Goal: Task Accomplishment & Management: Manage account settings

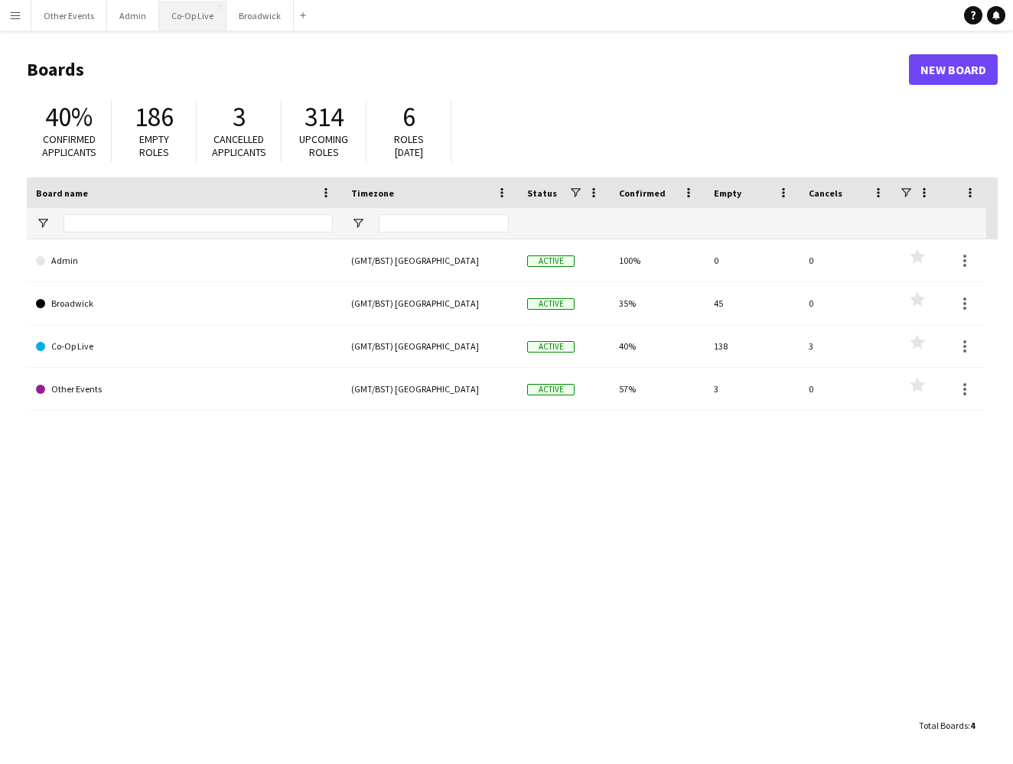
click at [173, 9] on button "Co-Op Live Close" at bounding box center [192, 16] width 67 height 30
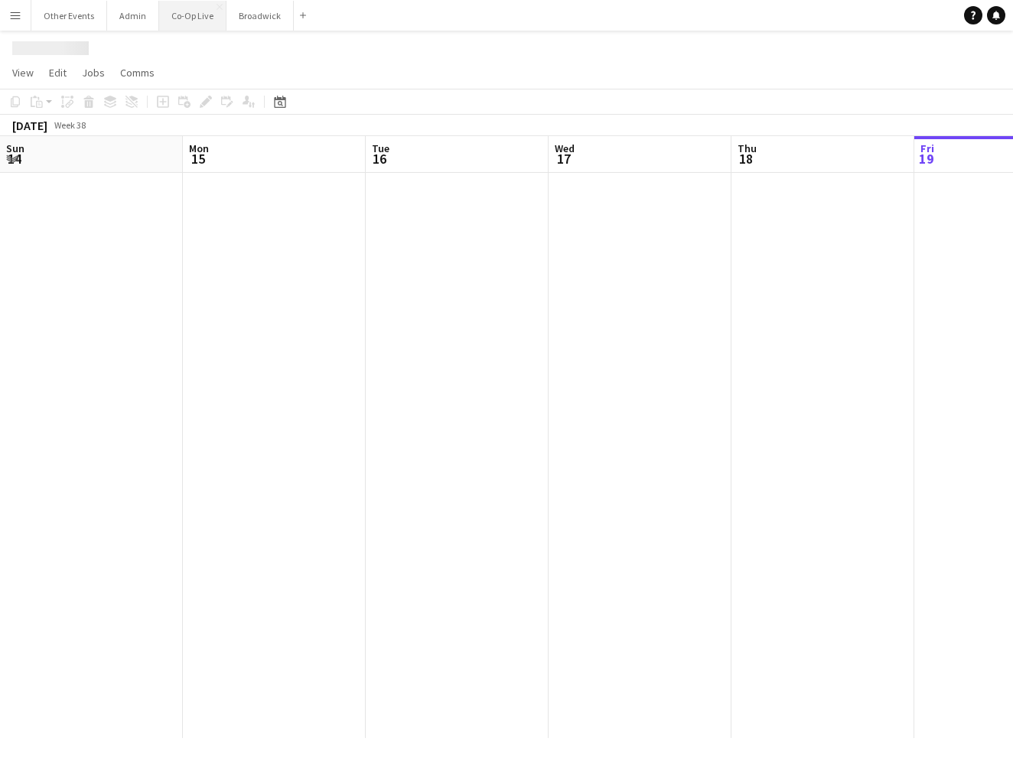
scroll to position [0, 353]
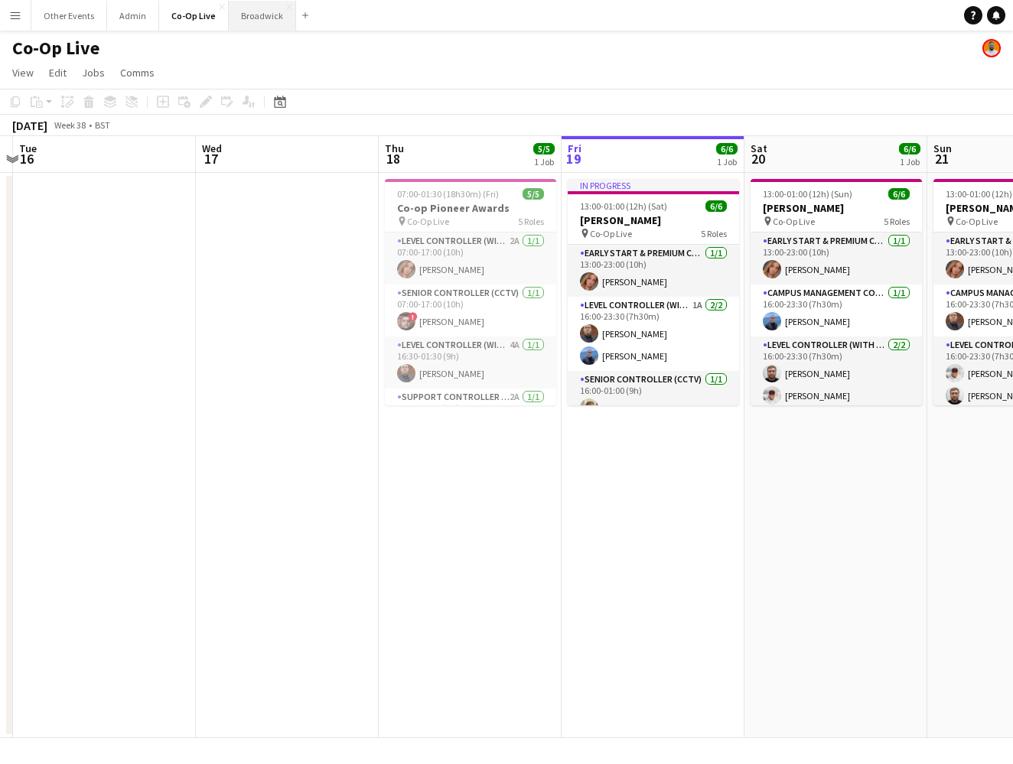
click at [252, 27] on button "Broadwick Close" at bounding box center [262, 16] width 67 height 30
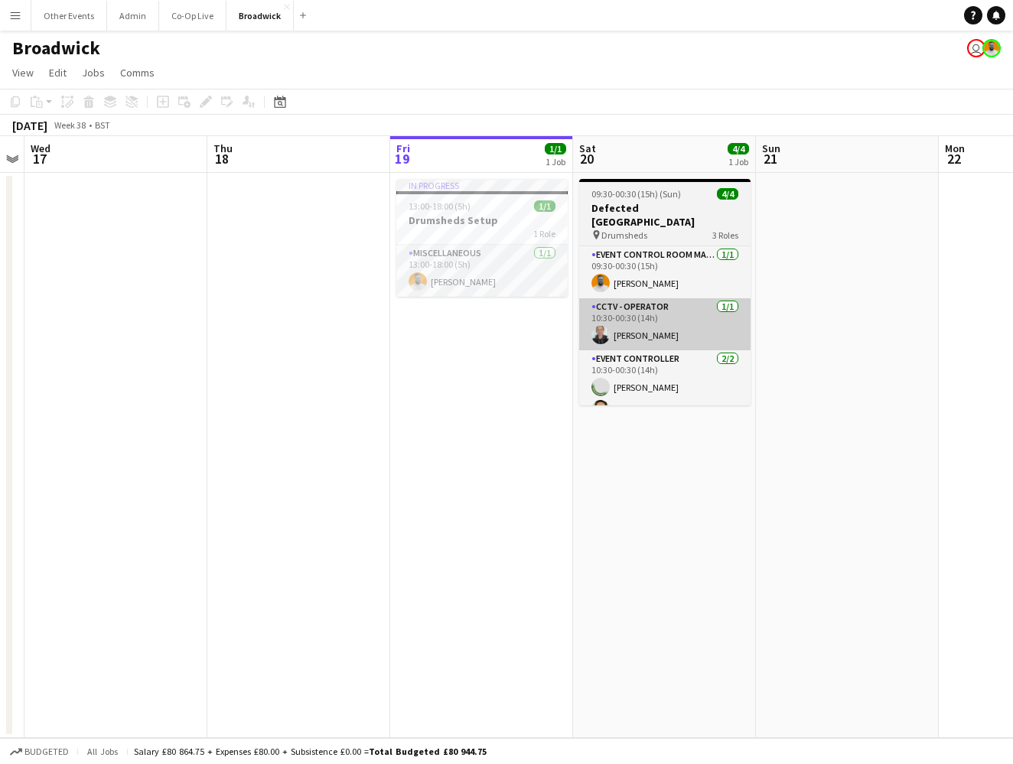
scroll to position [0, 532]
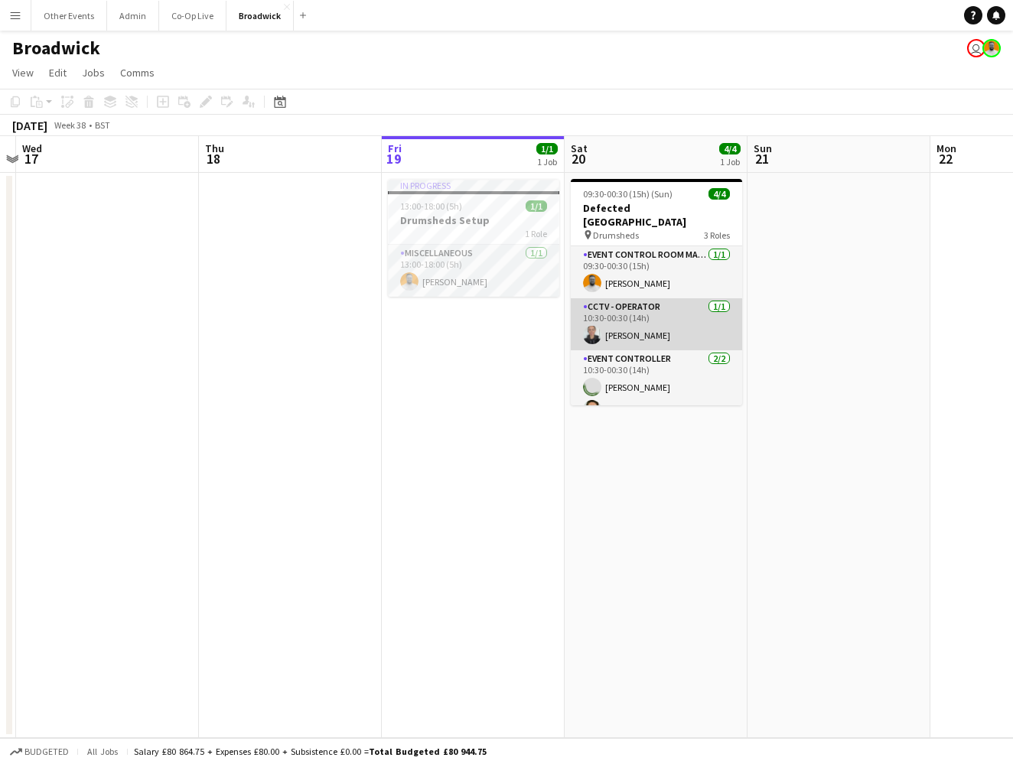
click at [672, 326] on app-card-role "CCTV - Operator [DATE] 10:30-00:30 (14h) [PERSON_NAME]" at bounding box center [656, 324] width 171 height 52
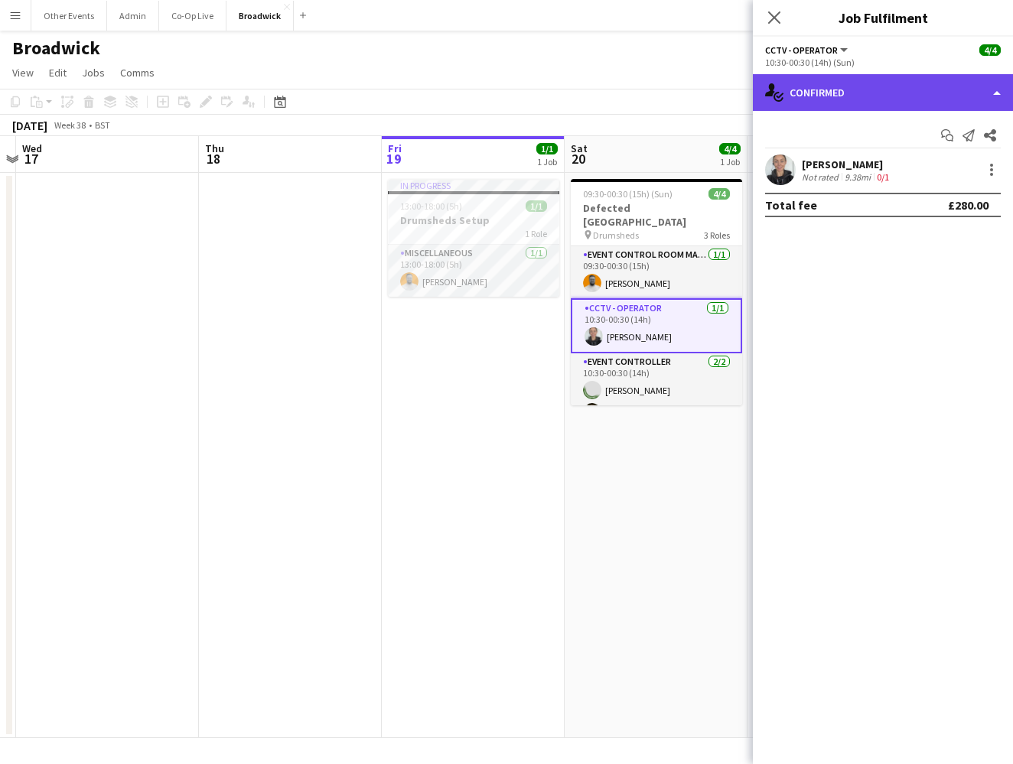
click at [916, 91] on div "single-neutral-actions-check-2 Confirmed" at bounding box center [883, 92] width 260 height 37
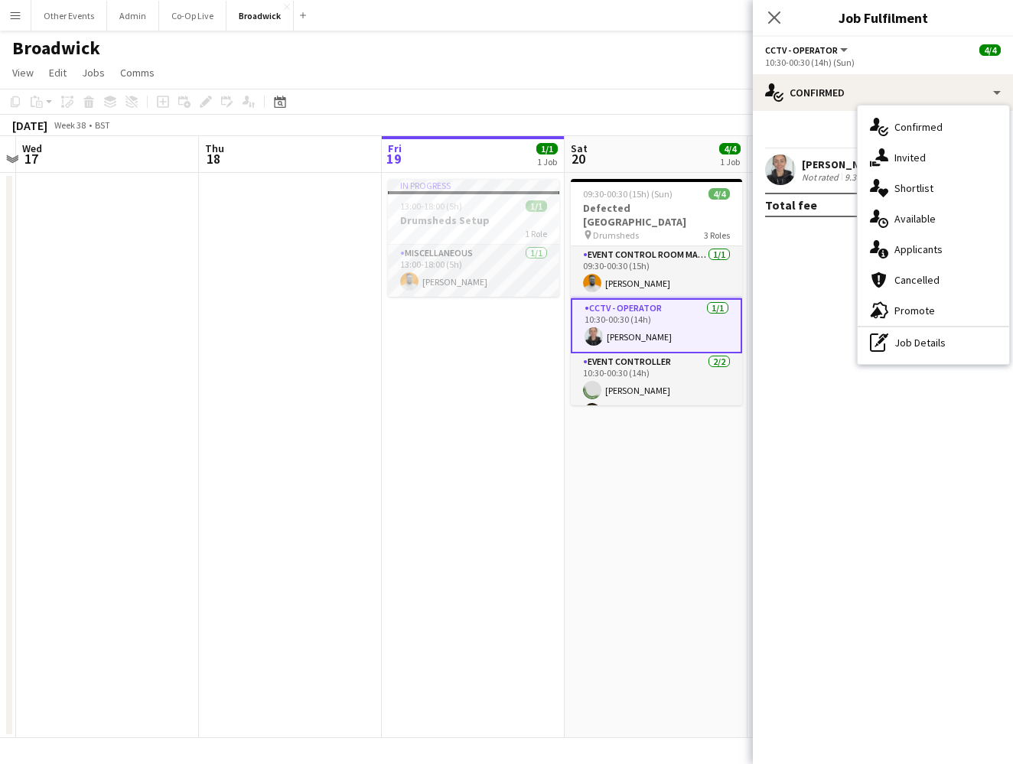
click at [795, 176] on div at bounding box center [780, 170] width 31 height 31
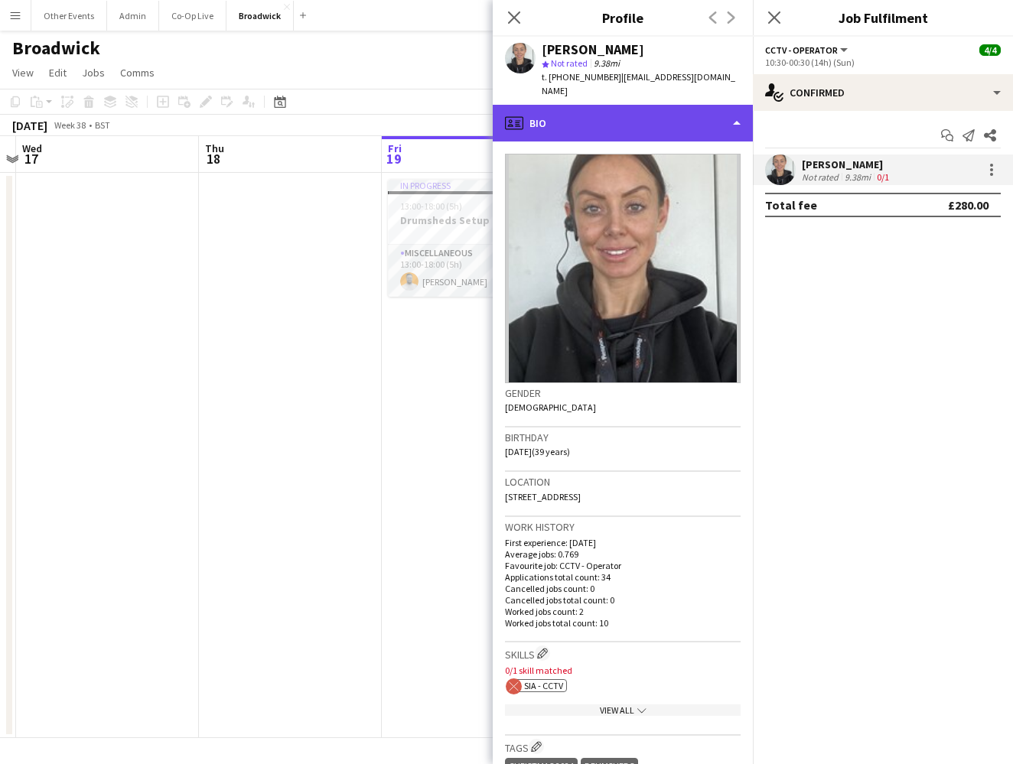
click at [646, 105] on div "profile Bio" at bounding box center [623, 123] width 260 height 37
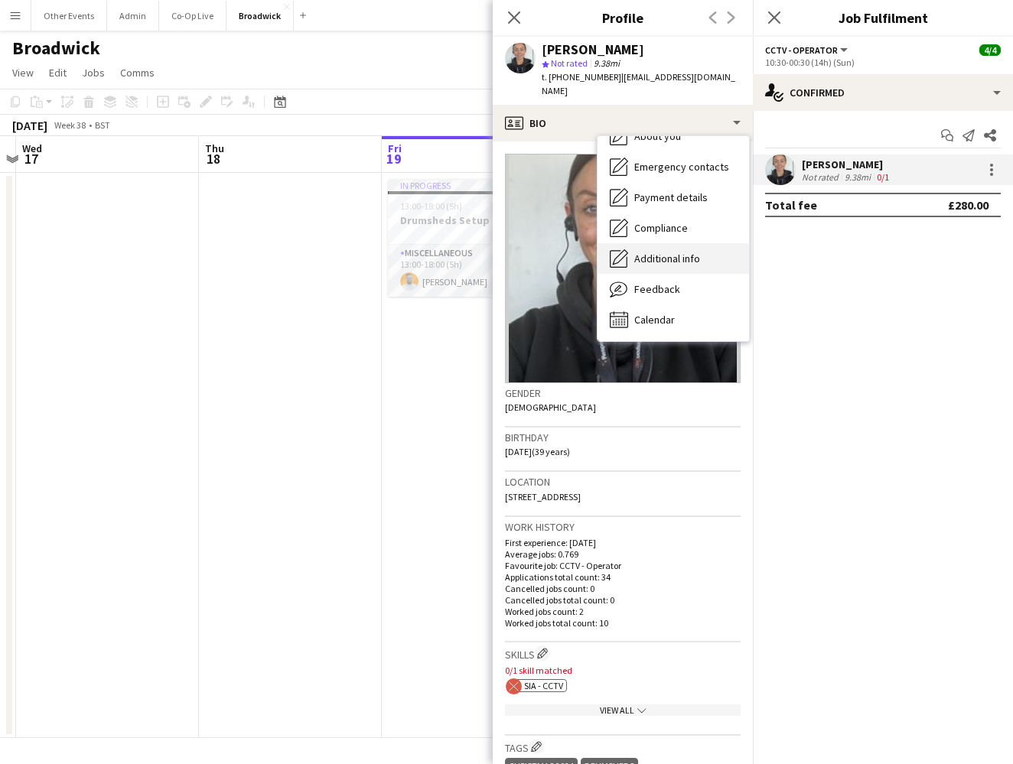
scroll to position [113, 0]
click at [677, 251] on div "Additional info Additional info" at bounding box center [672, 258] width 151 height 31
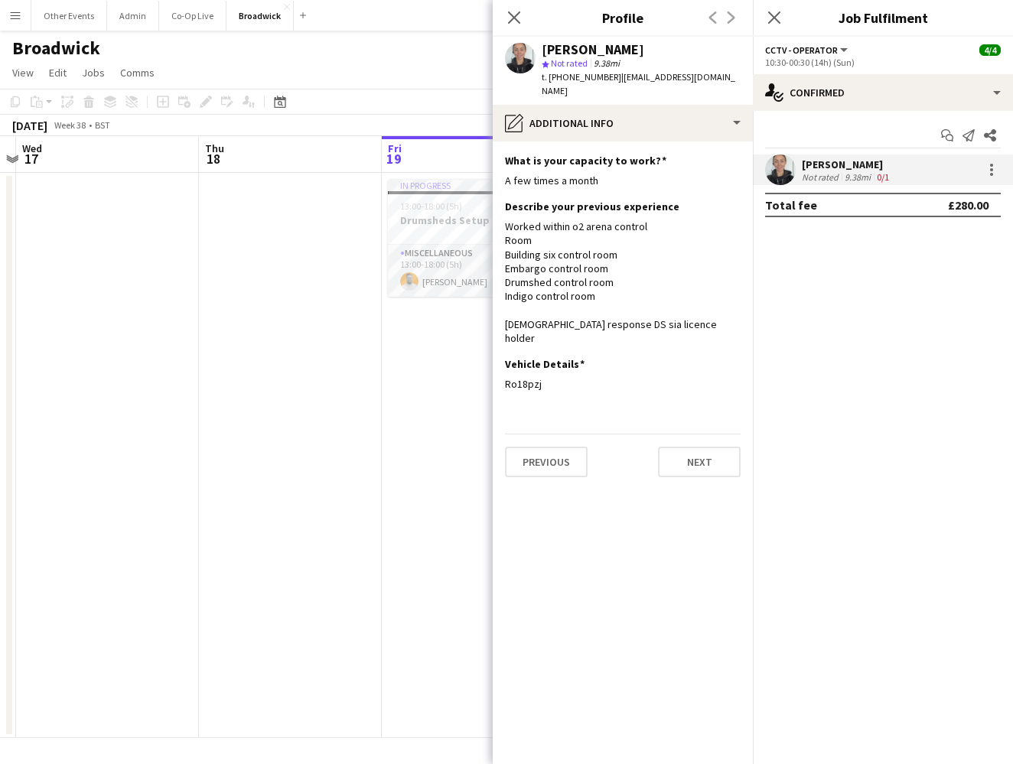
drag, startPoint x: 547, startPoint y: 355, endPoint x: 499, endPoint y: 355, distance: 48.2
click at [499, 355] on app-section-data-types "What is your capacity to work? Edit this field A few times a month Describe you…" at bounding box center [623, 453] width 260 height 623
copy div "Ro18pzj"
drag, startPoint x: 614, startPoint y: 76, endPoint x: 725, endPoint y: 78, distance: 110.9
click at [725, 78] on app-profile-header "[PERSON_NAME] star Not rated 9.38mi t. [PHONE_NUMBER] | [EMAIL_ADDRESS][DOMAIN_…" at bounding box center [623, 71] width 260 height 68
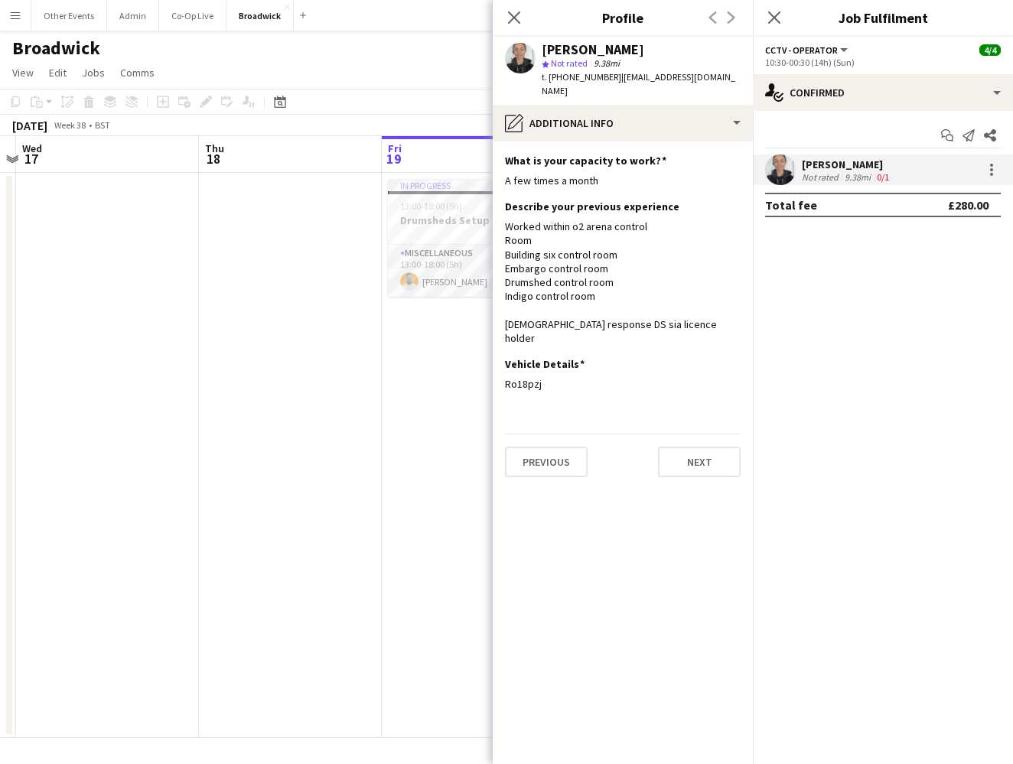
copy span "[EMAIL_ADDRESS][DOMAIN_NAME]"
click at [513, 17] on icon at bounding box center [513, 17] width 15 height 15
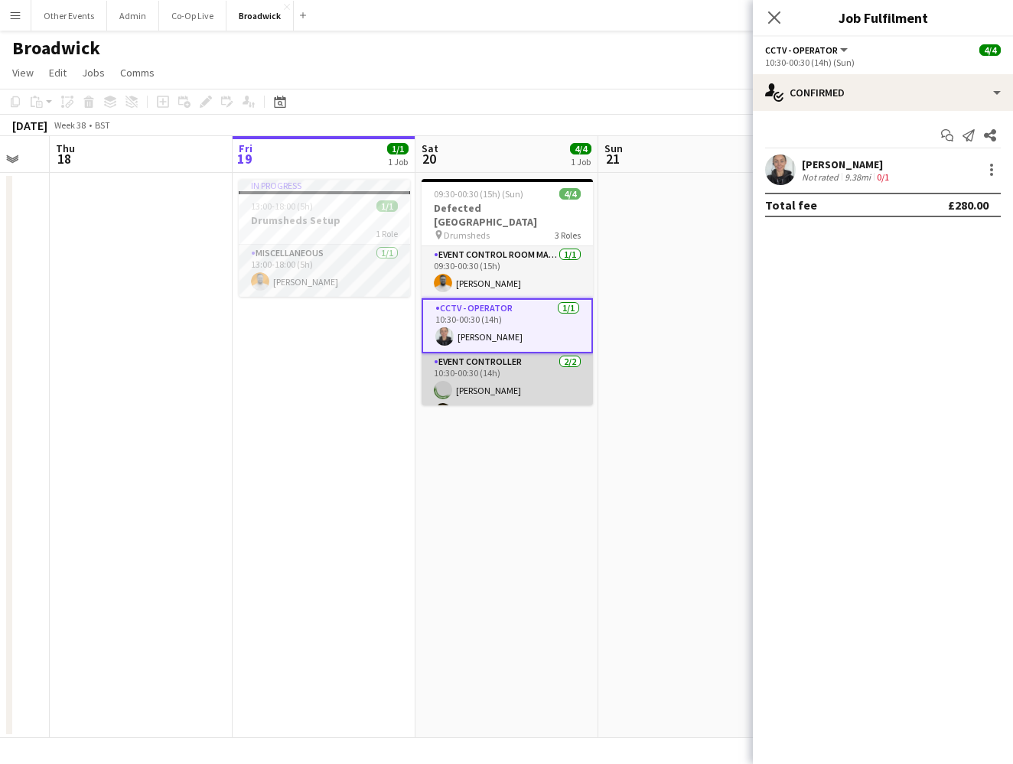
scroll to position [0, 687]
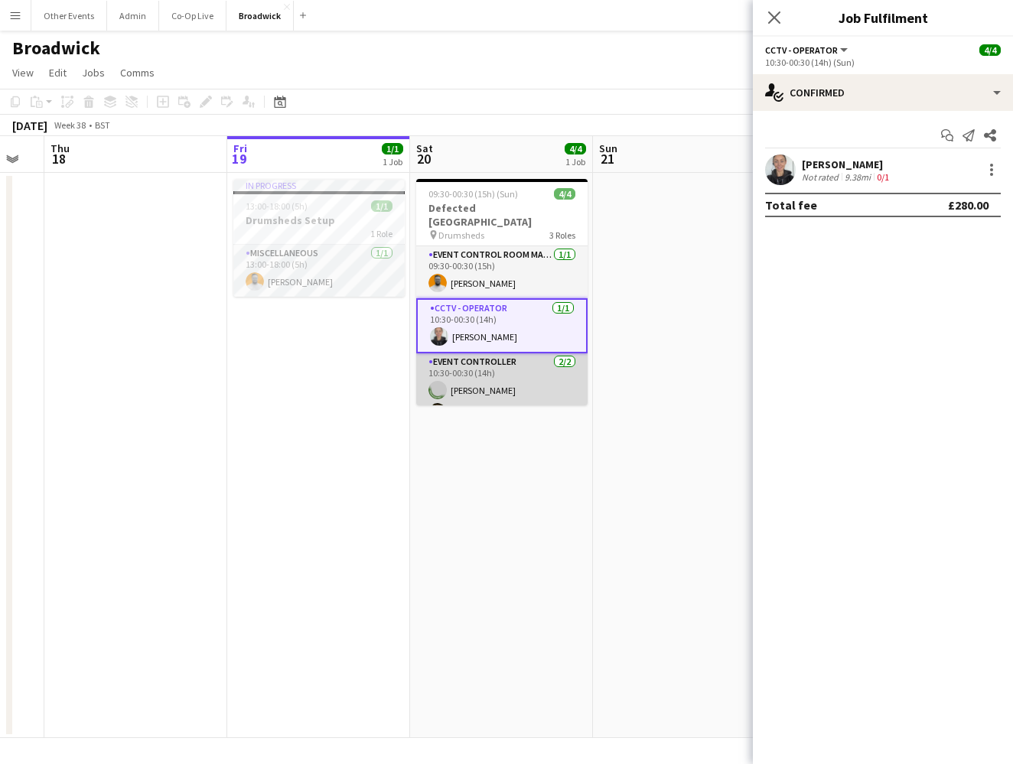
click at [496, 378] on app-card-role "Event Controller [DATE] 10:30-00:30 (14h) [PERSON_NAME] [PERSON_NAME]" at bounding box center [501, 390] width 171 height 74
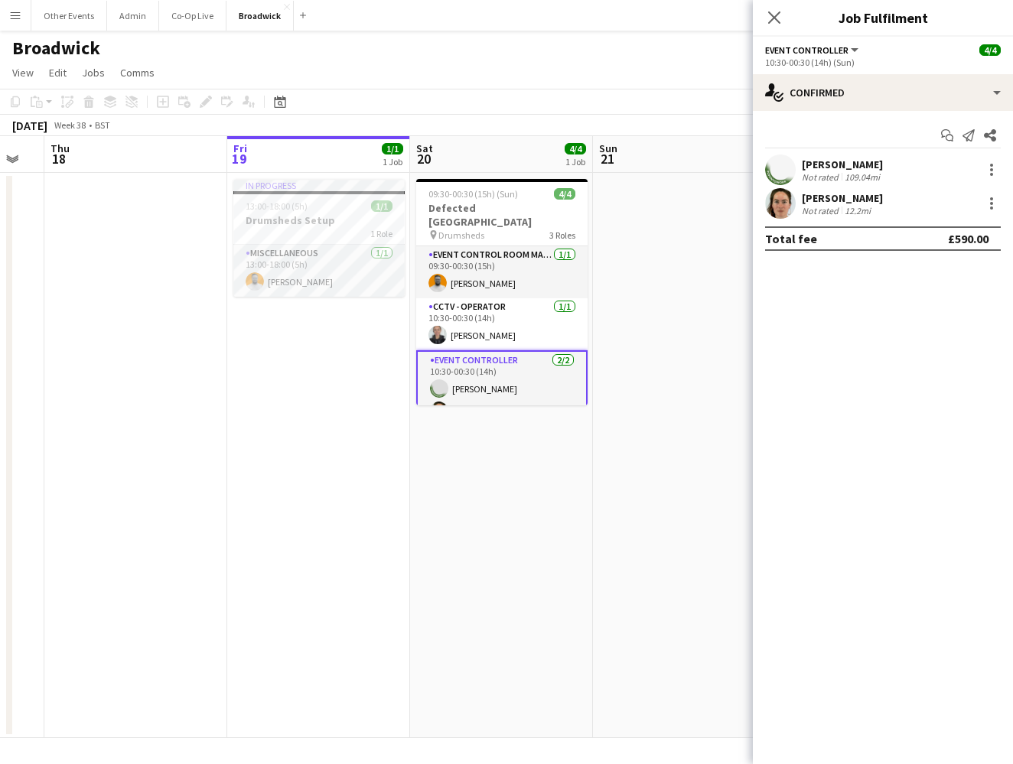
click at [845, 166] on div "[PERSON_NAME]" at bounding box center [842, 165] width 81 height 14
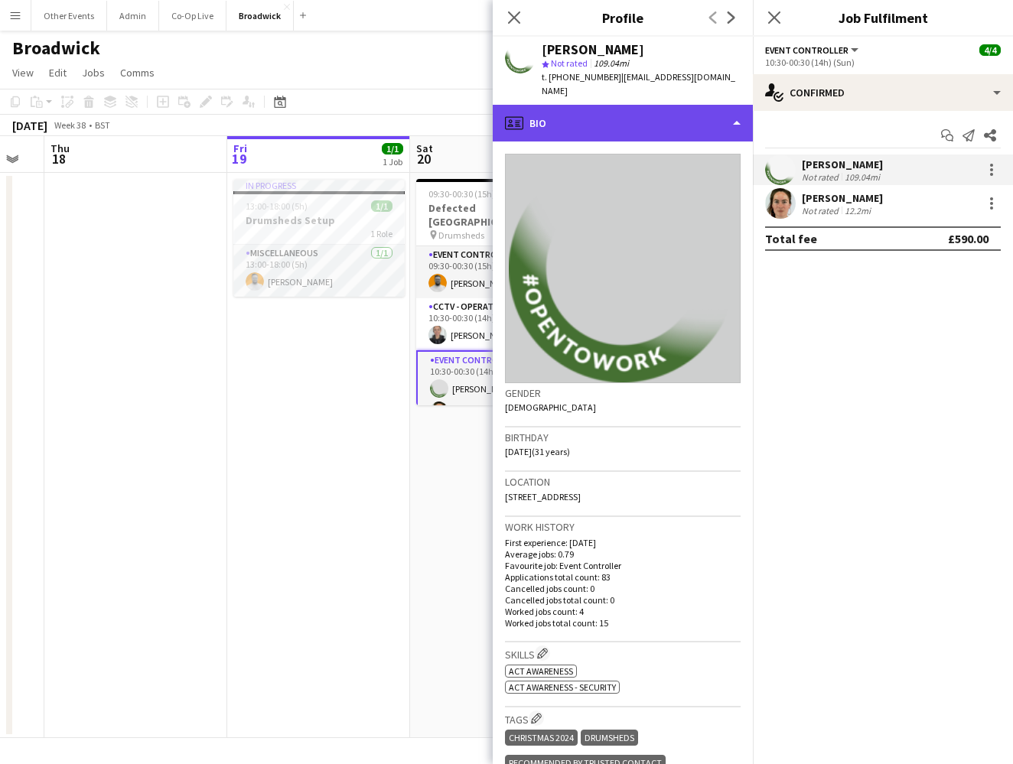
click at [736, 110] on div "profile Bio" at bounding box center [623, 123] width 260 height 37
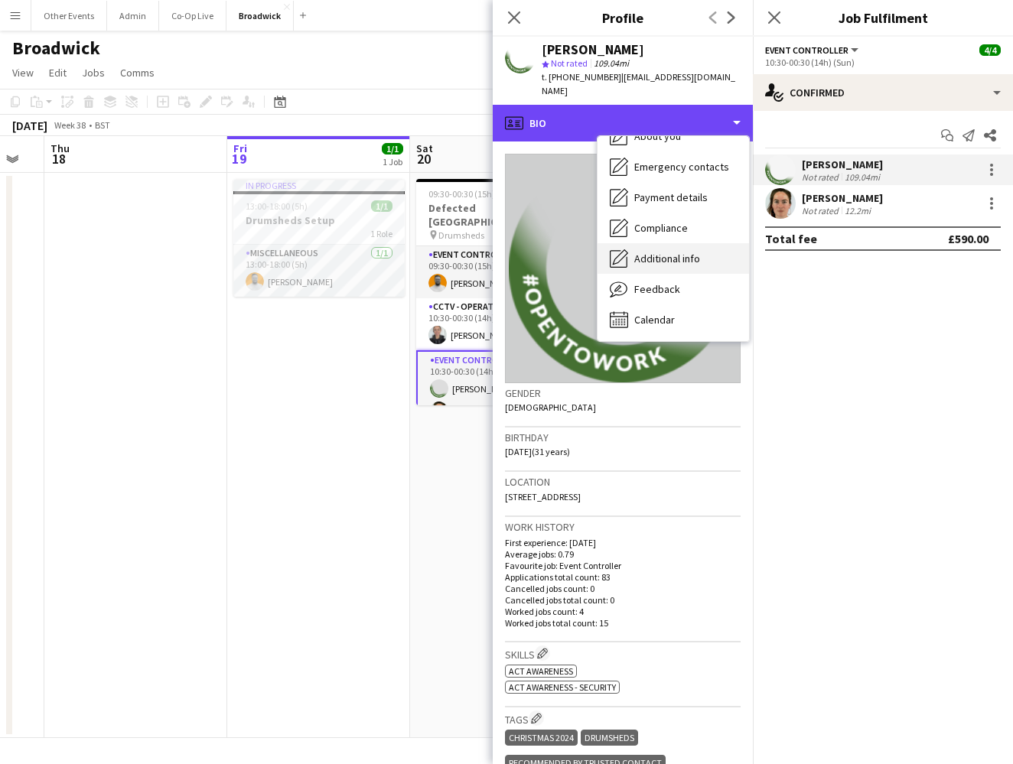
scroll to position [113, 0]
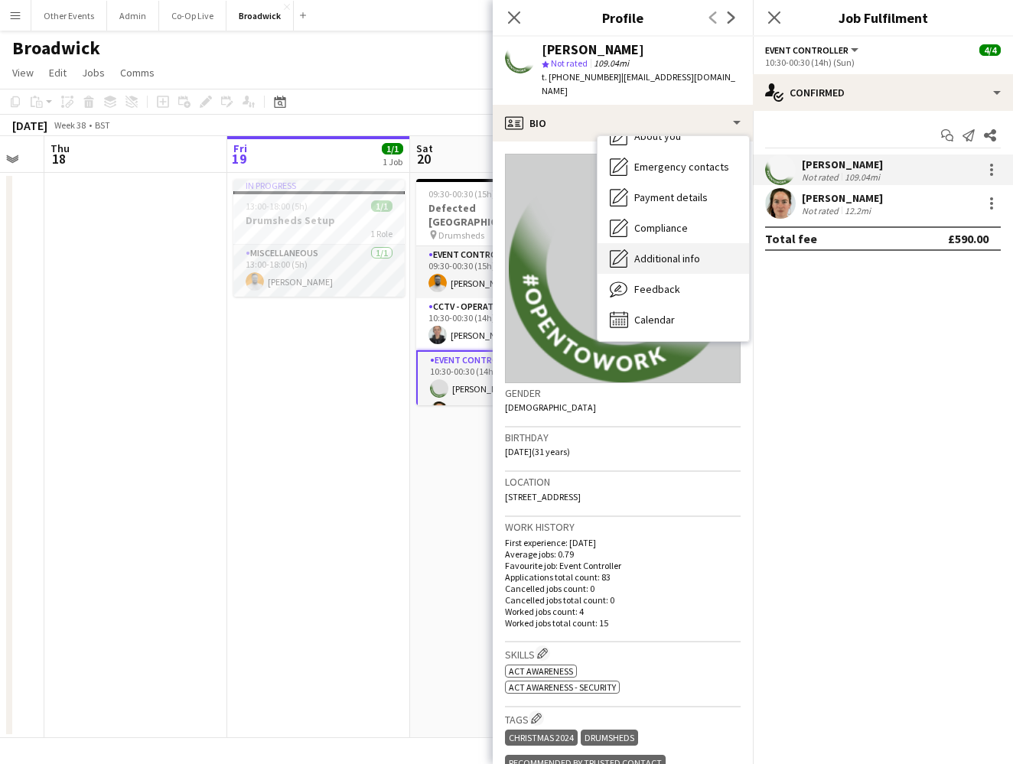
click at [682, 252] on span "Additional info" at bounding box center [667, 259] width 66 height 14
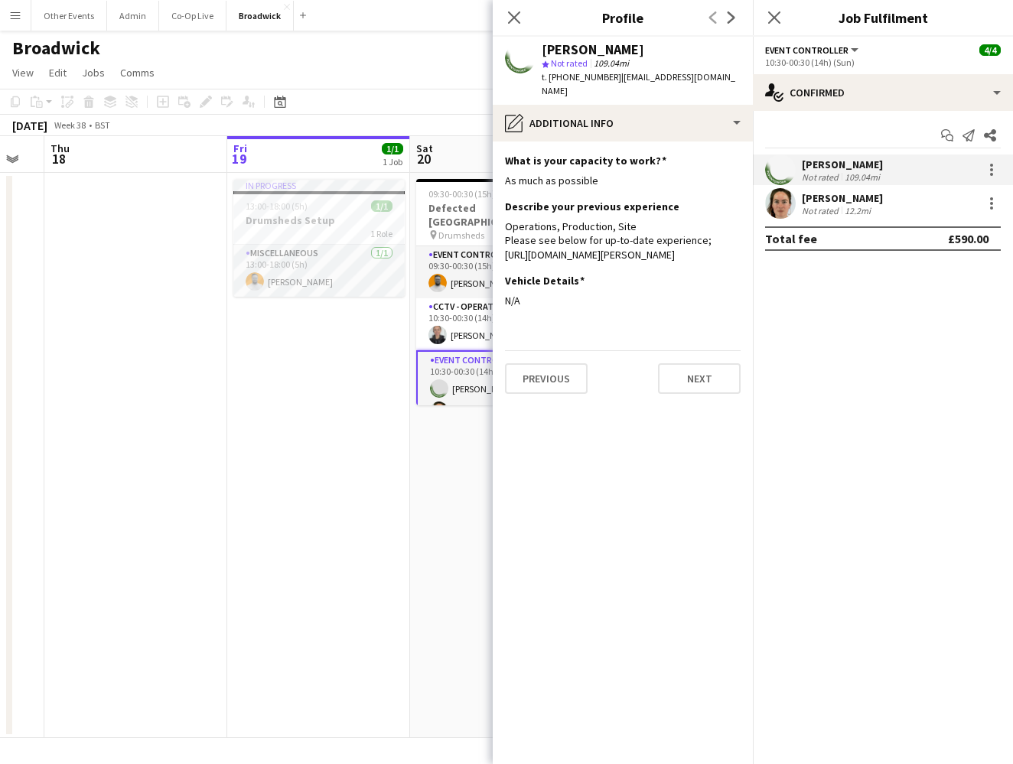
click at [835, 209] on div "Not rated" at bounding box center [822, 210] width 40 height 11
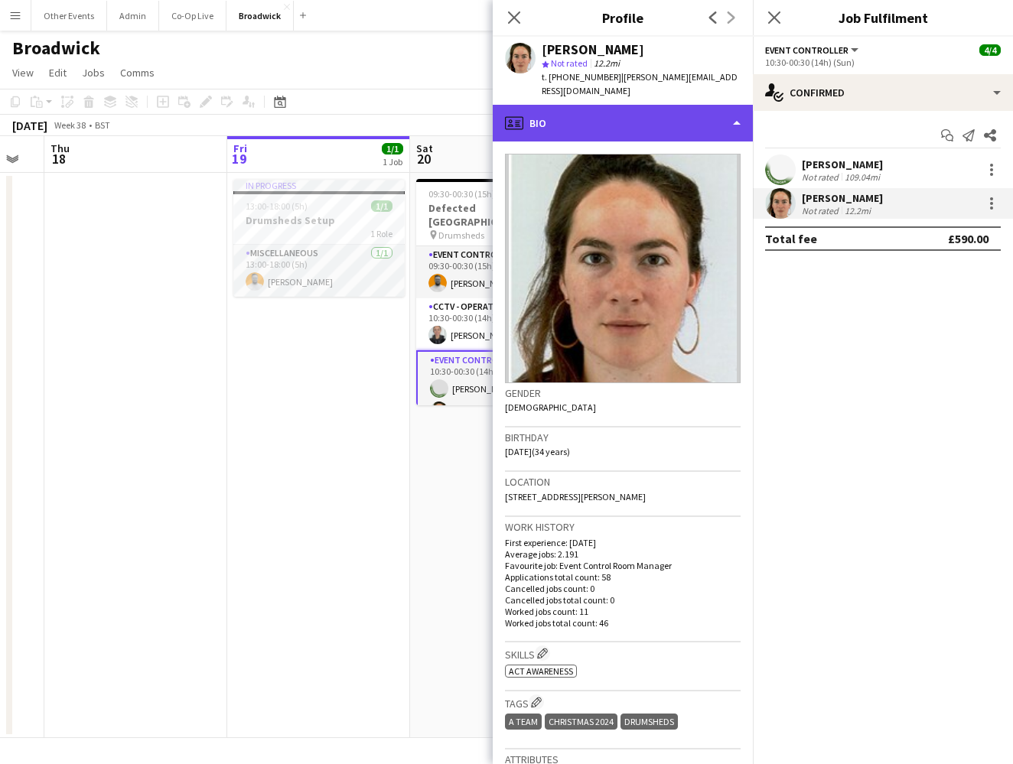
click at [706, 123] on div "profile Bio" at bounding box center [623, 123] width 260 height 37
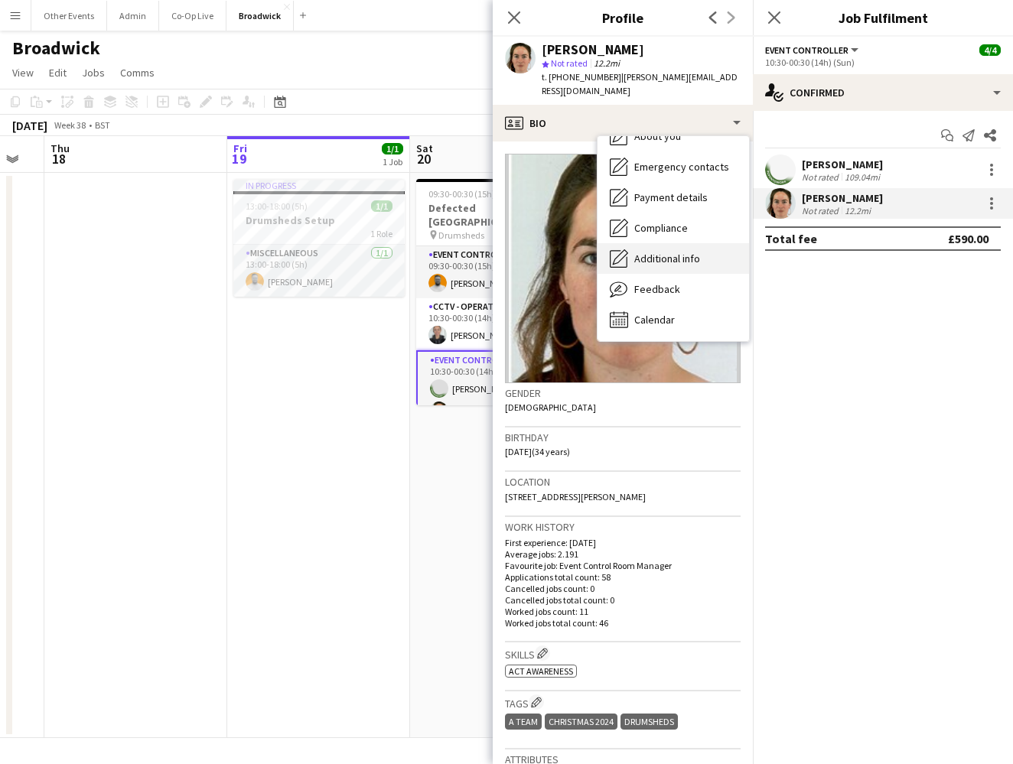
click at [687, 252] on span "Additional info" at bounding box center [667, 259] width 66 height 14
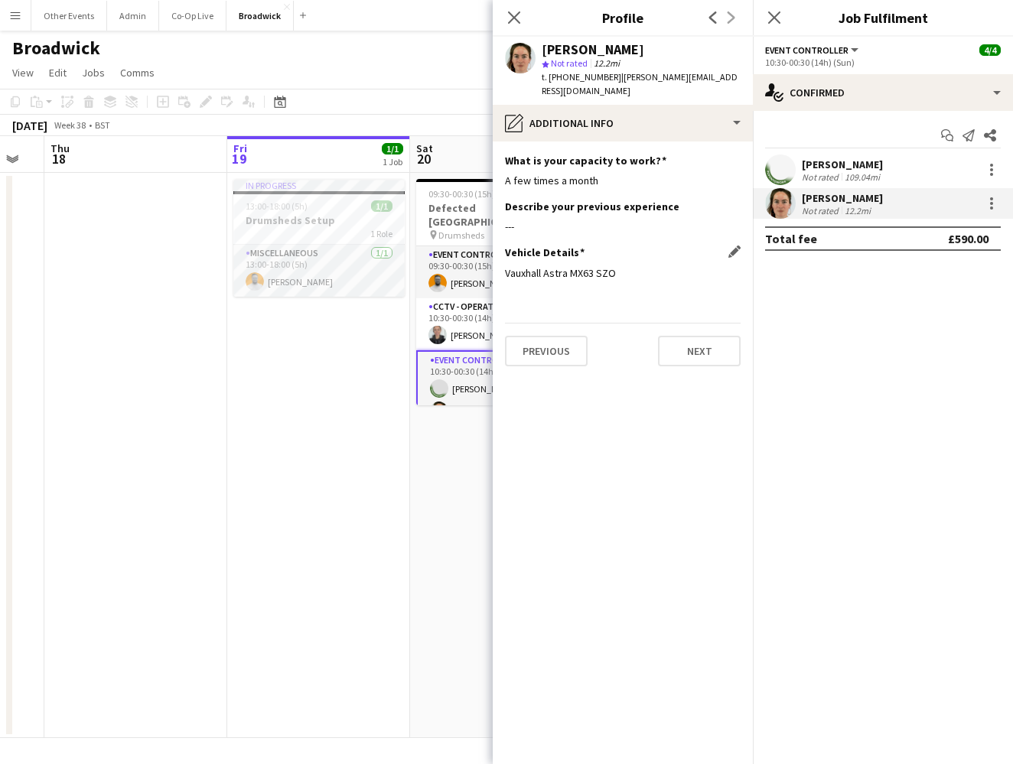
drag, startPoint x: 617, startPoint y: 259, endPoint x: 570, endPoint y: 259, distance: 46.7
click at [570, 266] on div "Vauxhall Astra MX63 SZO" at bounding box center [623, 273] width 236 height 14
copy div "MX63 SZO"
drag, startPoint x: 614, startPoint y: 79, endPoint x: 738, endPoint y: 79, distance: 123.9
click at [738, 79] on app-profile-header "[PERSON_NAME] star Not rated 12.2mi t. [PHONE_NUMBER] | [PERSON_NAME][EMAIL_ADD…" at bounding box center [623, 71] width 260 height 68
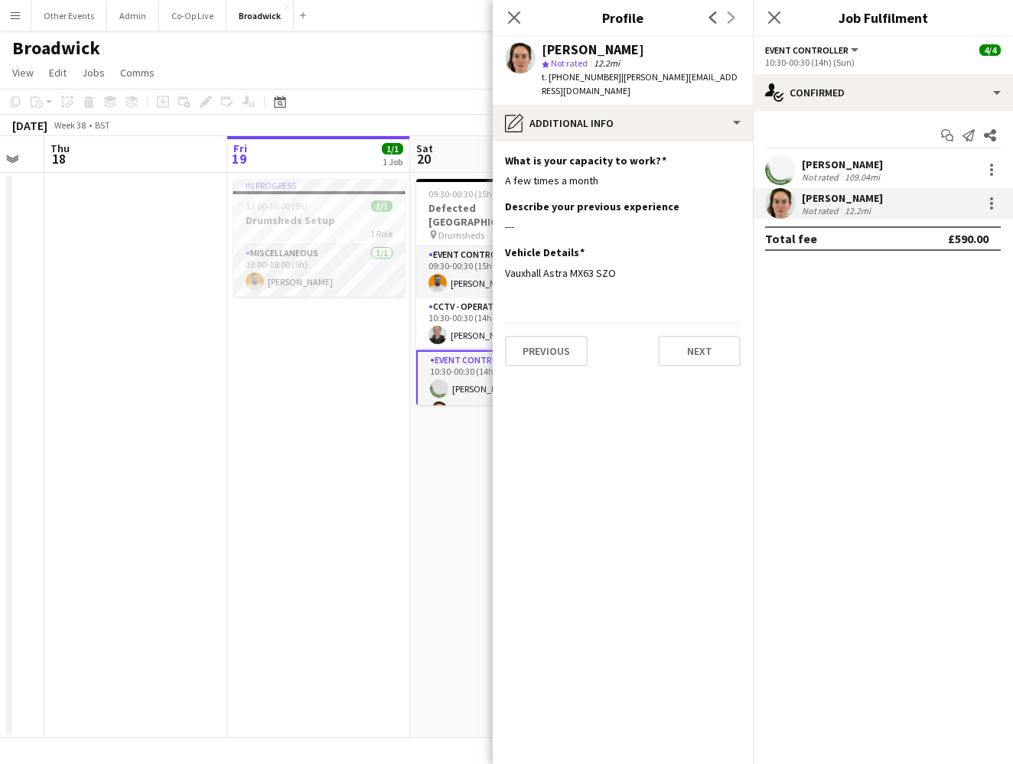
copy span "[PERSON_NAME][EMAIL_ADDRESS][DOMAIN_NAME]"
click at [781, 15] on icon "Close pop-in" at bounding box center [774, 17] width 15 height 15
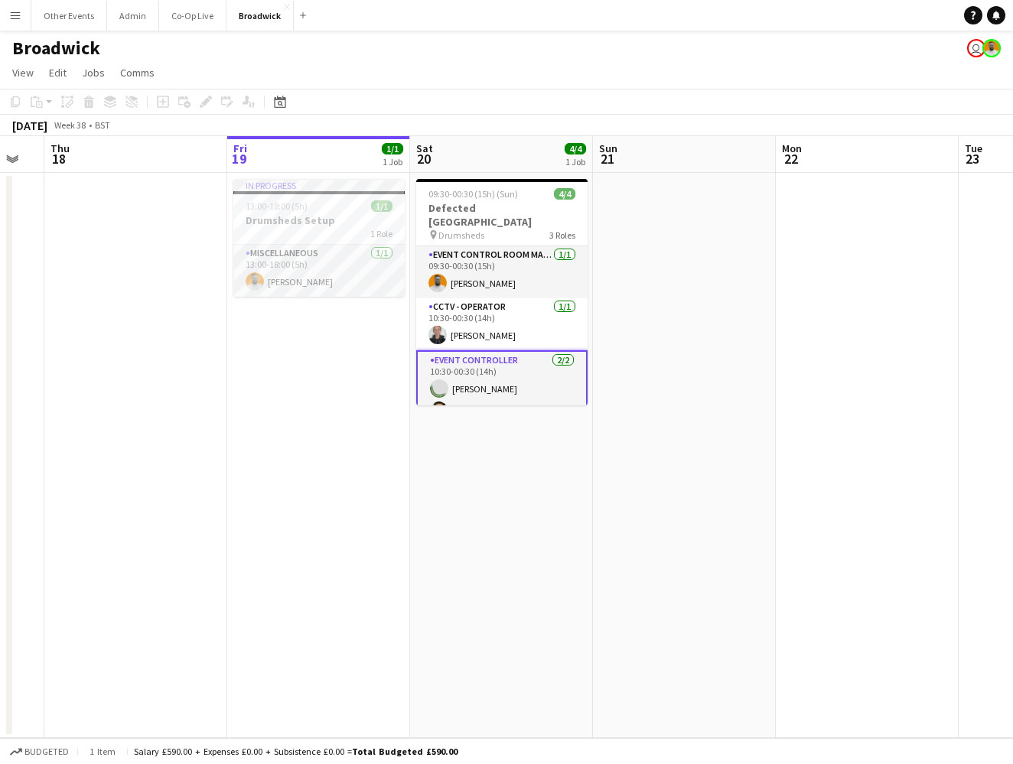
click at [781, 18] on app-navbar "Menu Boards Boards Boards All jobs Status Workforce Workforce My Workforce Recr…" at bounding box center [506, 15] width 1013 height 31
click at [838, 15] on app-navbar "Menu Boards Boards Boards All jobs Status Workforce Workforce My Workforce Recr…" at bounding box center [506, 15] width 1013 height 31
click at [871, 16] on app-navbar "Menu Boards Boards Boards All jobs Status Workforce Workforce My Workforce Recr…" at bounding box center [506, 15] width 1013 height 31
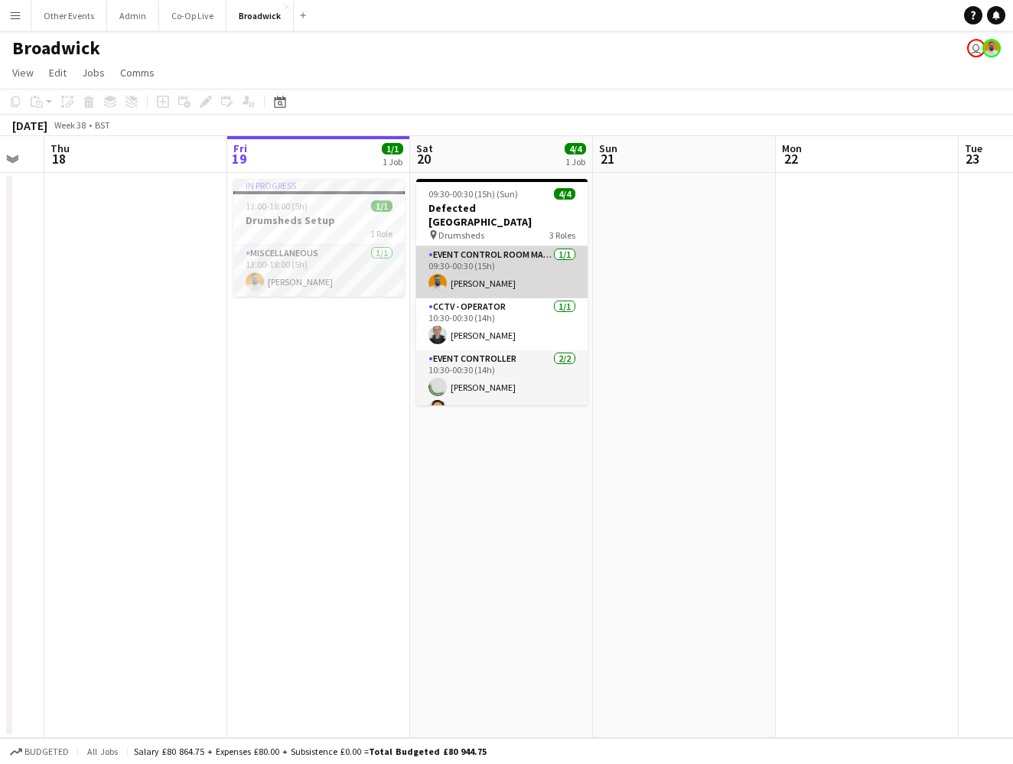
click at [480, 269] on app-card-role "Event Control Room Manager [DATE] 09:30-00:30 (15h) [PERSON_NAME]" at bounding box center [501, 272] width 171 height 52
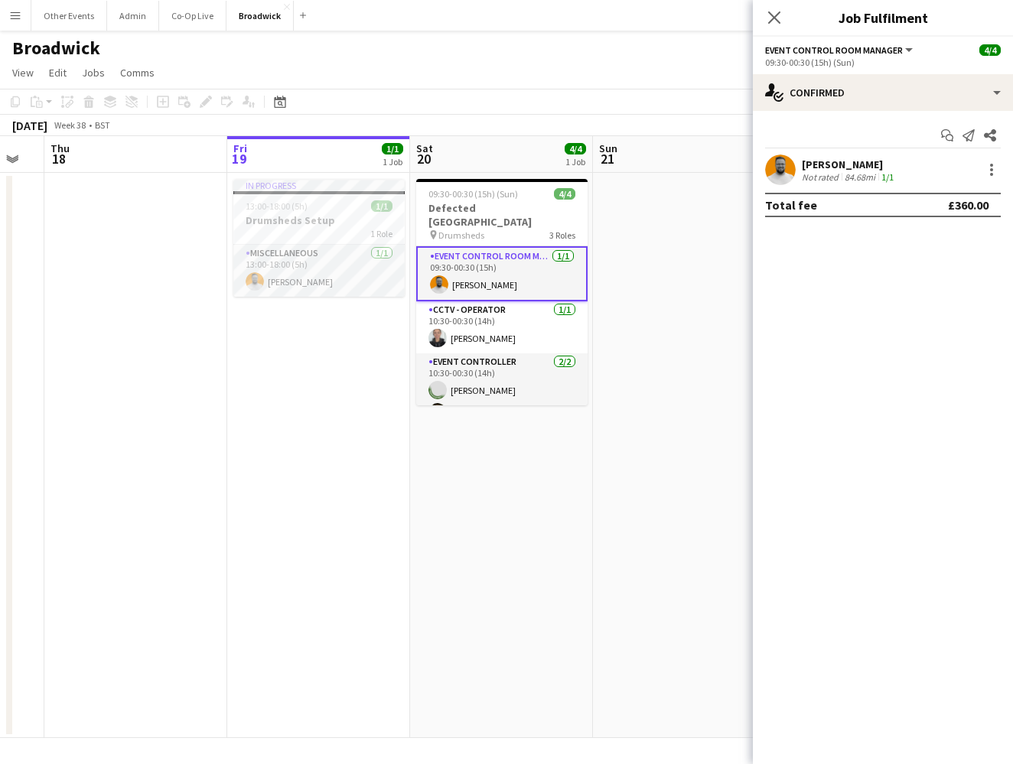
click at [789, 162] on app-user-avatar at bounding box center [780, 170] width 31 height 31
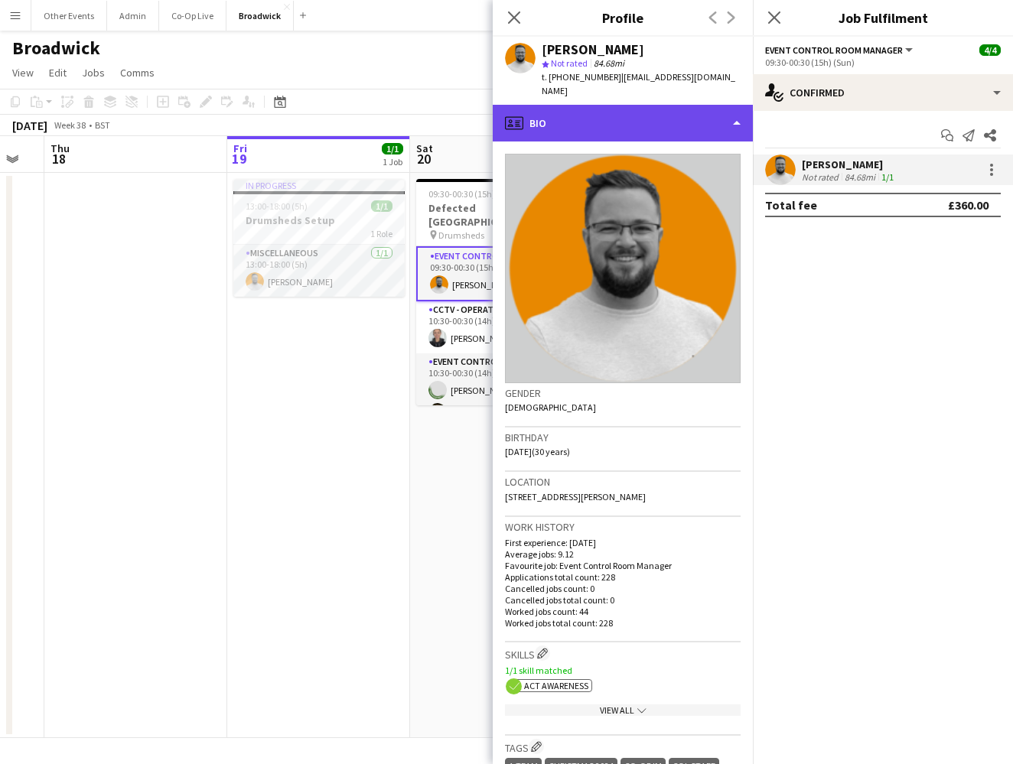
click at [679, 119] on div "profile Bio" at bounding box center [623, 123] width 260 height 37
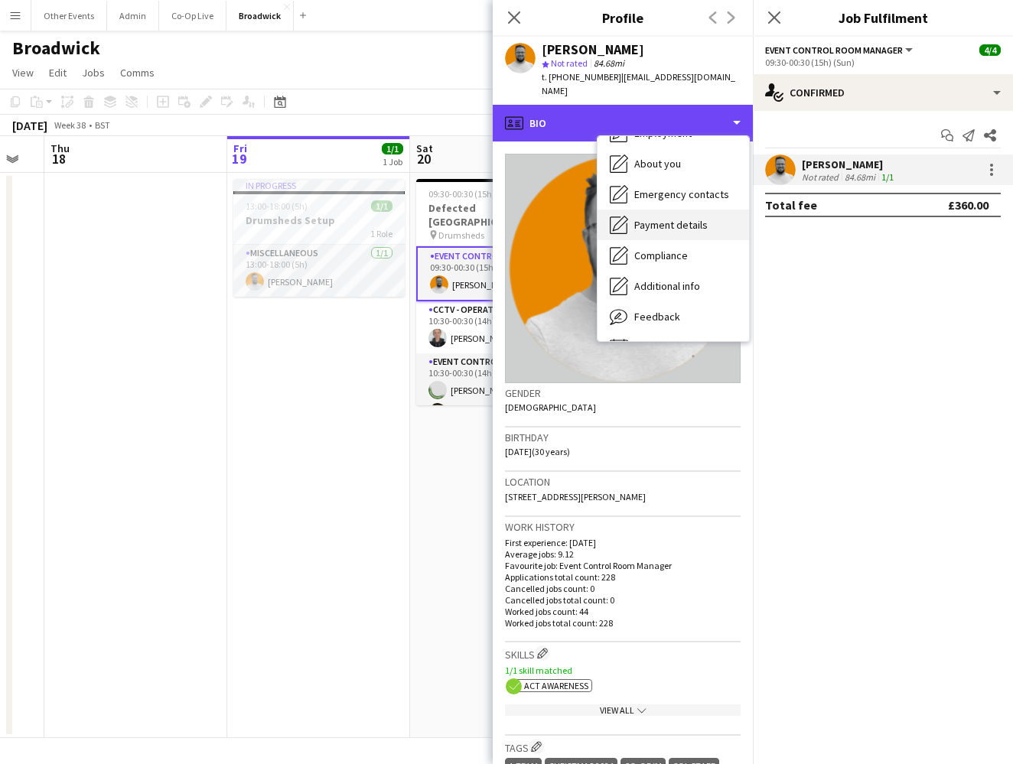
scroll to position [89, 0]
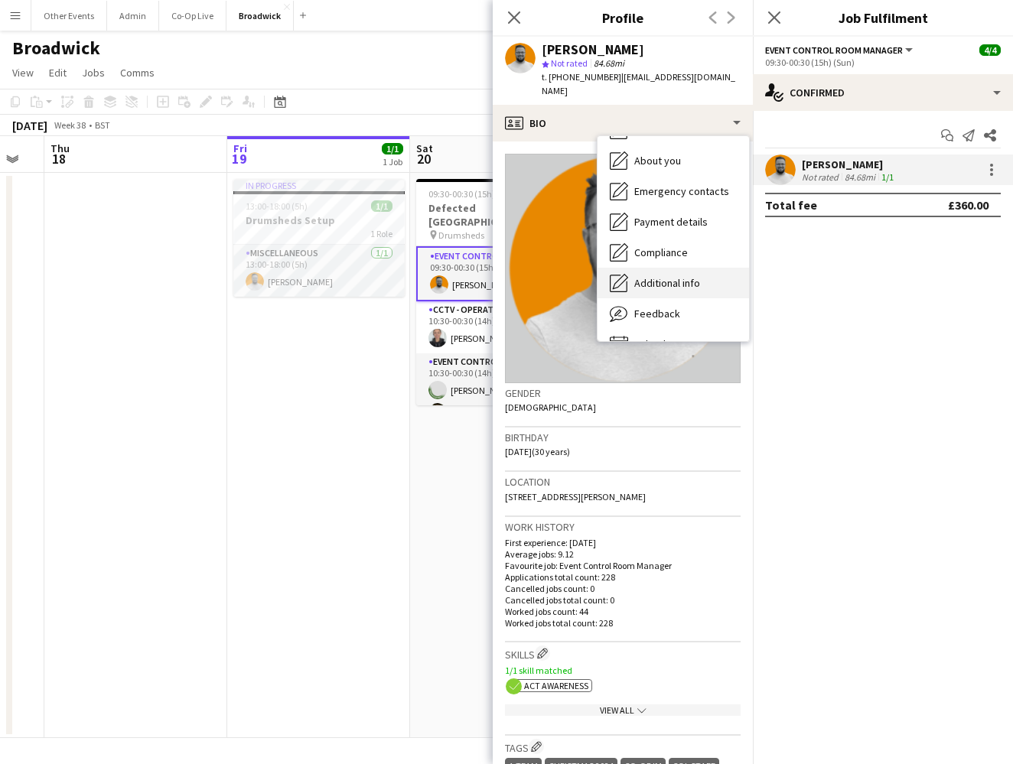
click at [668, 289] on div "Additional info Additional info" at bounding box center [672, 283] width 151 height 31
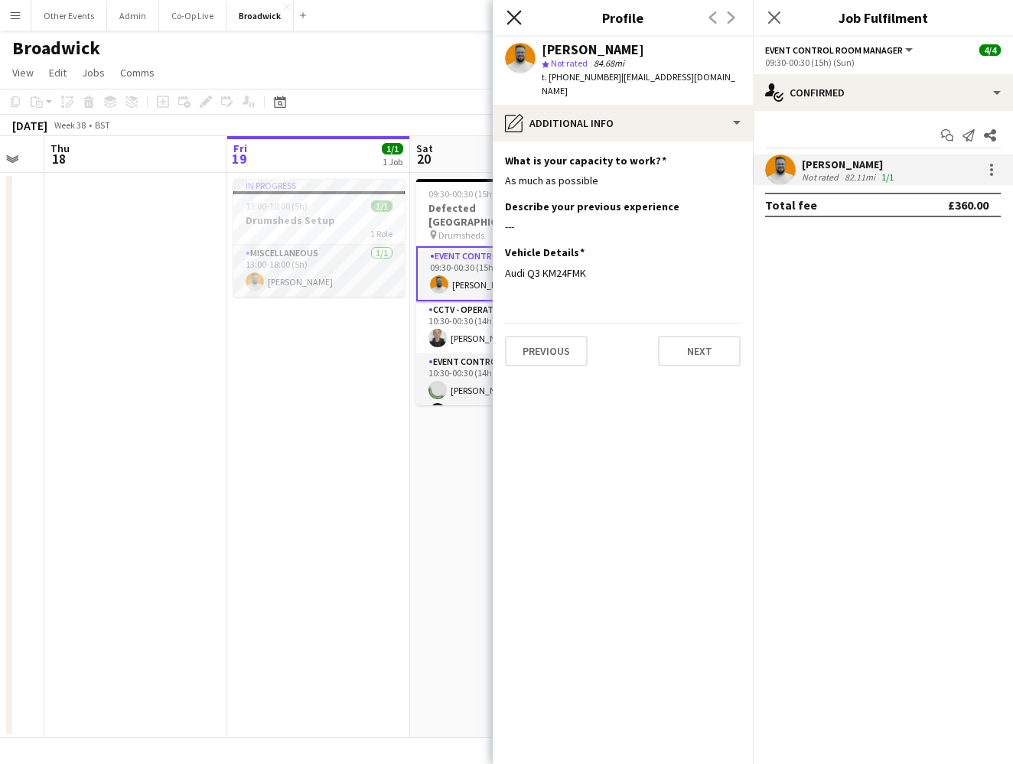
click at [515, 18] on icon at bounding box center [513, 17] width 15 height 15
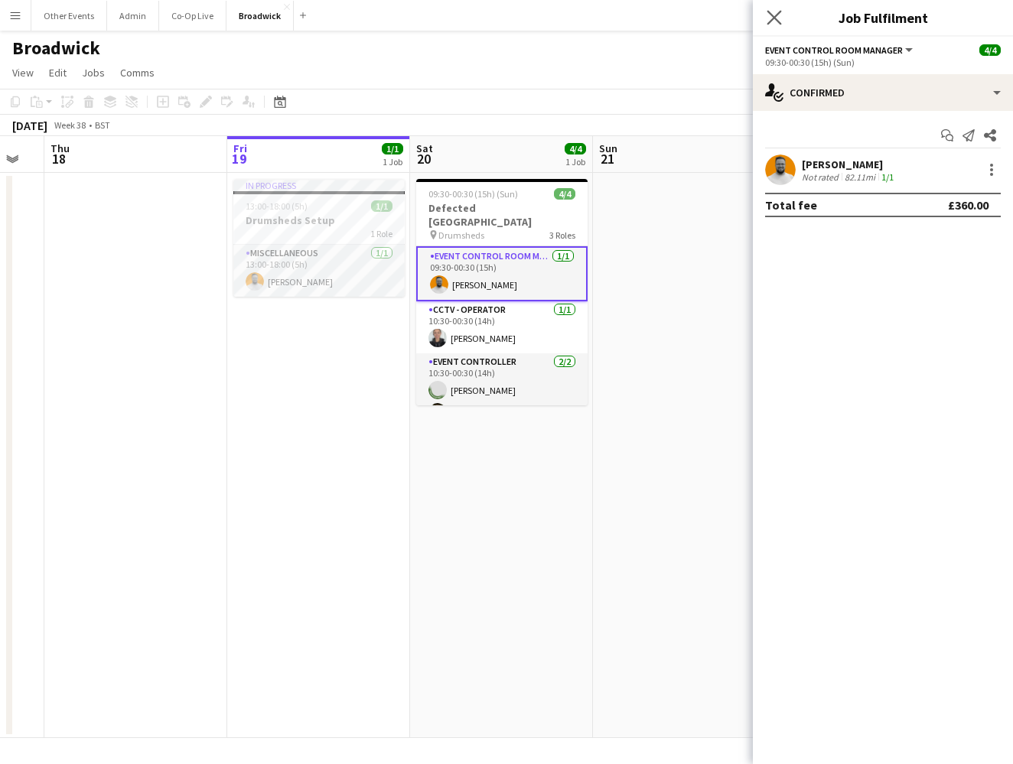
click at [771, 11] on icon "Close pop-in" at bounding box center [774, 17] width 15 height 15
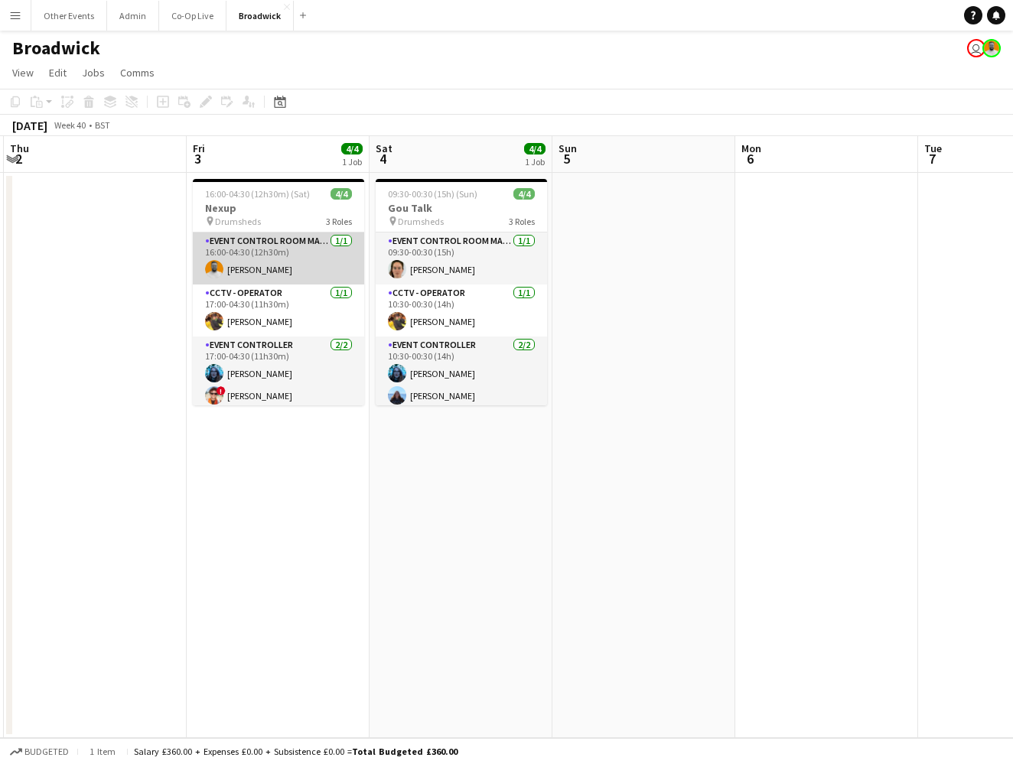
scroll to position [0, 0]
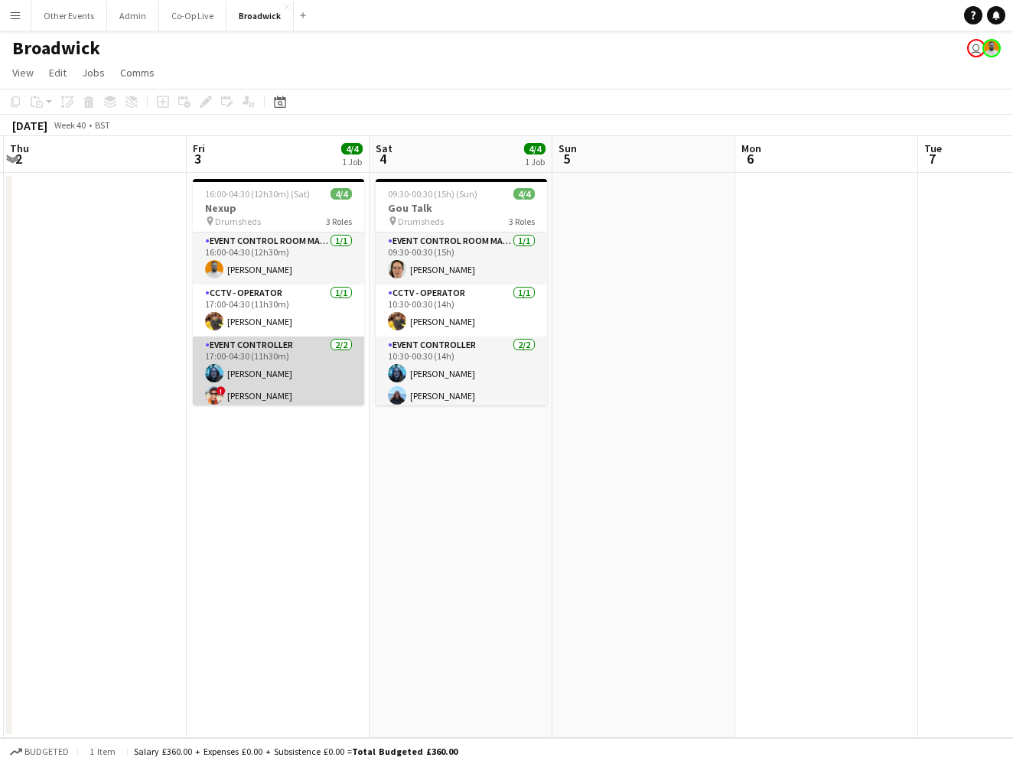
click at [295, 386] on app-card-role "Event Controller [DATE] 17:00-04:30 (11h30m) [PERSON_NAME] ! [PERSON_NAME]" at bounding box center [278, 374] width 171 height 74
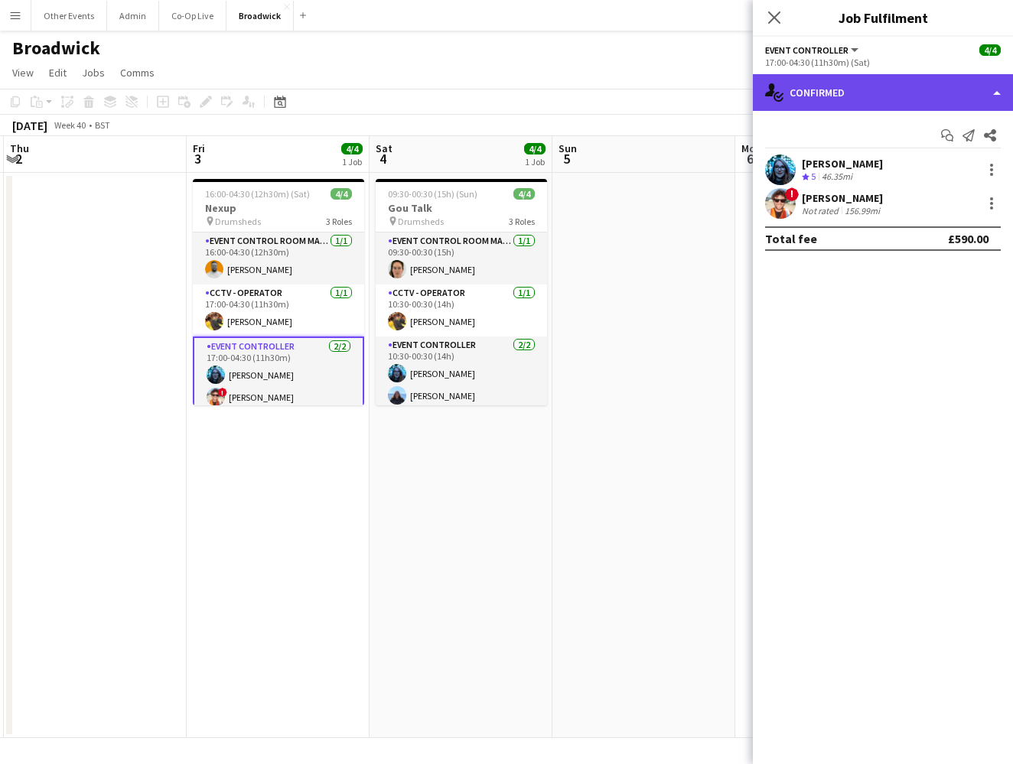
click at [912, 86] on div "single-neutral-actions-check-2 Confirmed" at bounding box center [883, 92] width 260 height 37
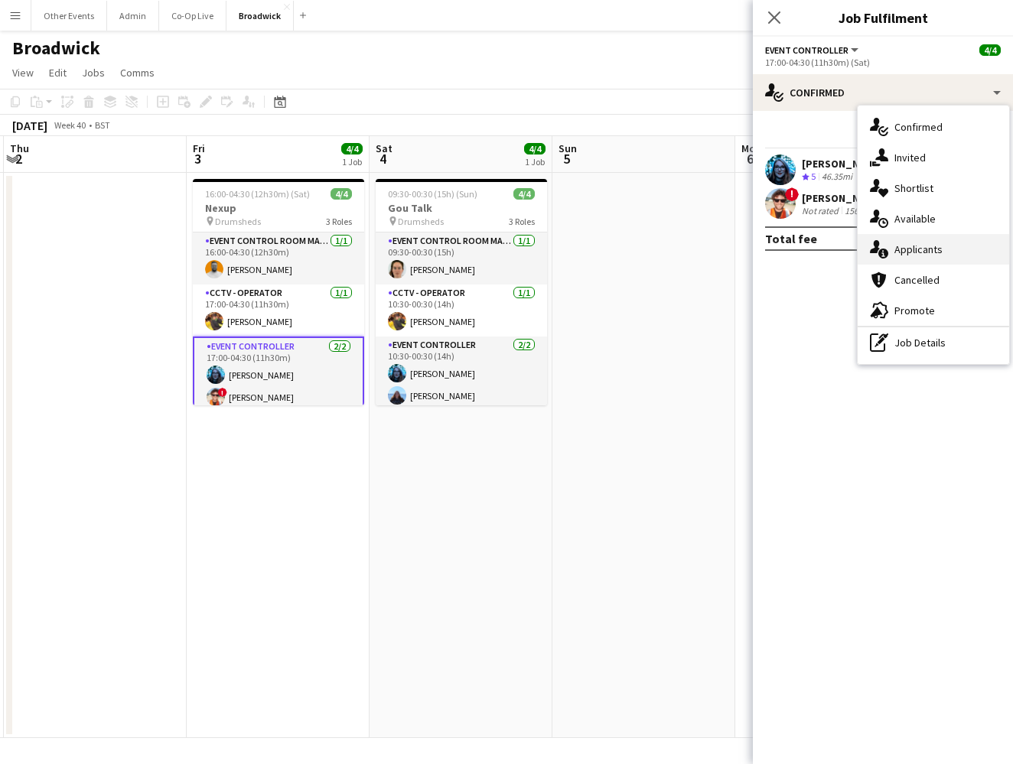
click at [930, 249] on span "Applicants" at bounding box center [918, 249] width 48 height 14
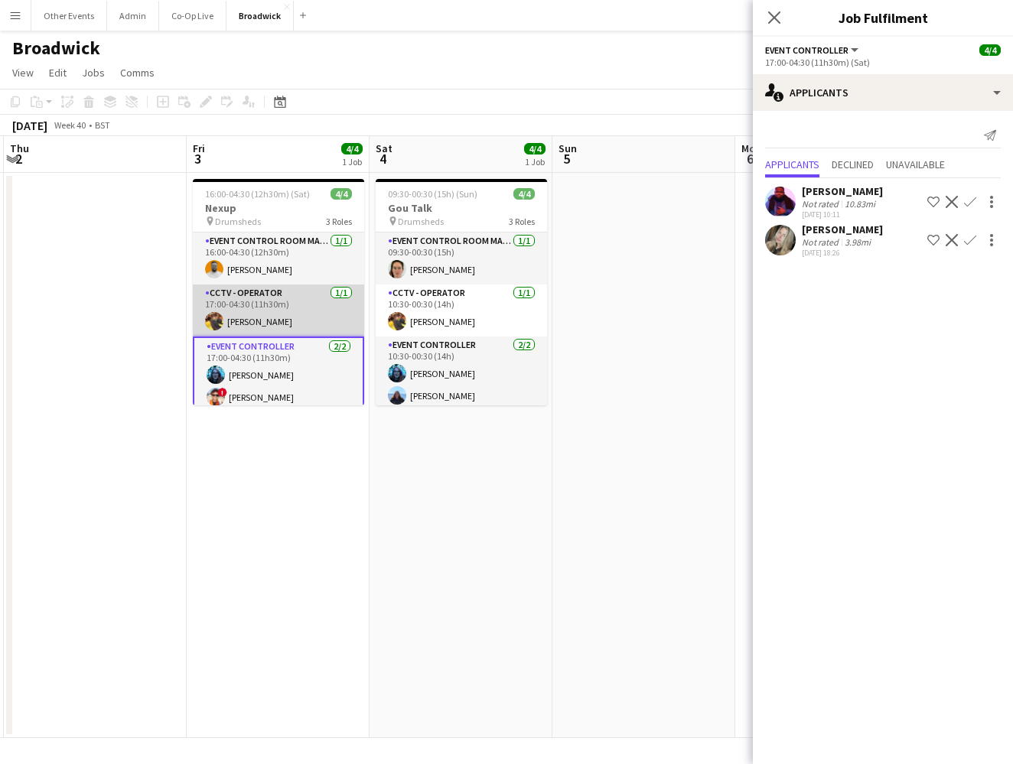
click at [312, 301] on app-card-role "CCTV - Operator [DATE] 17:00-04:30 (11h30m) [PERSON_NAME]" at bounding box center [278, 311] width 171 height 52
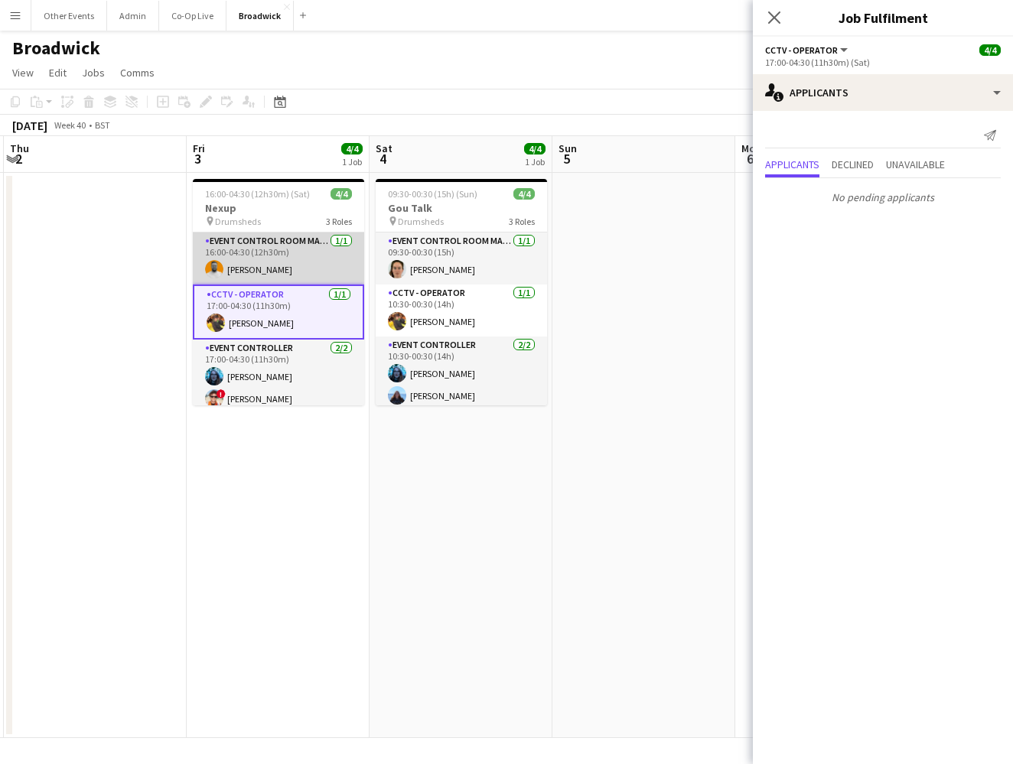
click at [307, 265] on app-card-role "Event Control Room Manager [DATE] 16:00-04:30 (12h30m) [PERSON_NAME]" at bounding box center [278, 259] width 171 height 52
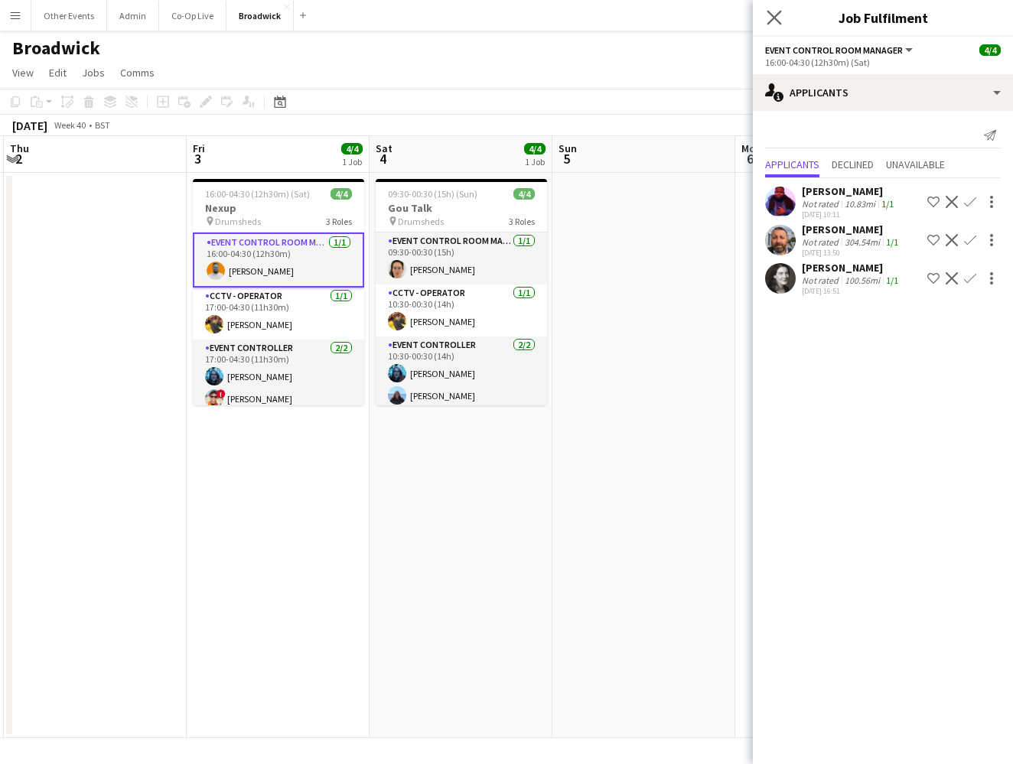
click at [767, 24] on app-icon "Close pop-in" at bounding box center [774, 18] width 22 height 22
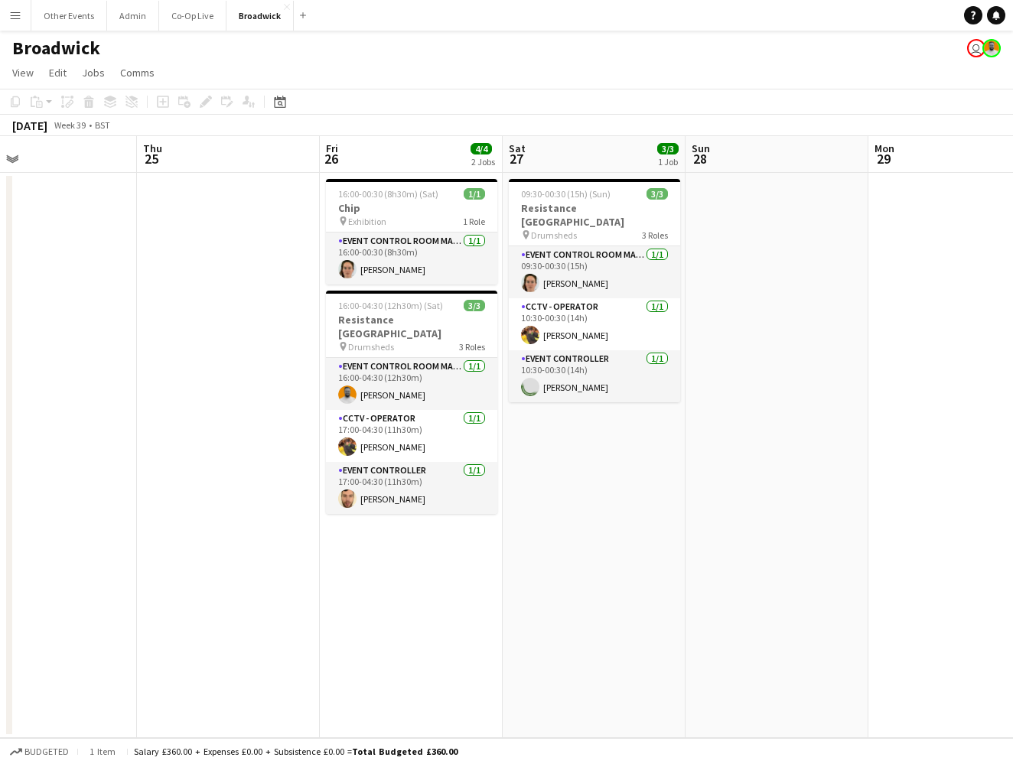
scroll to position [0, 391]
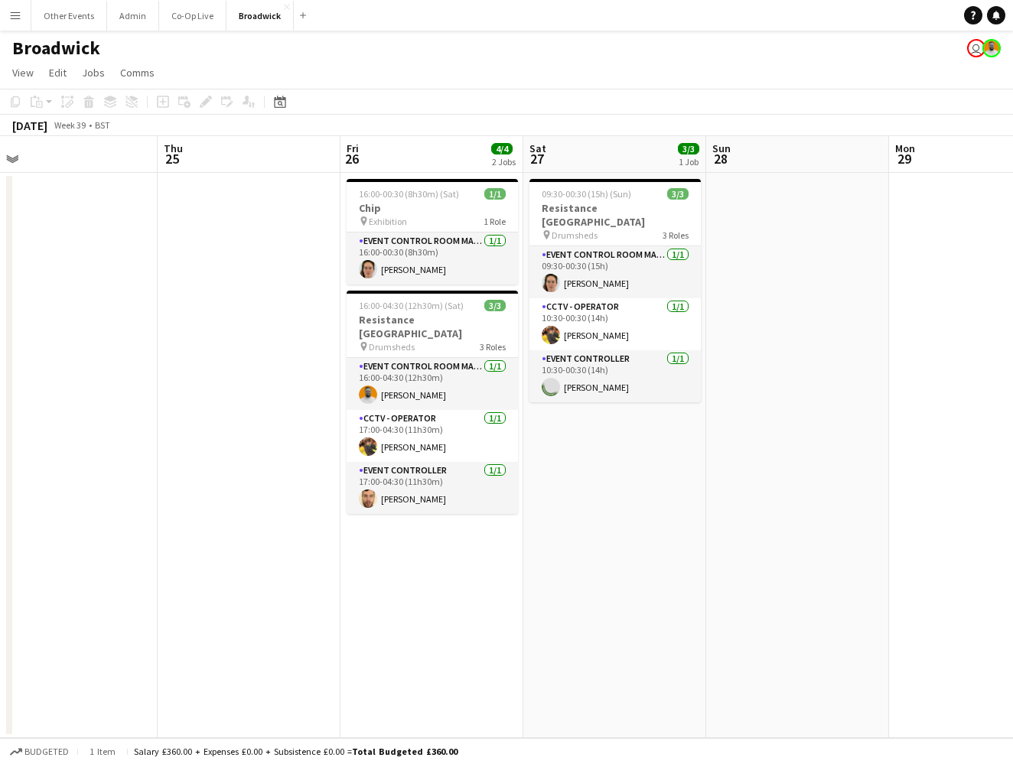
click at [282, 111] on app-toolbar "Copy Paste Paste Command V Paste with crew Command Shift V Paste linked Job [GE…" at bounding box center [506, 102] width 1013 height 26
click at [280, 103] on icon "Date picker" at bounding box center [280, 102] width 12 height 12
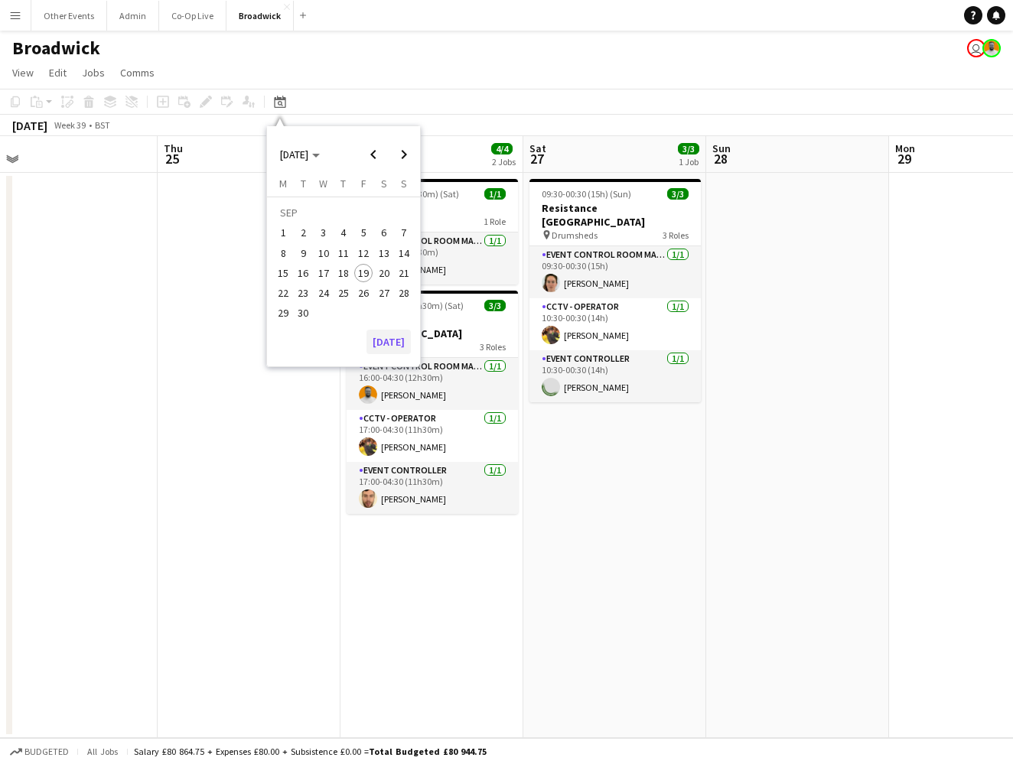
click at [389, 343] on button "[DATE]" at bounding box center [388, 342] width 44 height 24
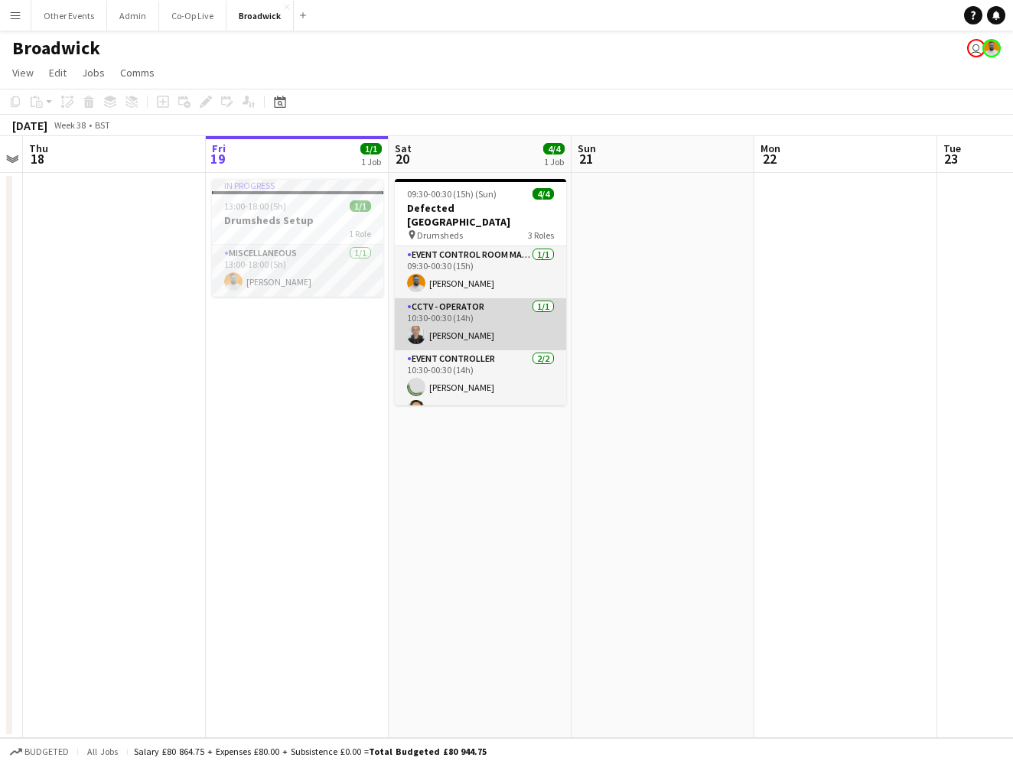
click at [513, 321] on app-card-role "CCTV - Operator [DATE] 10:30-00:30 (14h) [PERSON_NAME]" at bounding box center [480, 324] width 171 height 52
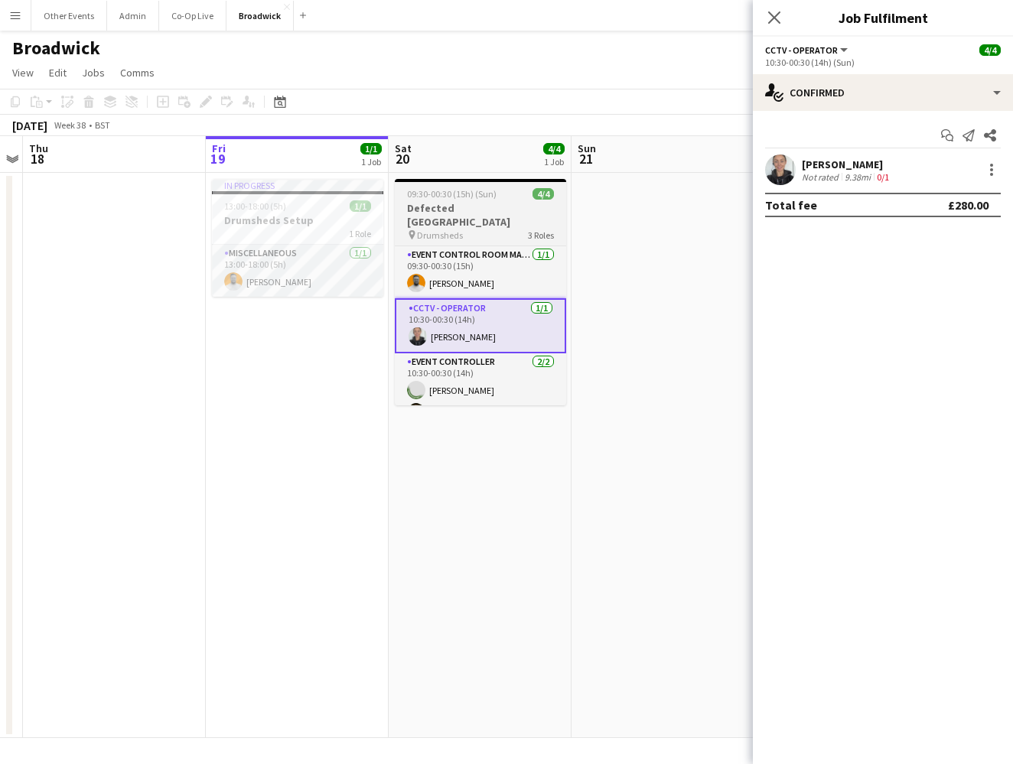
click at [500, 246] on div "Event Control Room Manager [DATE] 09:30-00:30 (15h) [PERSON_NAME] CCTV - Operat…" at bounding box center [480, 326] width 171 height 160
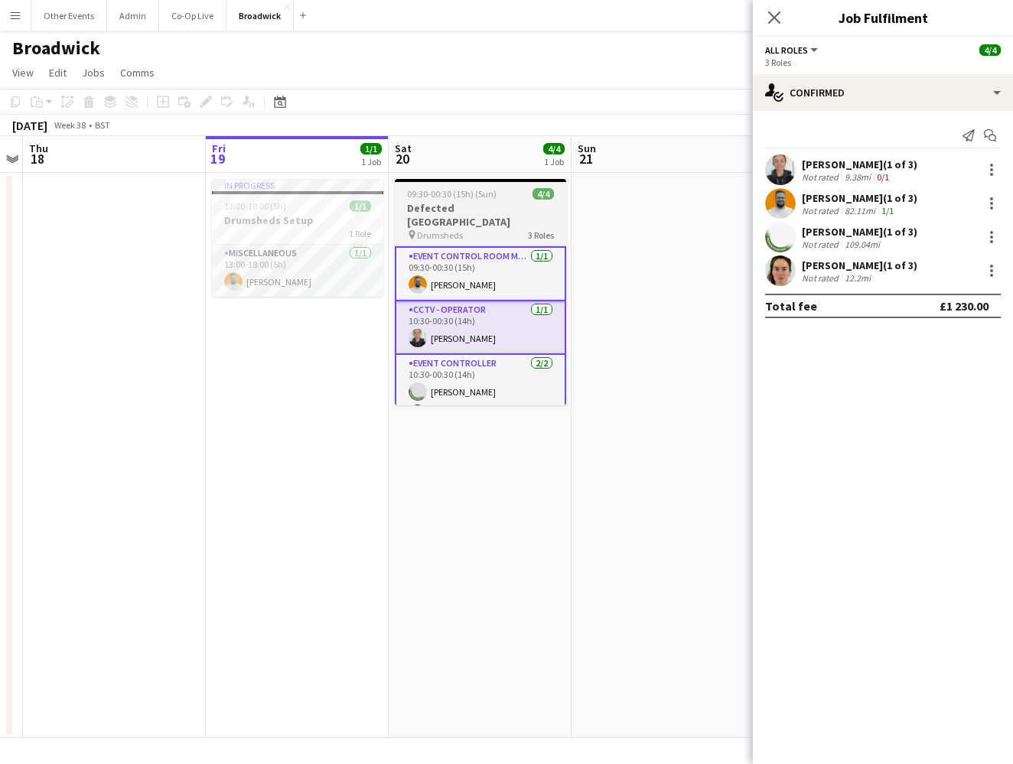
click at [470, 229] on div "pin Drumsheds 3 Roles" at bounding box center [480, 235] width 171 height 12
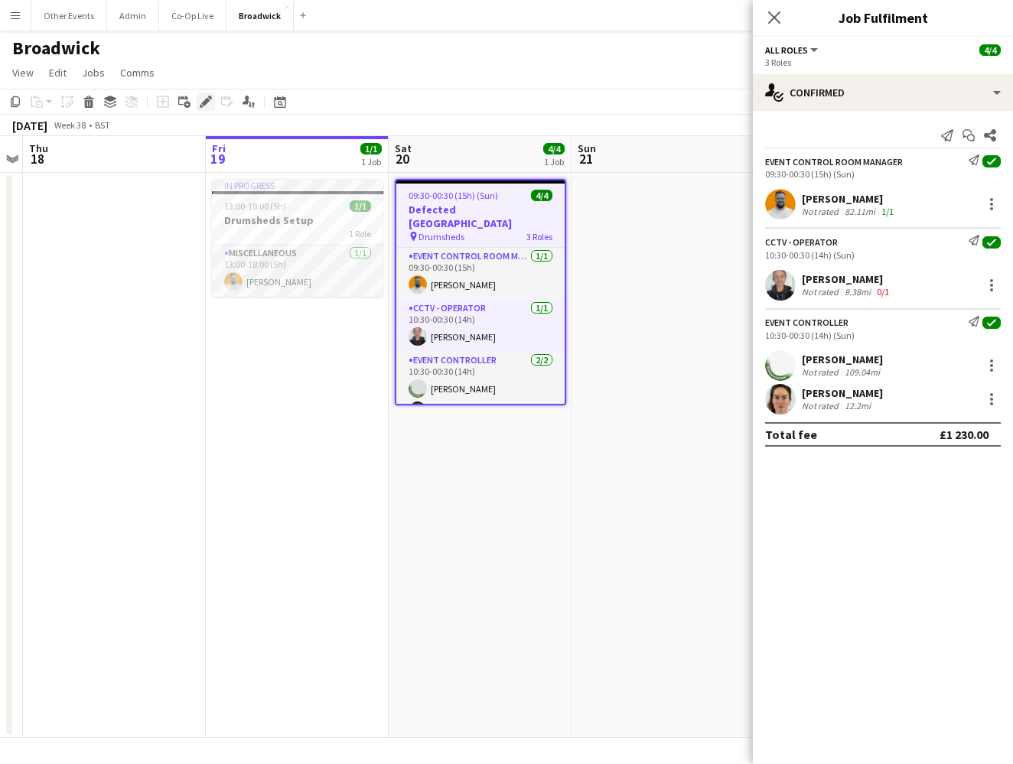
click at [203, 103] on icon at bounding box center [205, 102] width 8 height 8
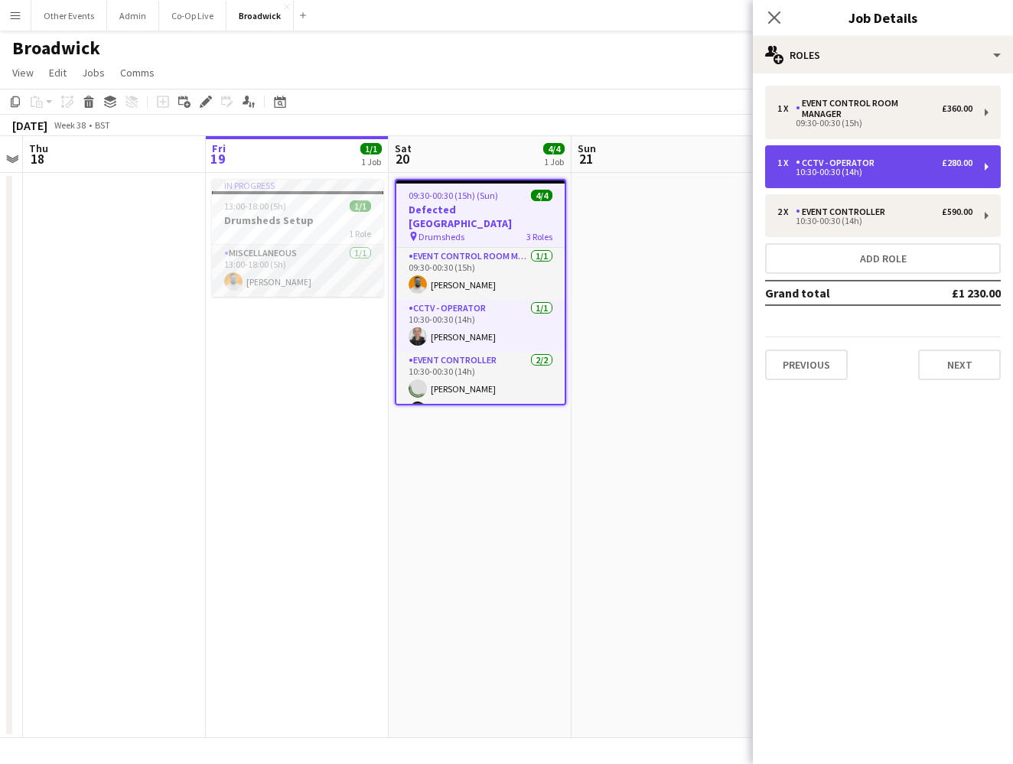
click at [892, 168] on div "10:30-00:30 (14h)" at bounding box center [874, 172] width 195 height 8
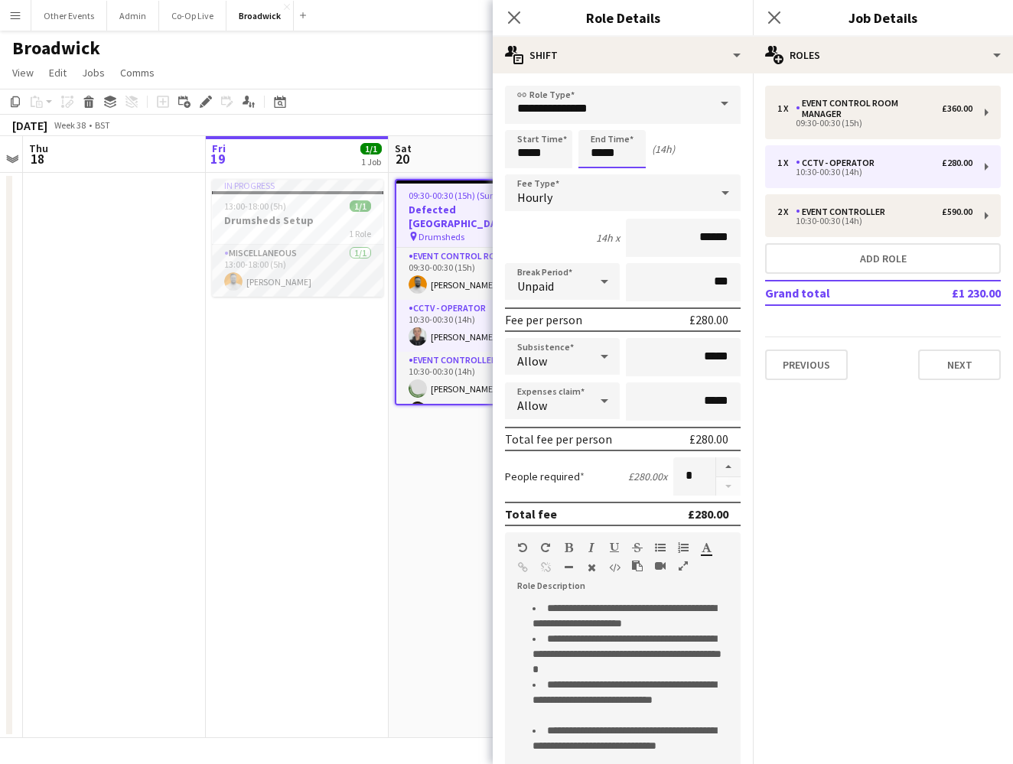
click at [593, 150] on input "*****" at bounding box center [611, 149] width 67 height 38
click at [597, 128] on div at bounding box center [596, 122] width 31 height 15
click at [678, 147] on div "Start Time ***** End Time ***** (15h)" at bounding box center [623, 149] width 236 height 38
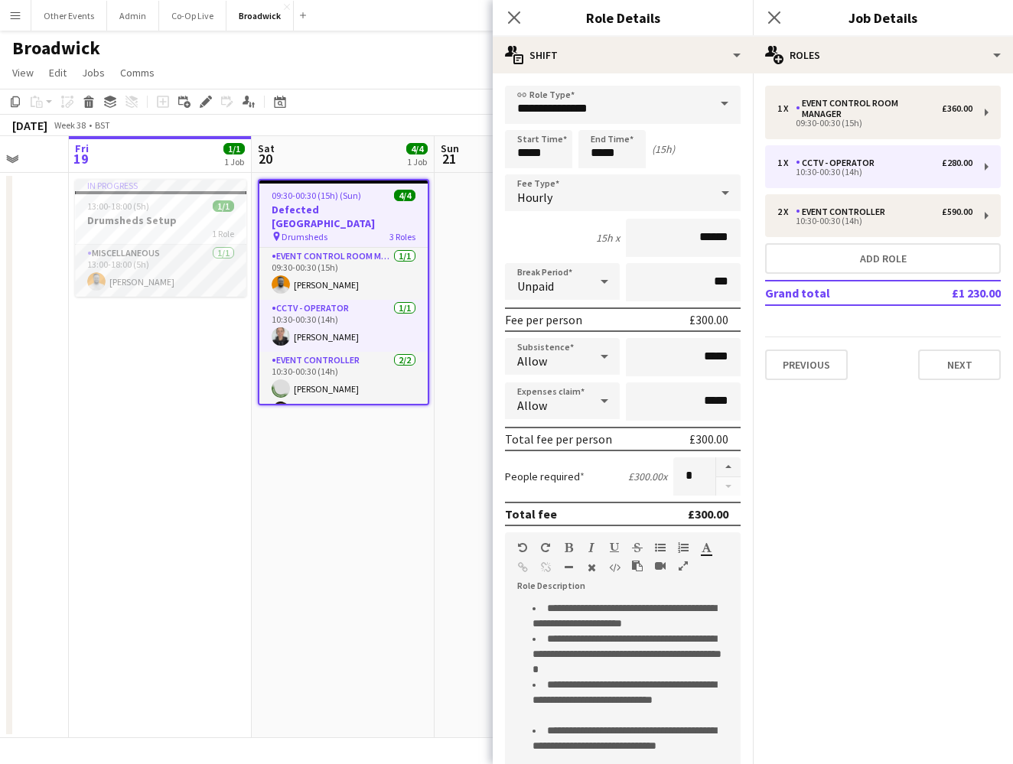
scroll to position [0, 665]
click at [597, 150] on input "*****" at bounding box center [611, 149] width 67 height 38
type input "*****"
click at [597, 121] on div at bounding box center [596, 122] width 31 height 15
click at [674, 285] on input "***" at bounding box center [683, 282] width 115 height 38
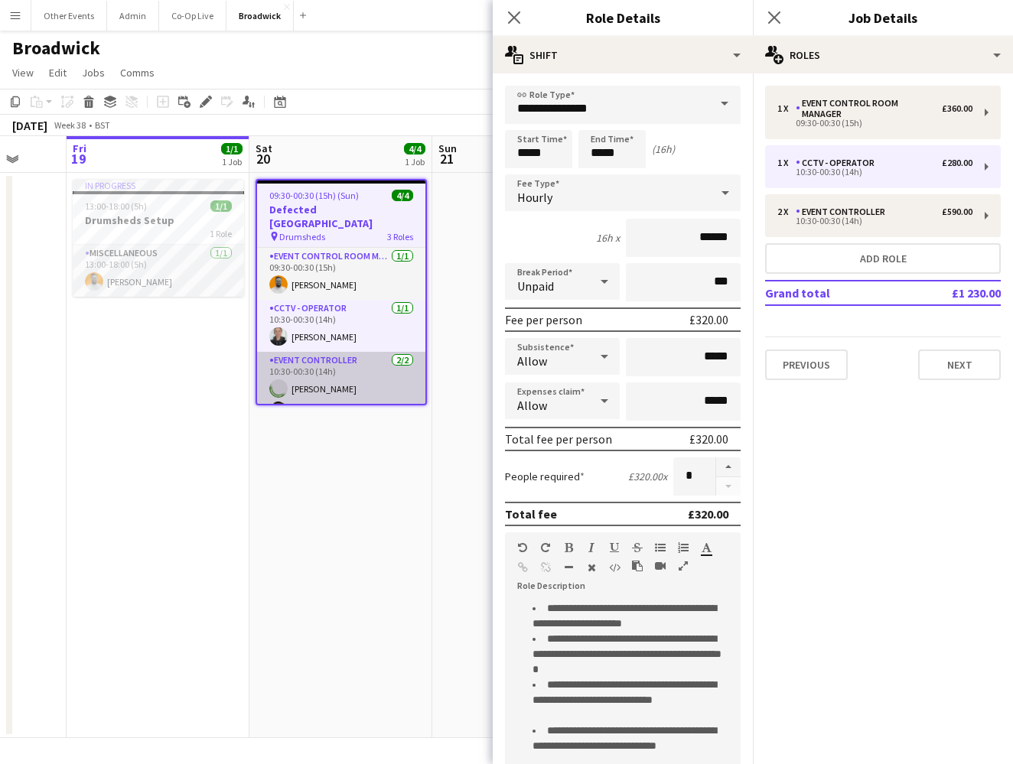
click at [373, 352] on app-card-role "Event Controller [DATE] 10:30-00:30 (14h) [PERSON_NAME] [PERSON_NAME]" at bounding box center [341, 389] width 168 height 74
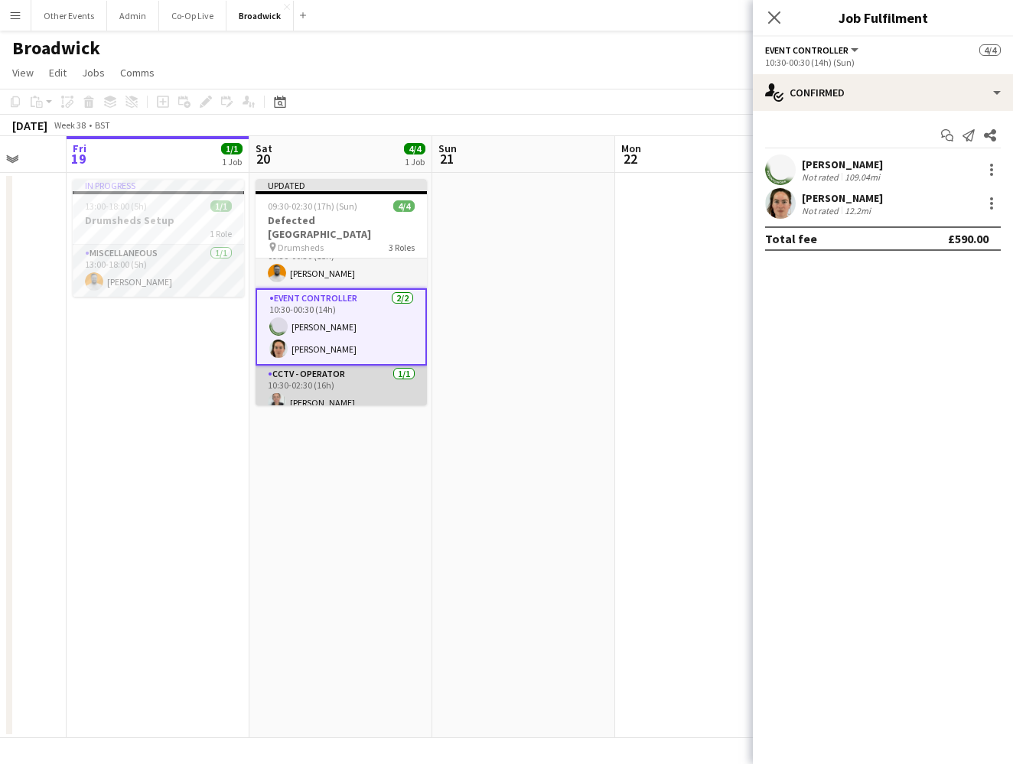
scroll to position [21, 0]
click at [464, 334] on app-date-cell at bounding box center [523, 455] width 183 height 565
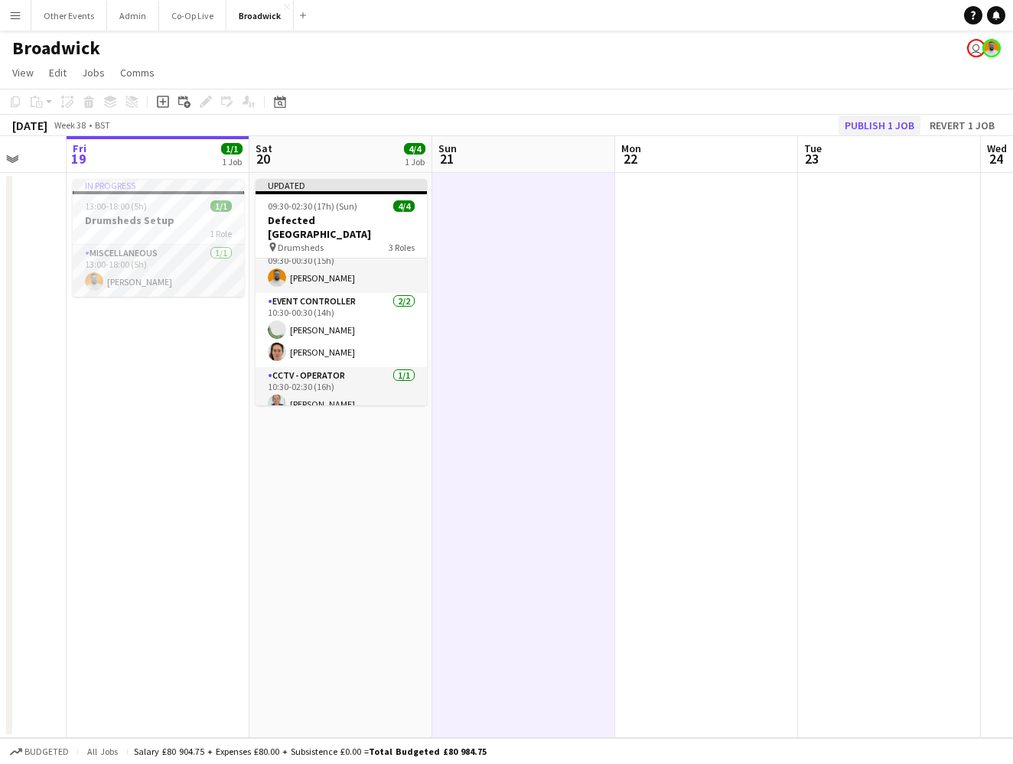
click at [887, 125] on button "Publish 1 job" at bounding box center [879, 126] width 82 height 20
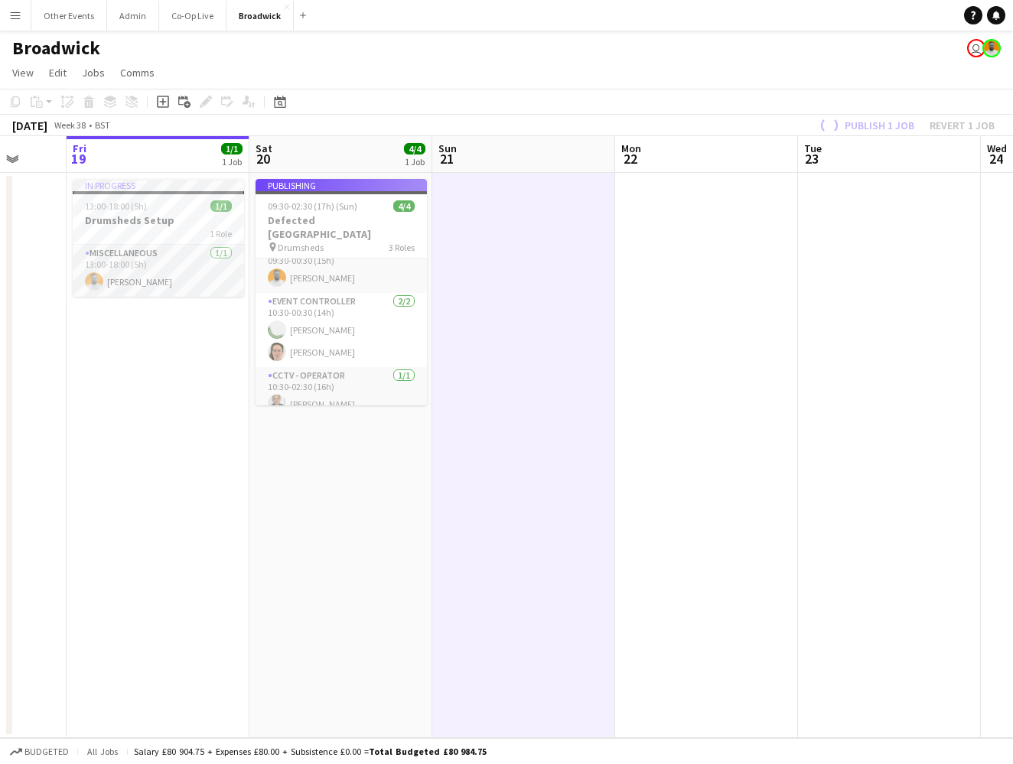
scroll to position [5, 0]
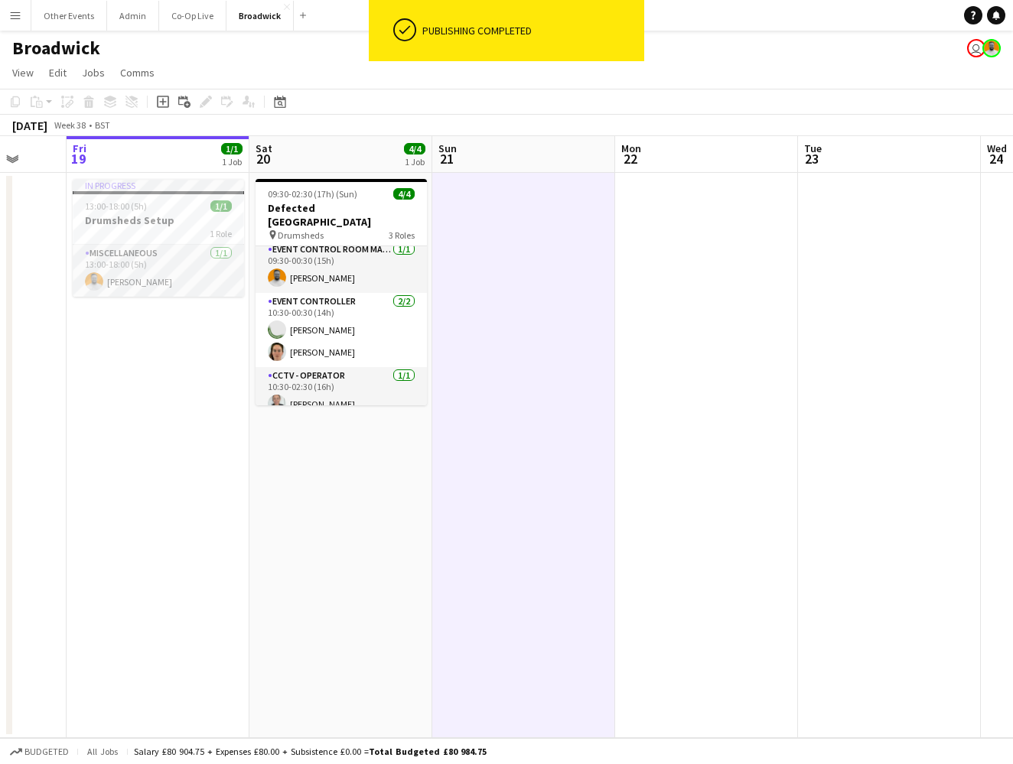
click at [570, 337] on app-date-cell at bounding box center [523, 455] width 183 height 565
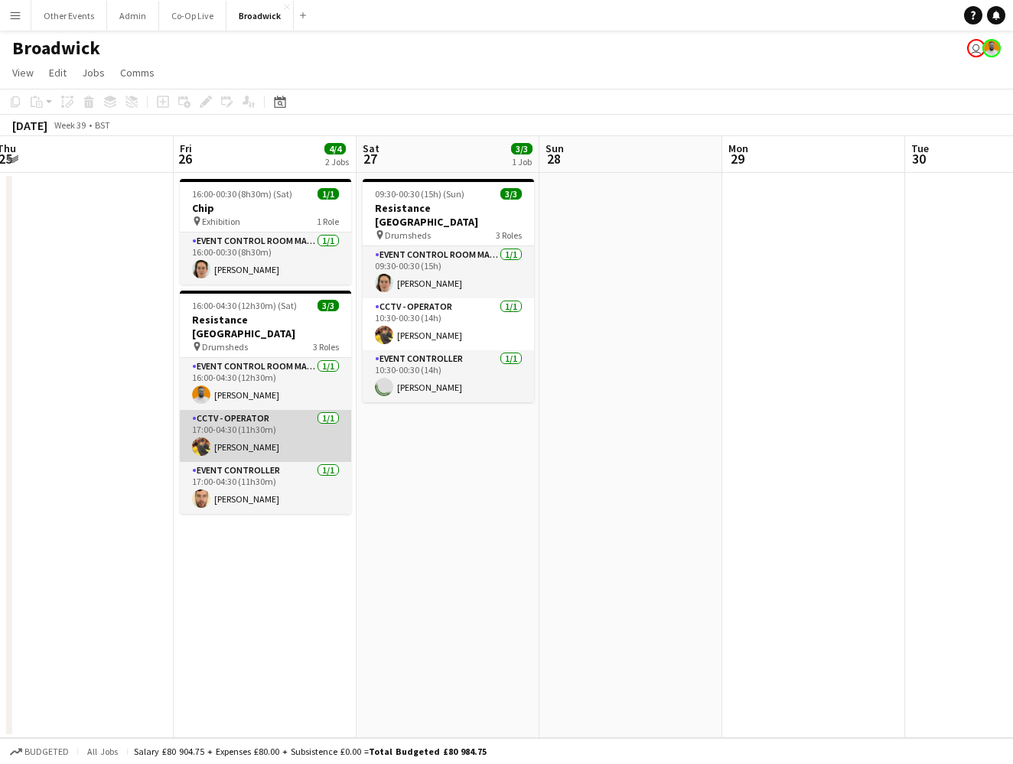
scroll to position [0, 0]
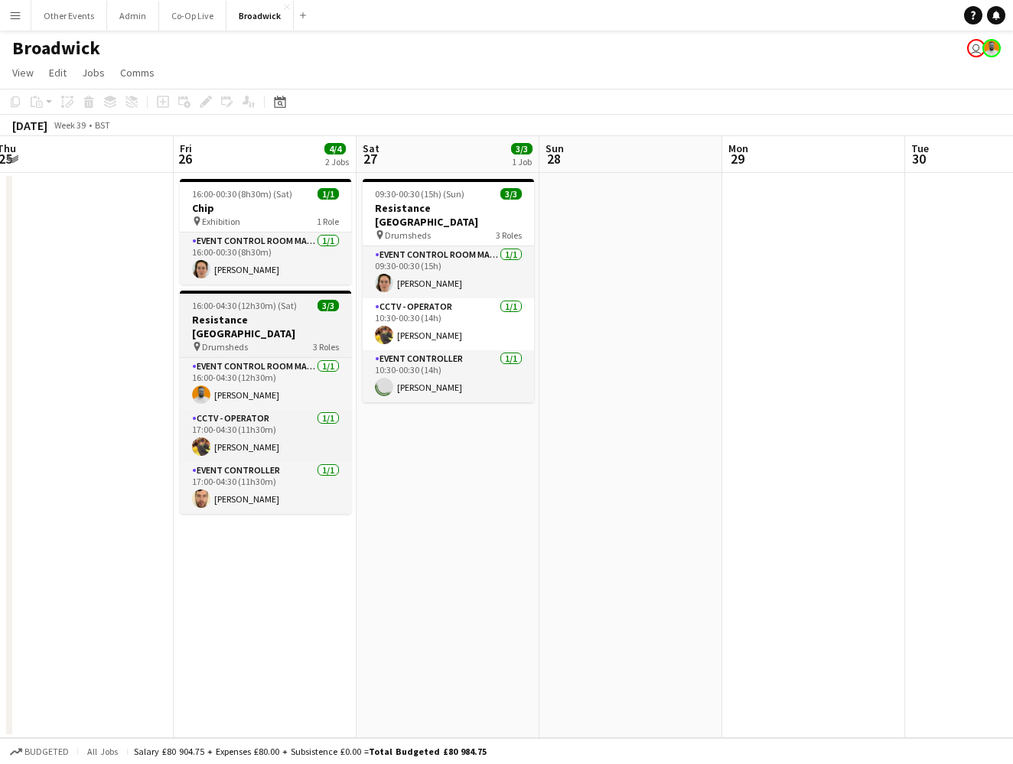
click at [284, 340] on div "pin Drumsheds 3 Roles" at bounding box center [265, 346] width 171 height 12
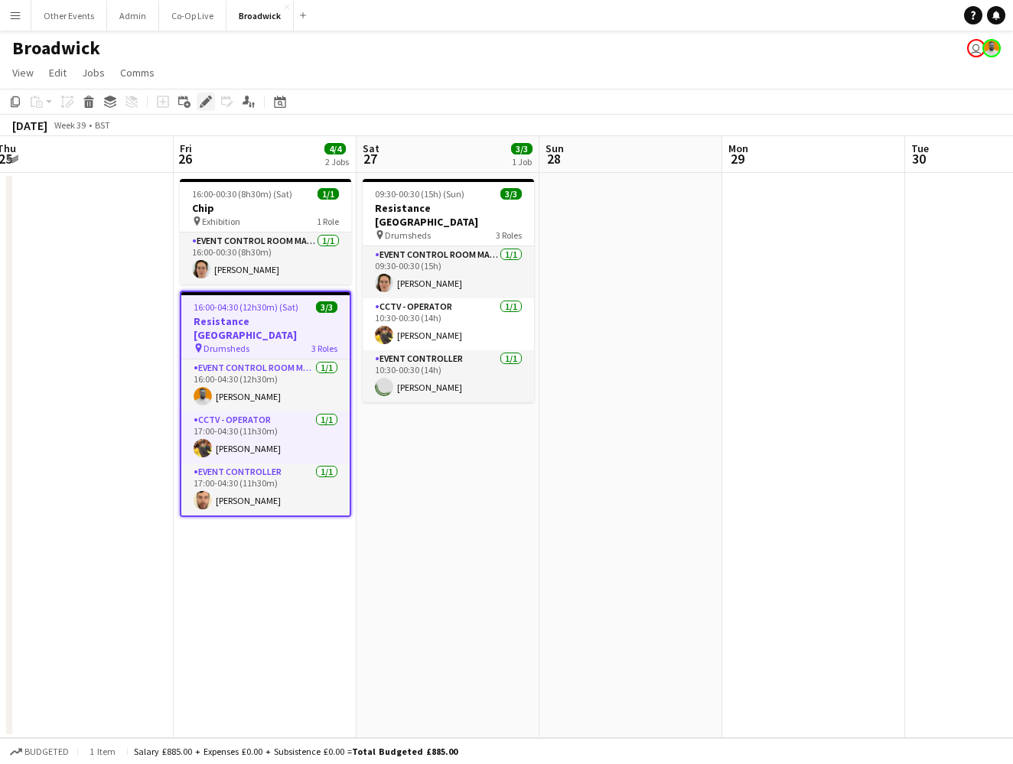
click at [206, 102] on icon at bounding box center [205, 102] width 8 height 8
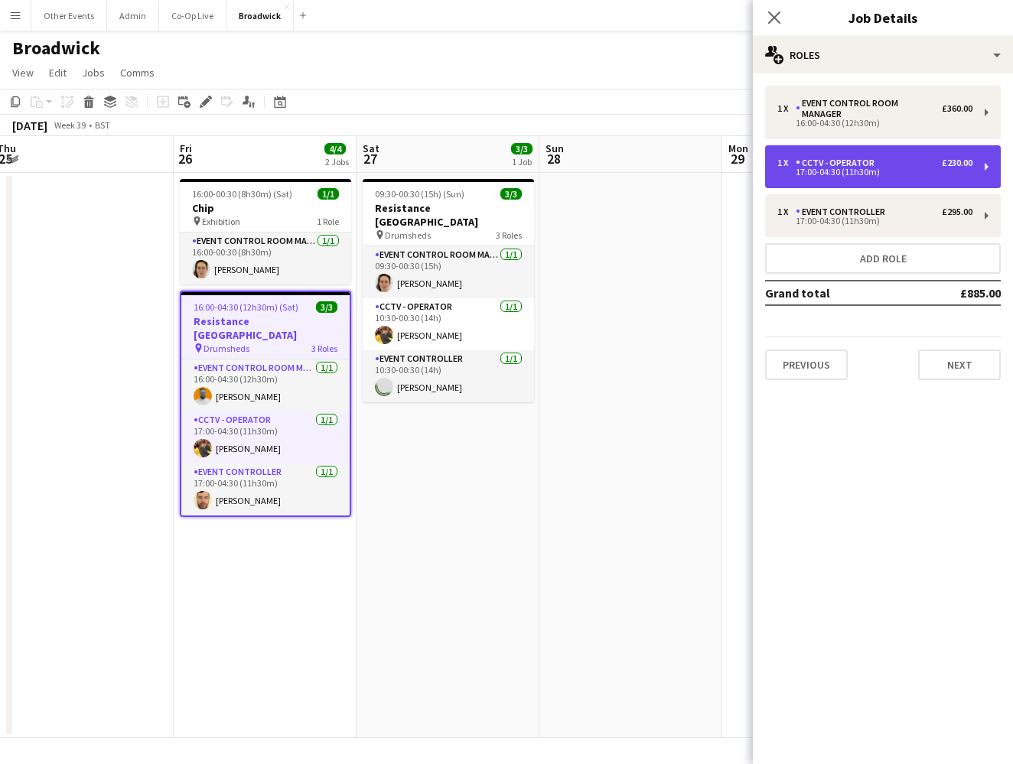
click at [874, 158] on div "CCTV - Operator" at bounding box center [838, 163] width 85 height 11
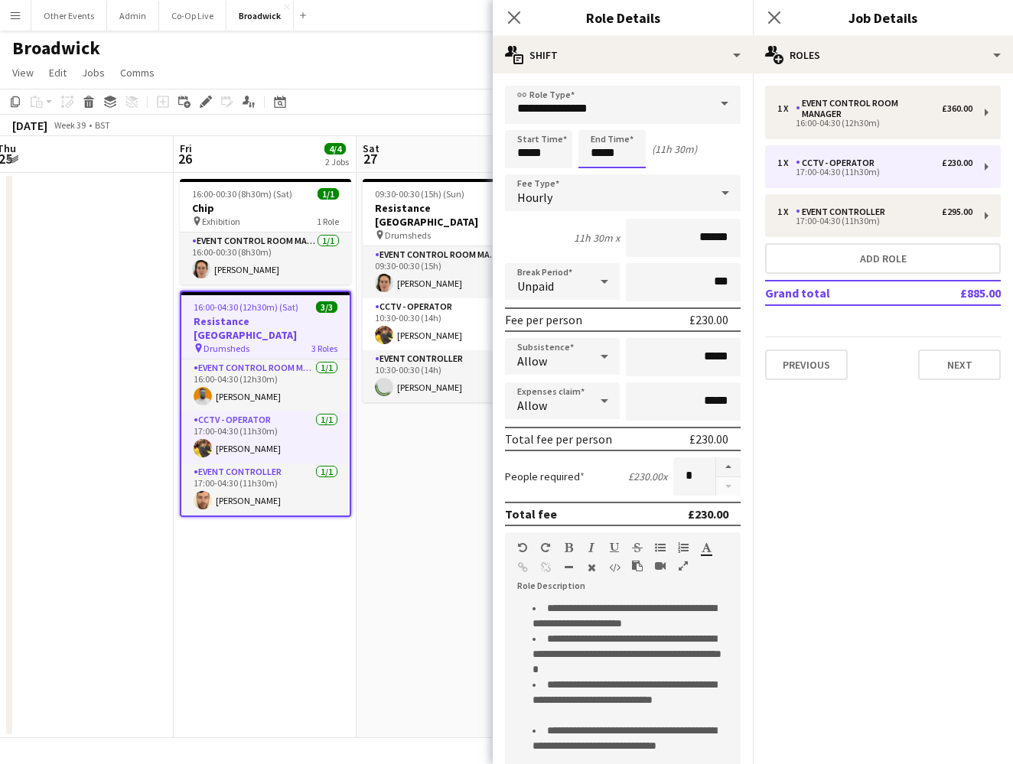
click at [600, 147] on input "*****" at bounding box center [611, 149] width 67 height 38
click at [600, 127] on div at bounding box center [596, 122] width 31 height 15
click at [619, 174] on div at bounding box center [627, 175] width 31 height 15
type input "*****"
click at [619, 174] on div at bounding box center [627, 175] width 31 height 15
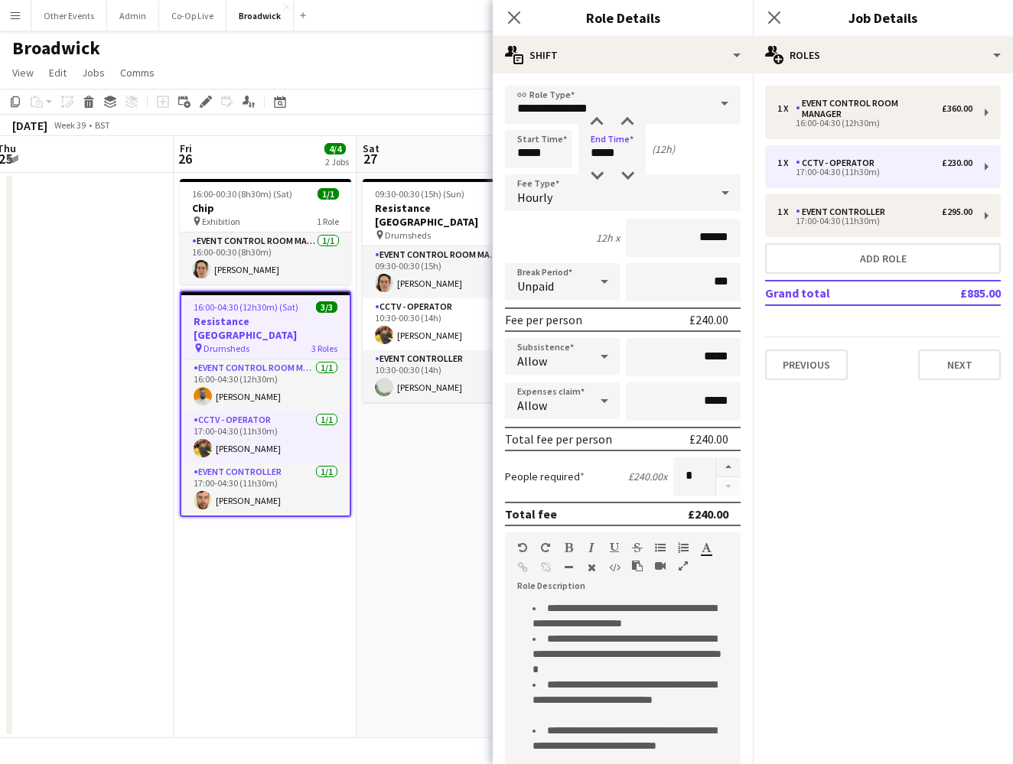
click at [671, 152] on div "(12h)" at bounding box center [663, 149] width 23 height 14
click at [516, 20] on icon at bounding box center [513, 17] width 15 height 15
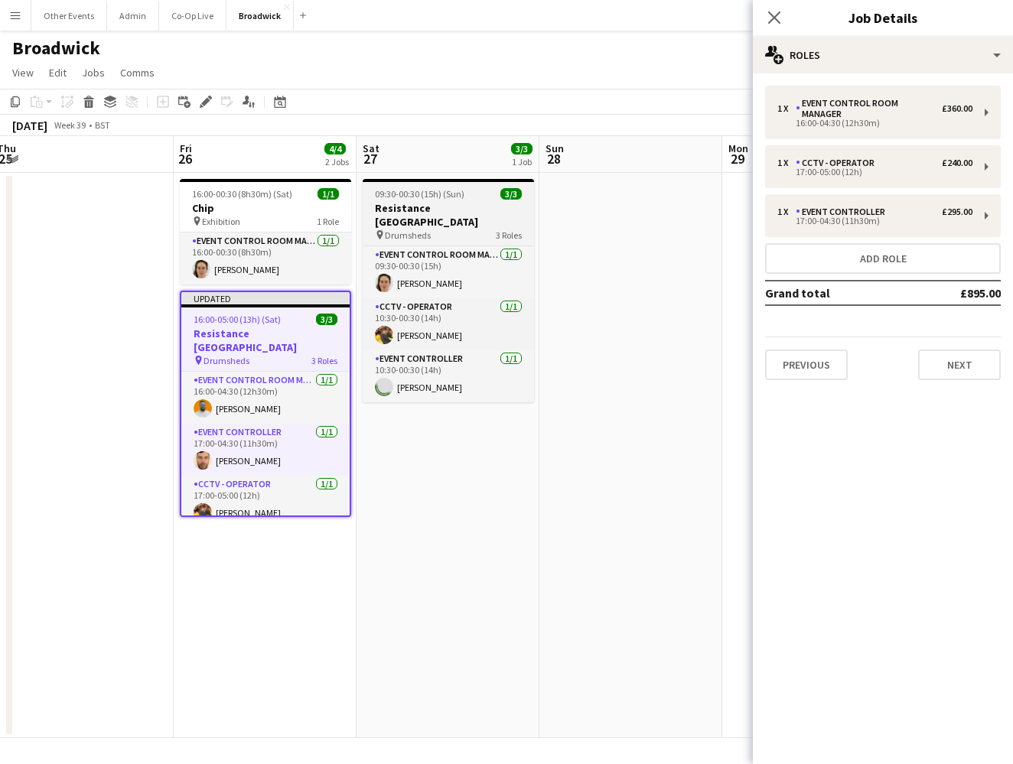
click at [454, 214] on h3 "Resistance [GEOGRAPHIC_DATA]" at bounding box center [448, 215] width 171 height 28
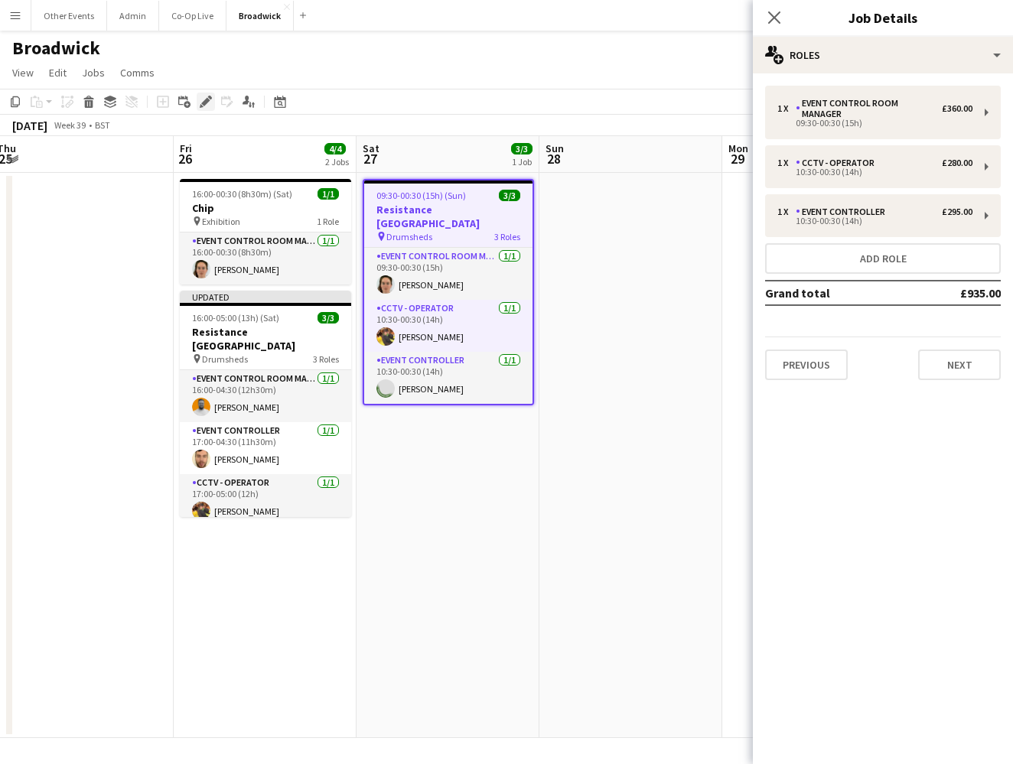
click at [205, 104] on icon at bounding box center [205, 102] width 8 height 8
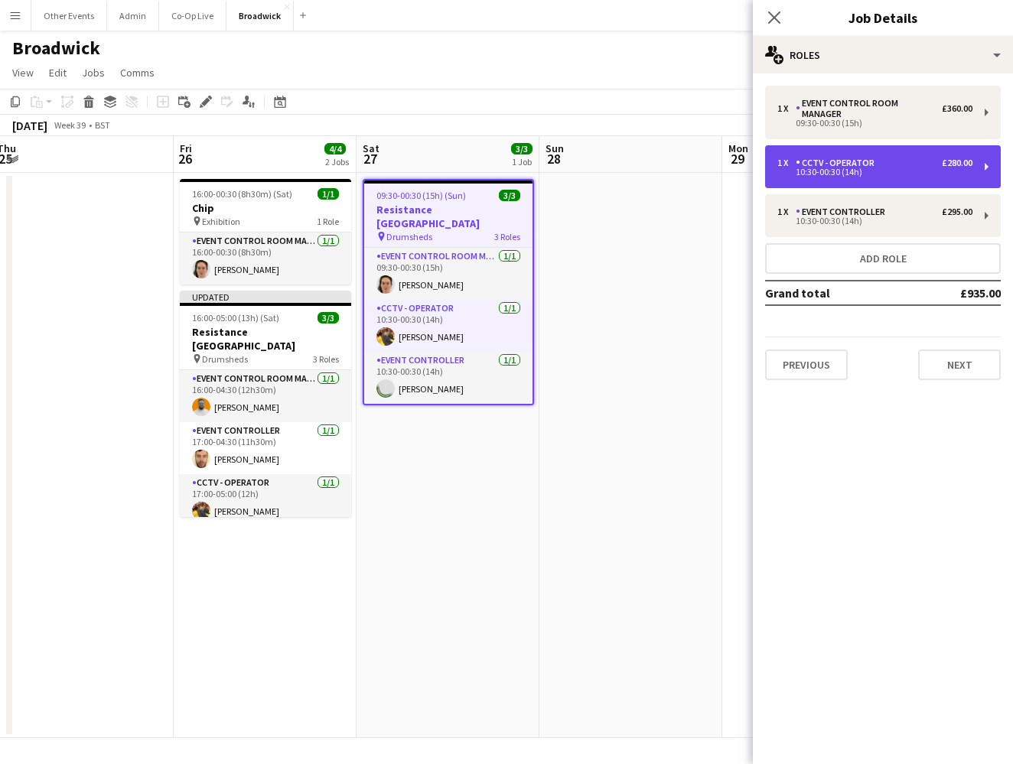
click at [857, 145] on div "1 x CCTV - Operator £280.00 10:30-00:30 (14h)" at bounding box center [883, 166] width 236 height 43
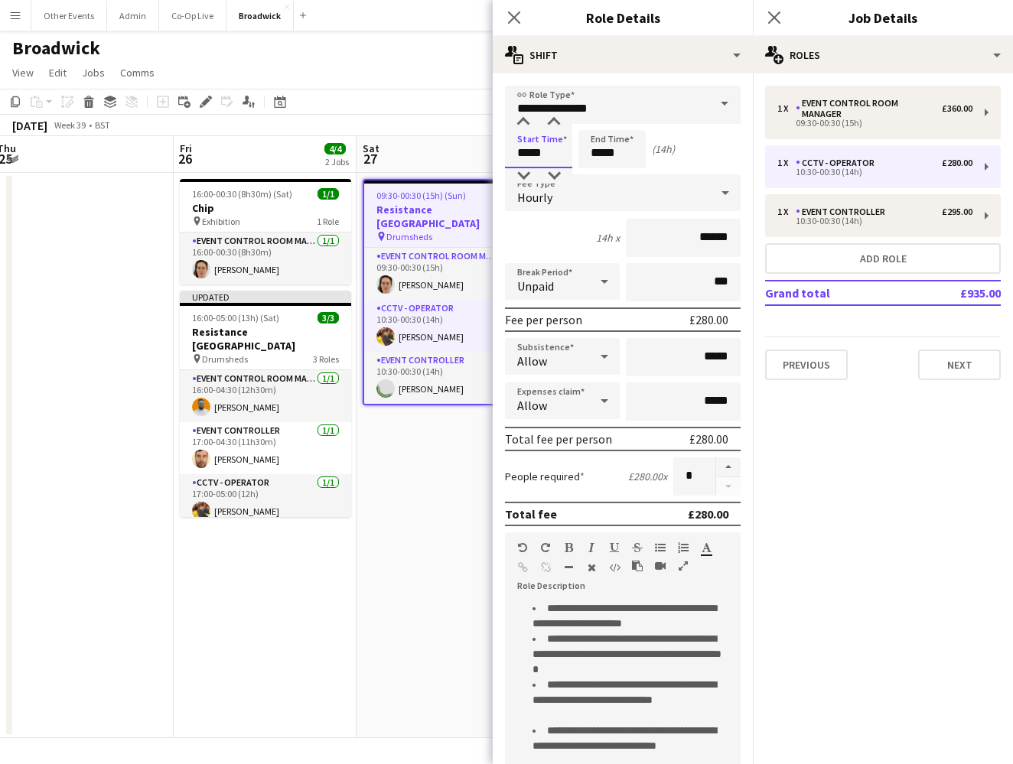
click at [528, 155] on input "*****" at bounding box center [538, 149] width 67 height 38
click at [526, 120] on div at bounding box center [523, 122] width 31 height 15
click at [548, 173] on div at bounding box center [554, 175] width 31 height 15
type input "*****"
click at [548, 173] on div at bounding box center [554, 175] width 31 height 15
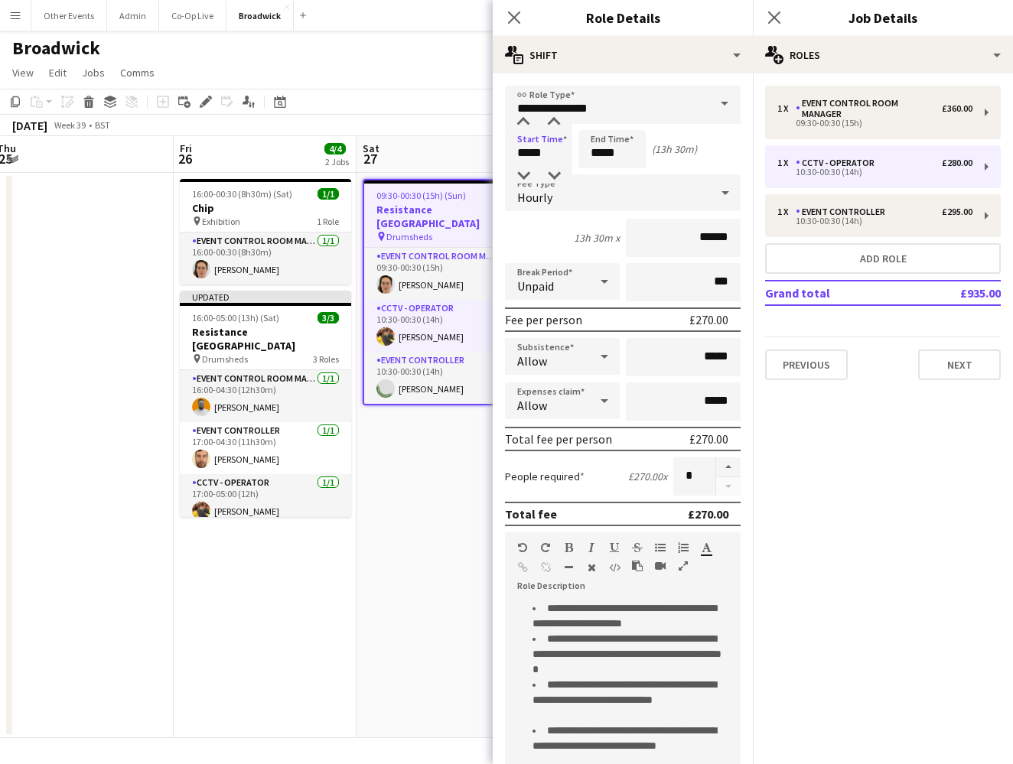
click at [457, 140] on app-board-header-date "Sat 27 3/3 1 Job" at bounding box center [447, 154] width 183 height 37
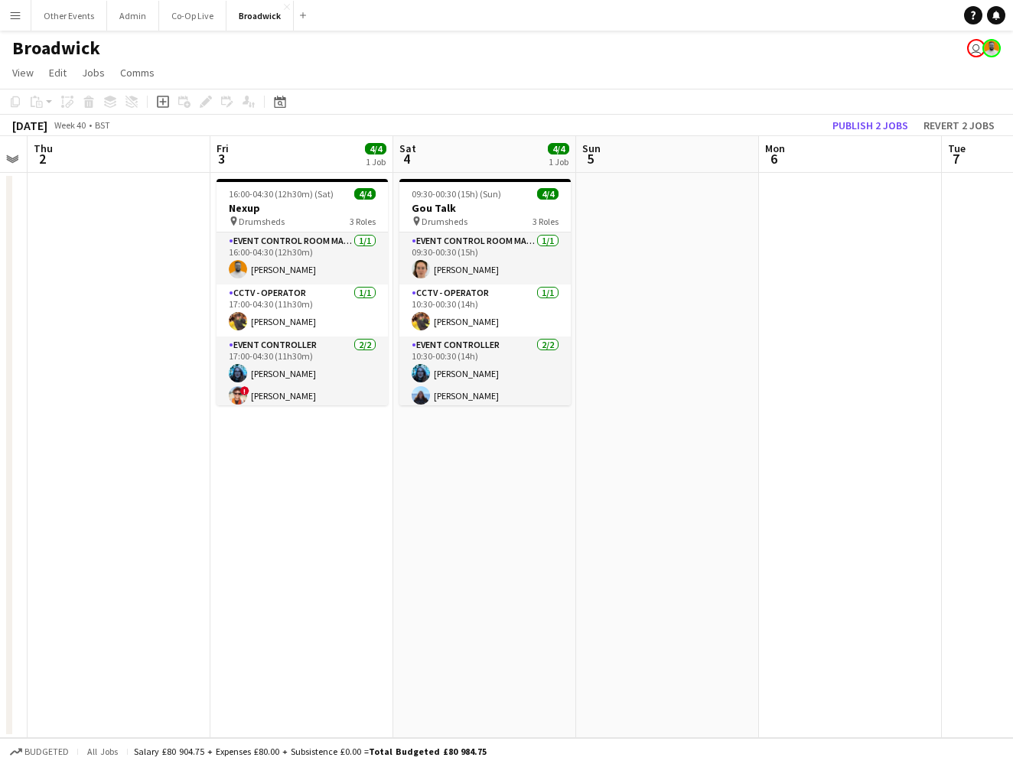
scroll to position [0, 327]
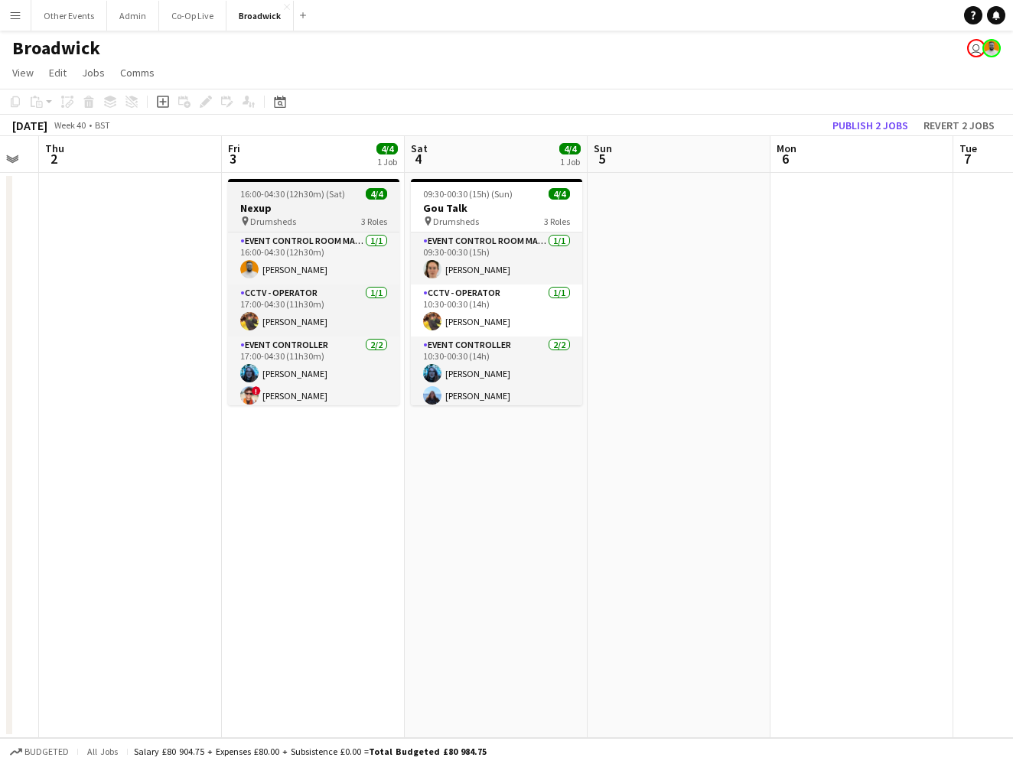
click at [319, 200] on app-job-card "16:00-04:30 (12h30m) (Sat) 4/4 Nexup pin Drumsheds 3 Roles Event Control Room M…" at bounding box center [313, 292] width 171 height 226
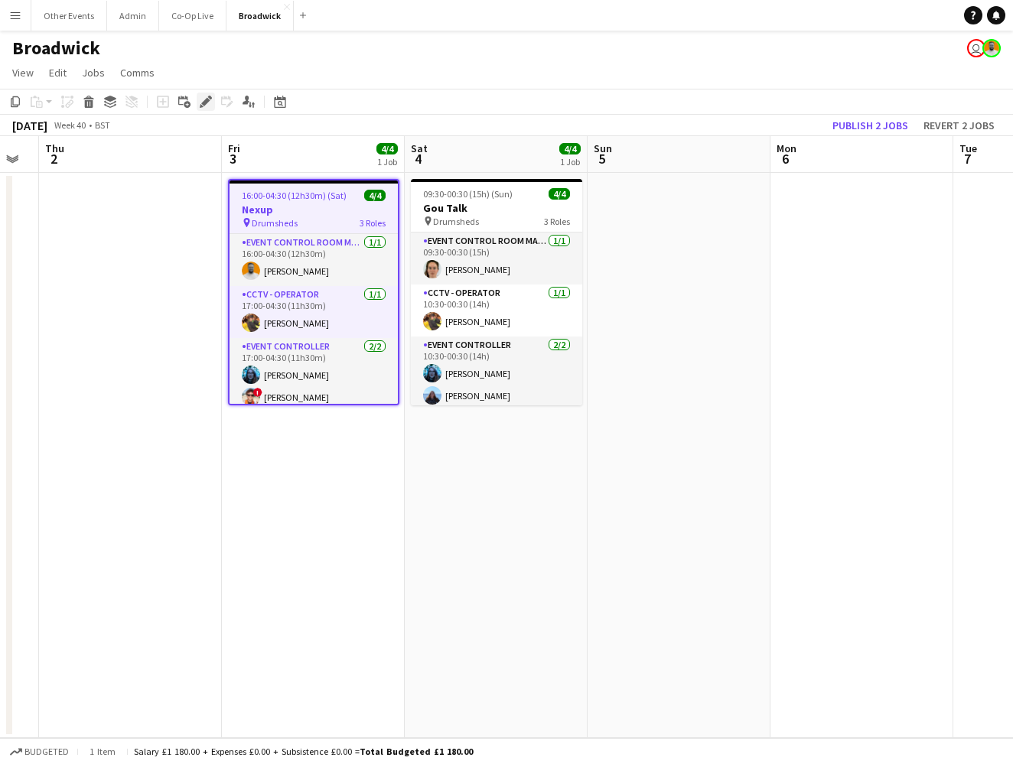
click at [206, 101] on icon at bounding box center [205, 102] width 8 height 8
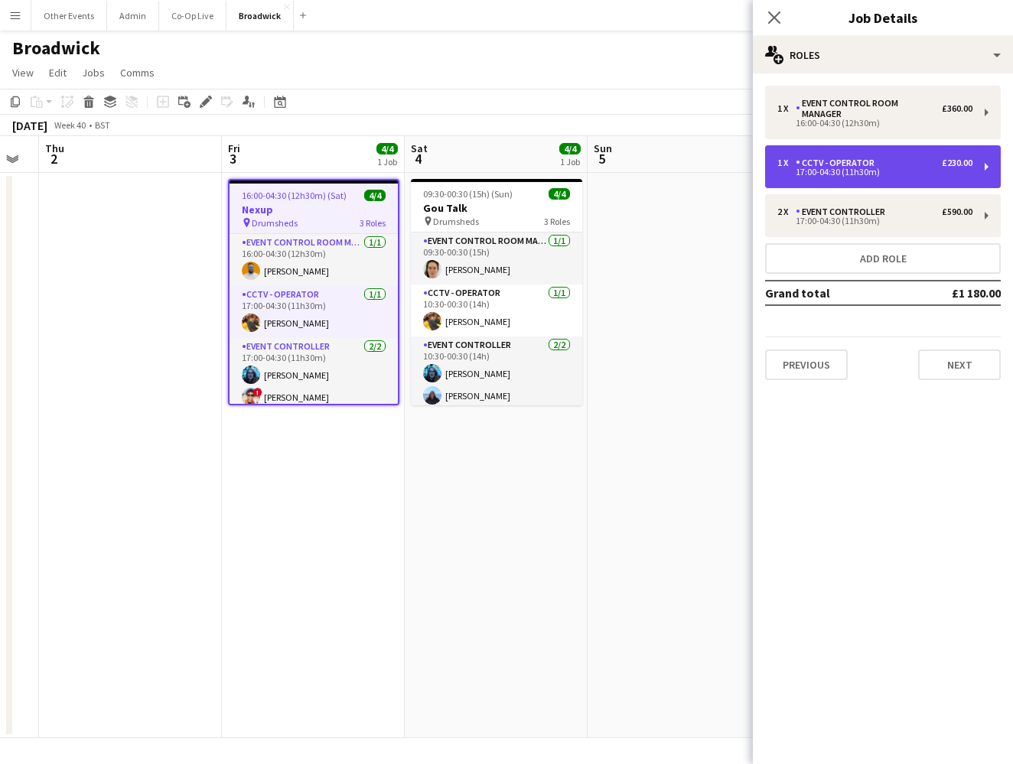
click at [908, 158] on div "1 x CCTV - Operator £230.00" at bounding box center [874, 163] width 195 height 11
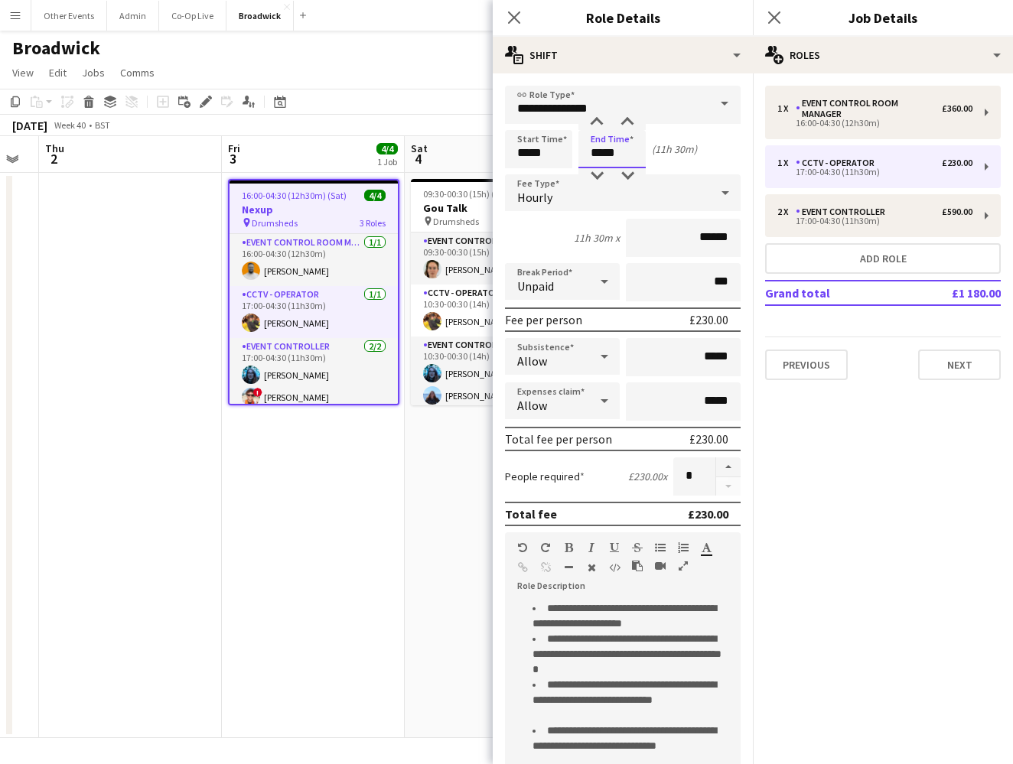
click at [593, 151] on input "*****" at bounding box center [611, 149] width 67 height 38
click at [600, 125] on div at bounding box center [596, 122] width 31 height 15
click at [628, 172] on div at bounding box center [627, 175] width 31 height 15
type input "*****"
click at [628, 172] on div at bounding box center [627, 175] width 31 height 15
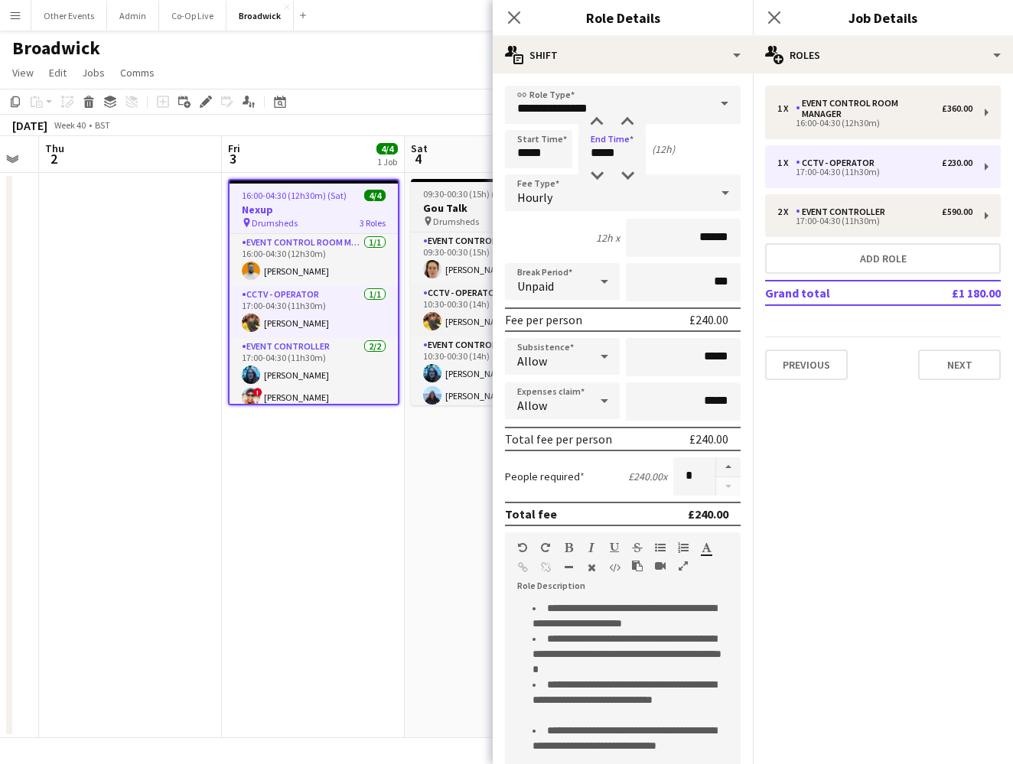
click at [460, 196] on span "09:30-00:30 (15h) (Sun)" at bounding box center [468, 193] width 90 height 11
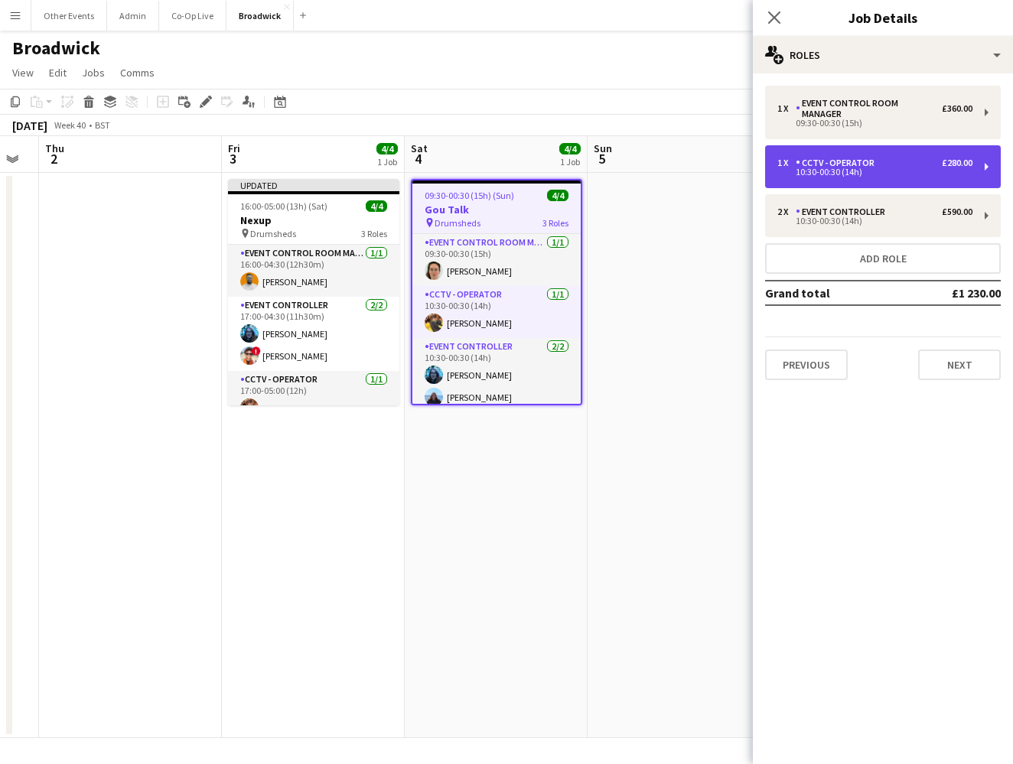
click at [851, 158] on div "CCTV - Operator" at bounding box center [838, 163] width 85 height 11
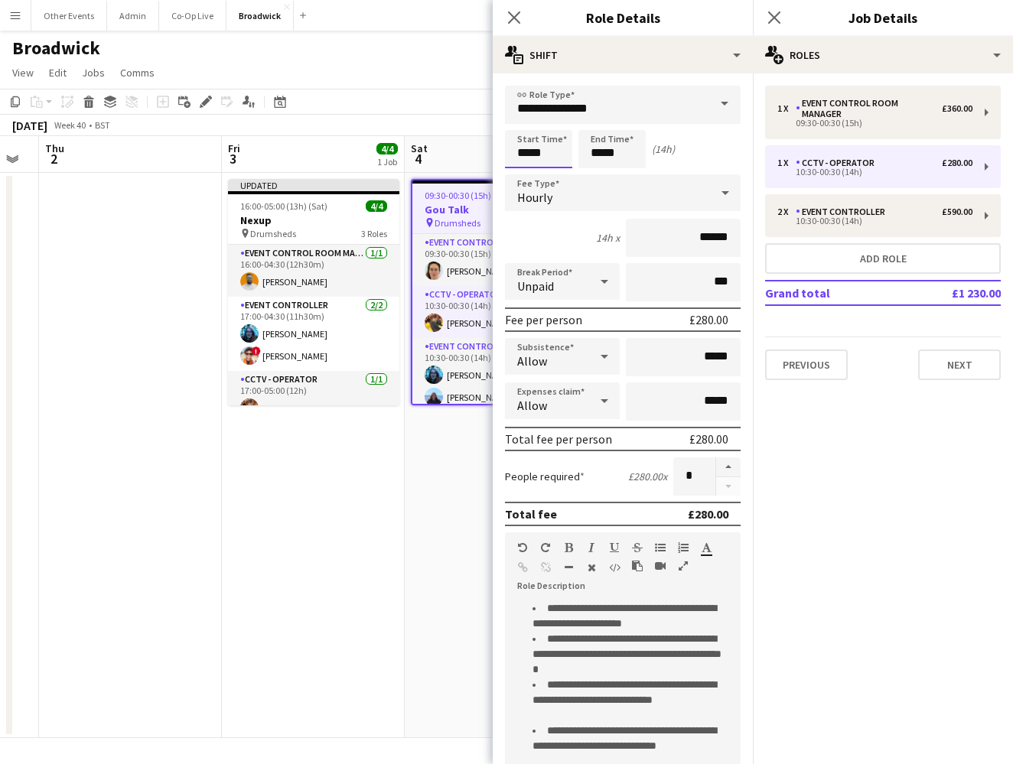
click at [527, 146] on input "*****" at bounding box center [538, 149] width 67 height 38
click at [525, 116] on div at bounding box center [523, 122] width 31 height 15
click at [552, 171] on div at bounding box center [554, 175] width 31 height 15
type input "*****"
click at [552, 171] on div at bounding box center [554, 175] width 31 height 15
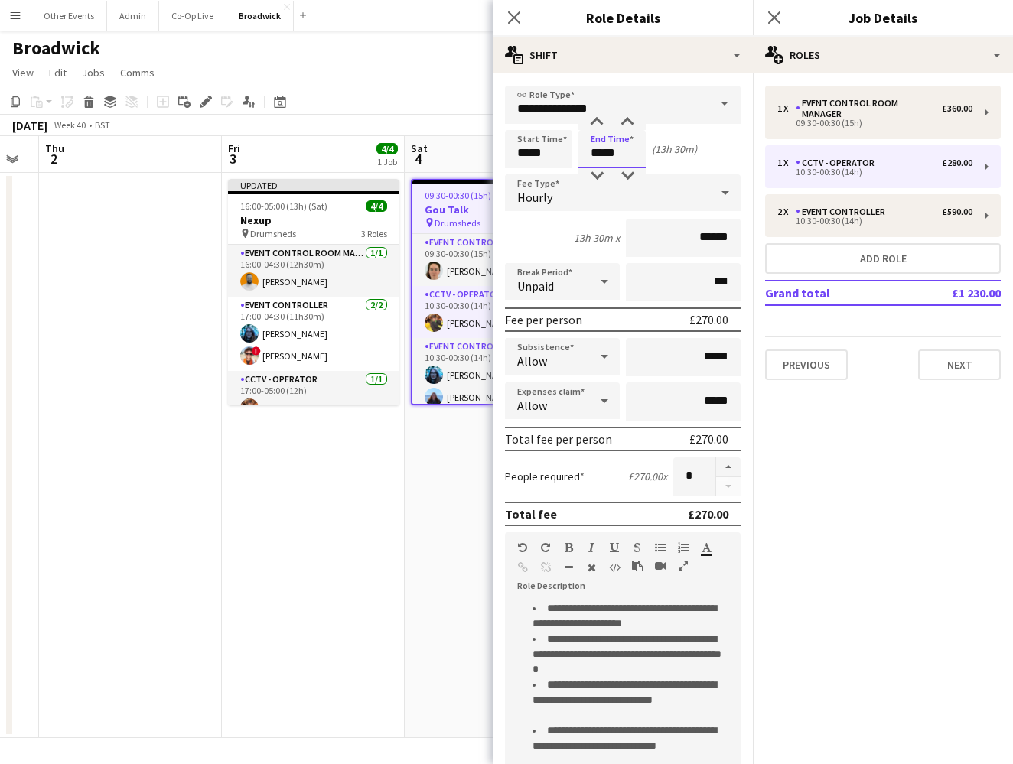
click at [599, 164] on input "*****" at bounding box center [611, 149] width 67 height 38
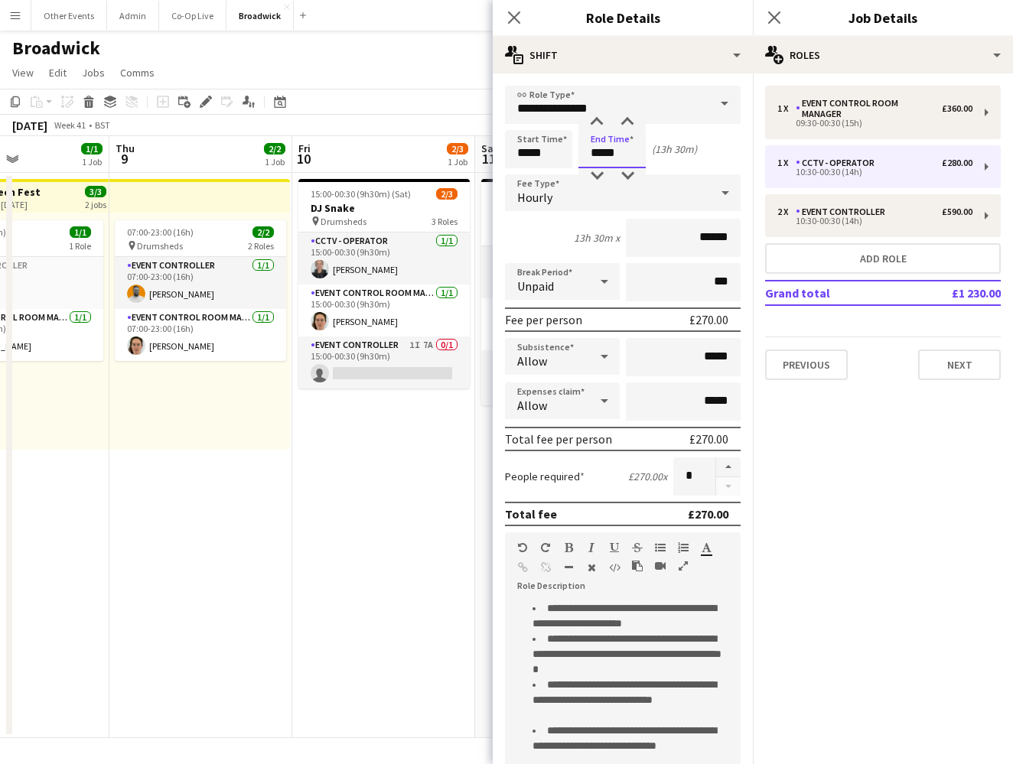
scroll to position [0, 991]
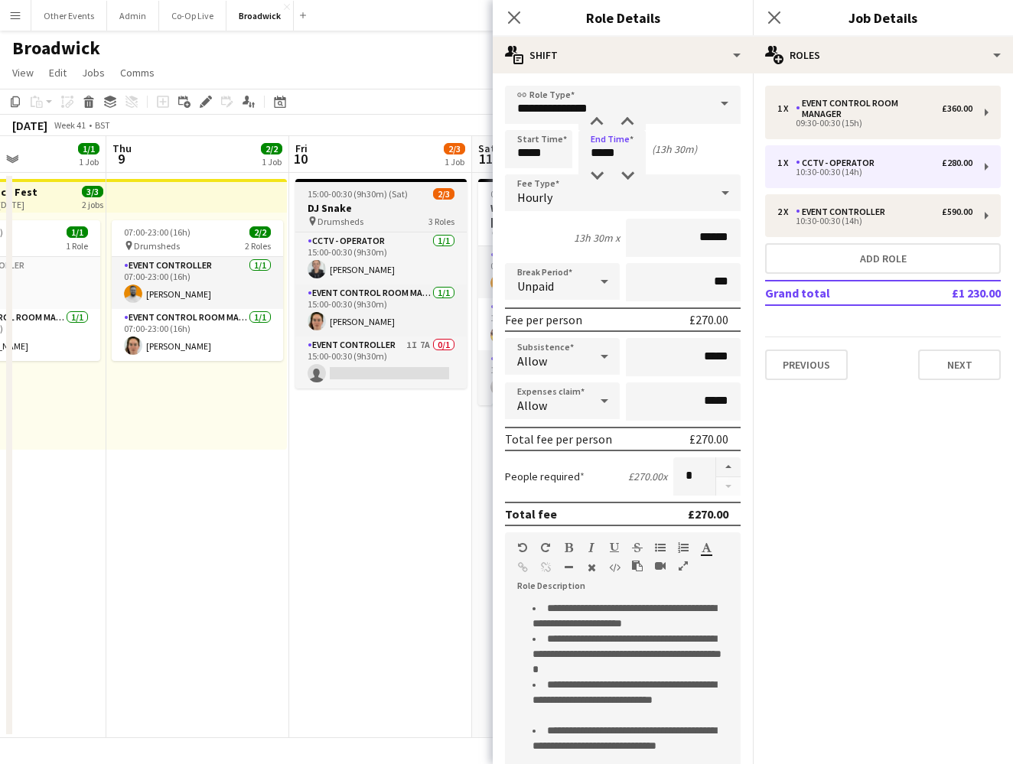
click at [390, 208] on h3 "DJ Snake" at bounding box center [380, 208] width 171 height 14
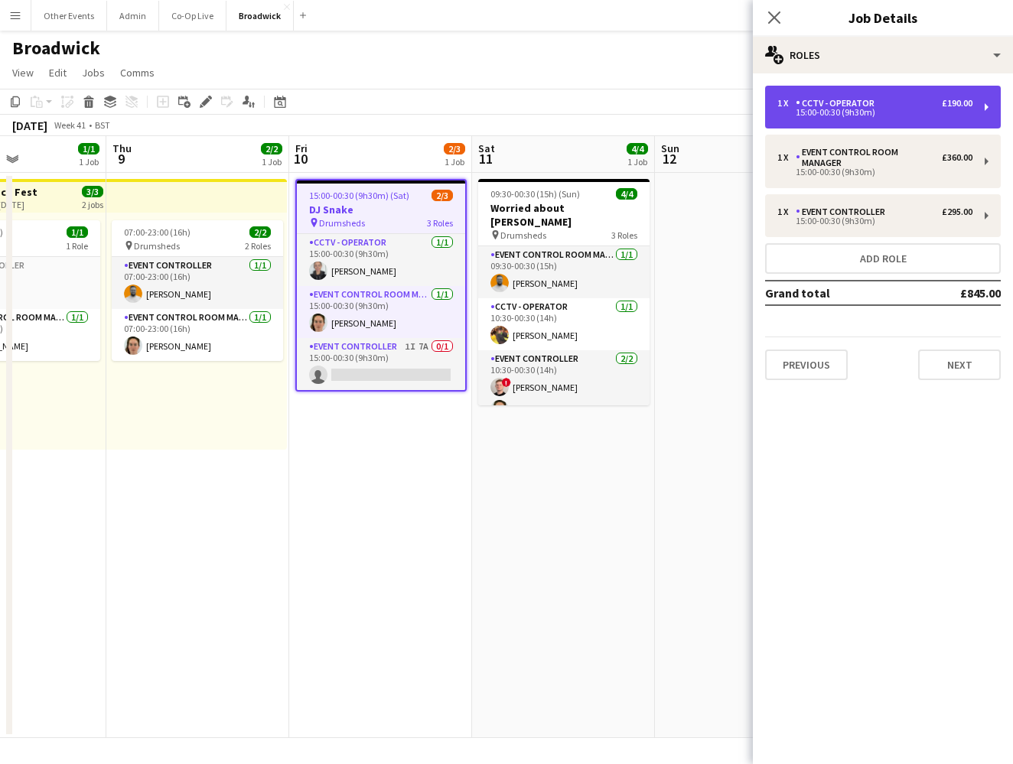
click at [829, 111] on div "15:00-00:30 (9h30m)" at bounding box center [874, 113] width 195 height 8
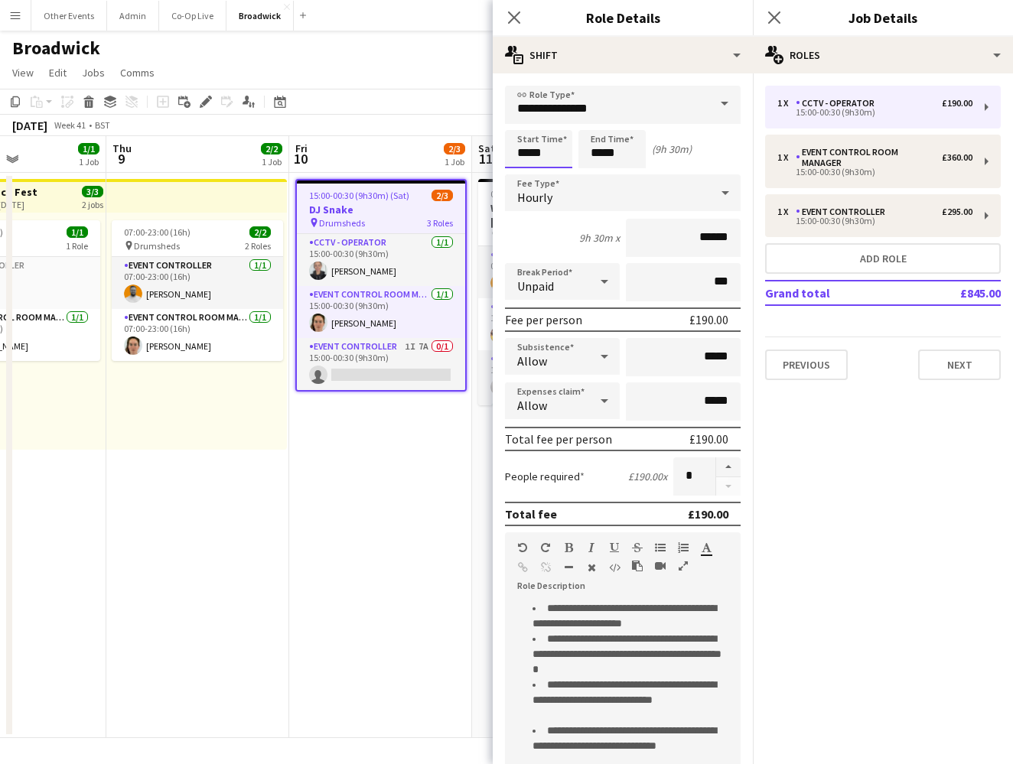
click at [522, 157] on input "*****" at bounding box center [538, 149] width 67 height 38
type input "*****"
click at [524, 126] on div at bounding box center [523, 122] width 31 height 15
click at [599, 158] on input "*****" at bounding box center [611, 149] width 67 height 38
click at [599, 131] on input "*****" at bounding box center [611, 149] width 67 height 38
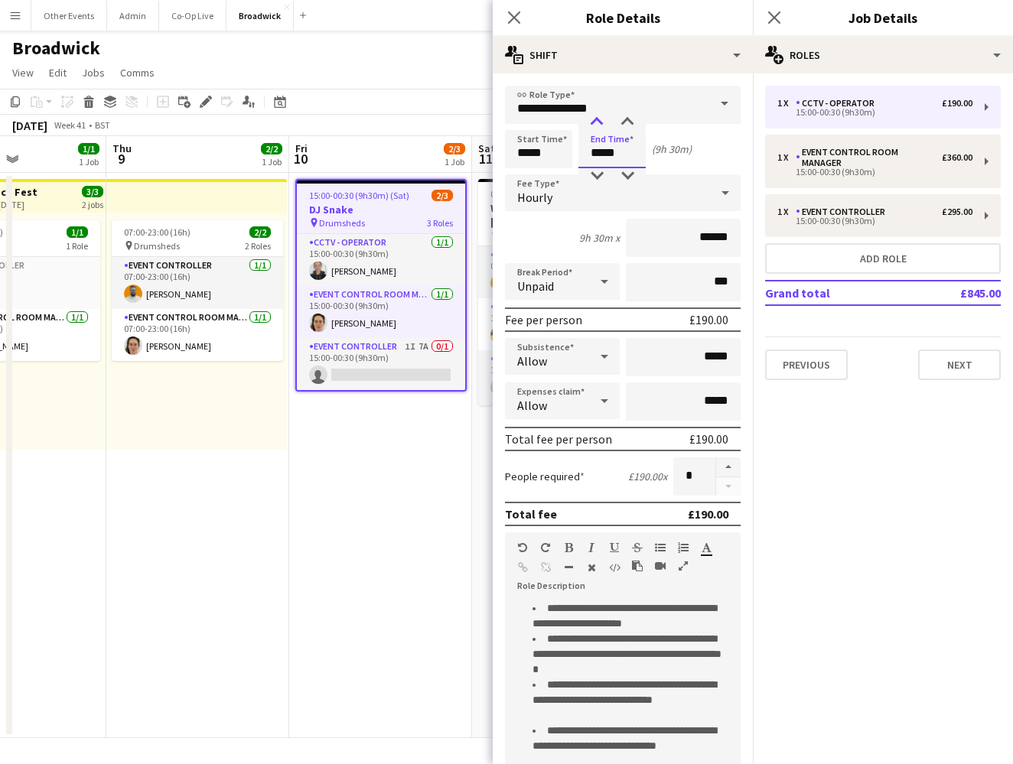
click at [599, 126] on div at bounding box center [596, 122] width 31 height 15
click at [626, 172] on div at bounding box center [627, 175] width 31 height 15
type input "*****"
click at [626, 172] on div at bounding box center [627, 175] width 31 height 15
click at [458, 135] on div "[DATE] Week 41 • BST Publish 4 jobs Revert 4 jobs" at bounding box center [506, 125] width 1013 height 21
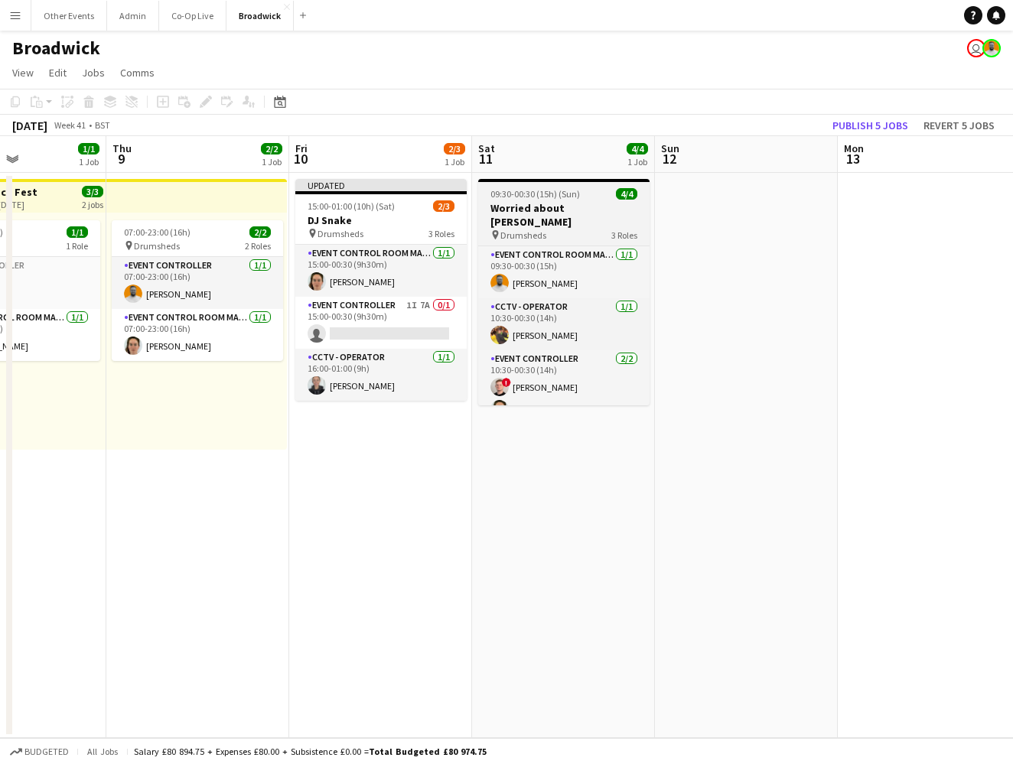
click at [552, 213] on h3 "Worried about [PERSON_NAME]" at bounding box center [563, 215] width 171 height 28
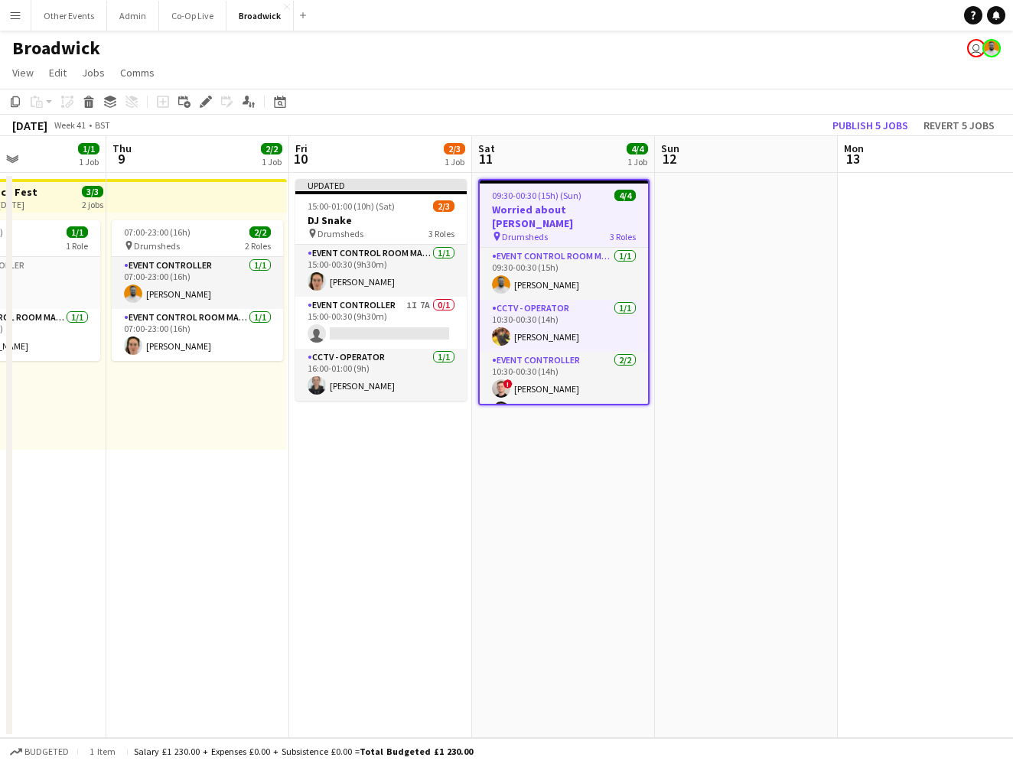
click at [759, 312] on app-date-cell at bounding box center [746, 455] width 183 height 565
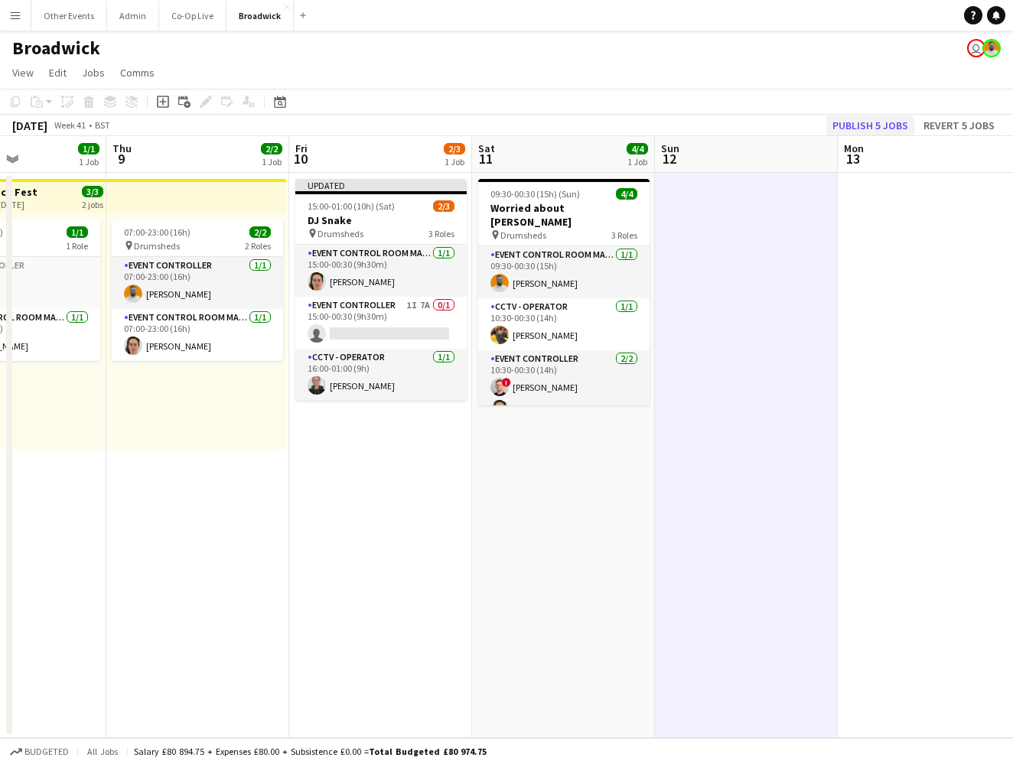
click at [898, 117] on button "Publish 5 jobs" at bounding box center [870, 126] width 88 height 20
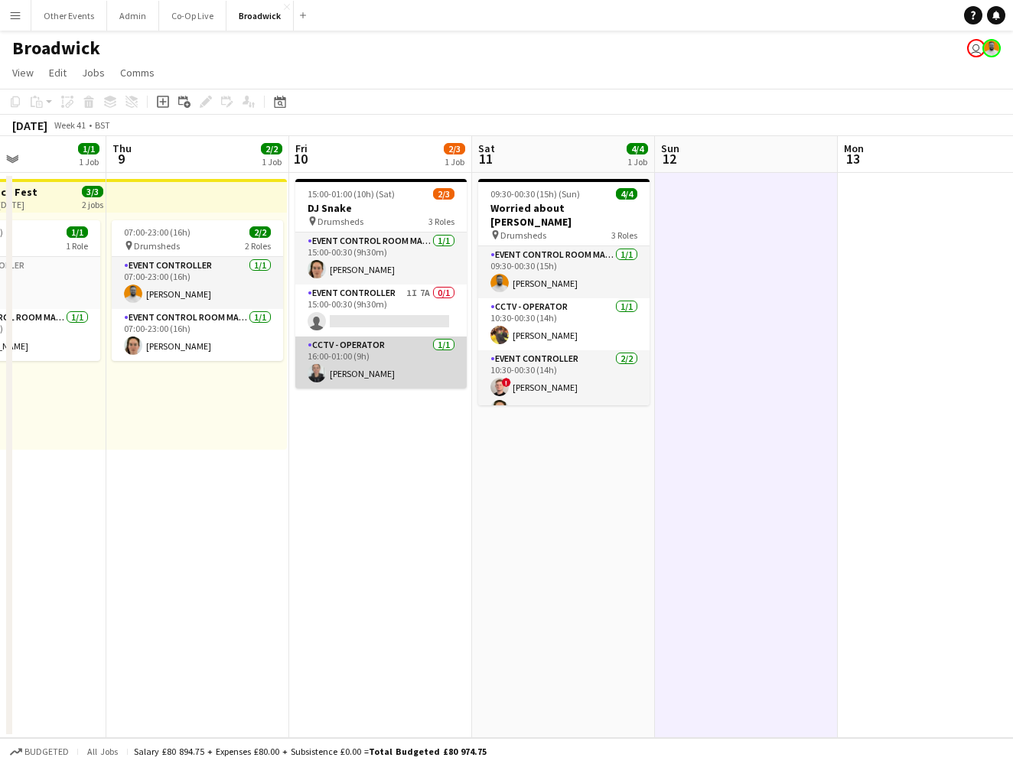
click at [402, 354] on app-card-role "CCTV - Operator [DATE] 16:00-01:00 (9h) [PERSON_NAME]" at bounding box center [380, 363] width 171 height 52
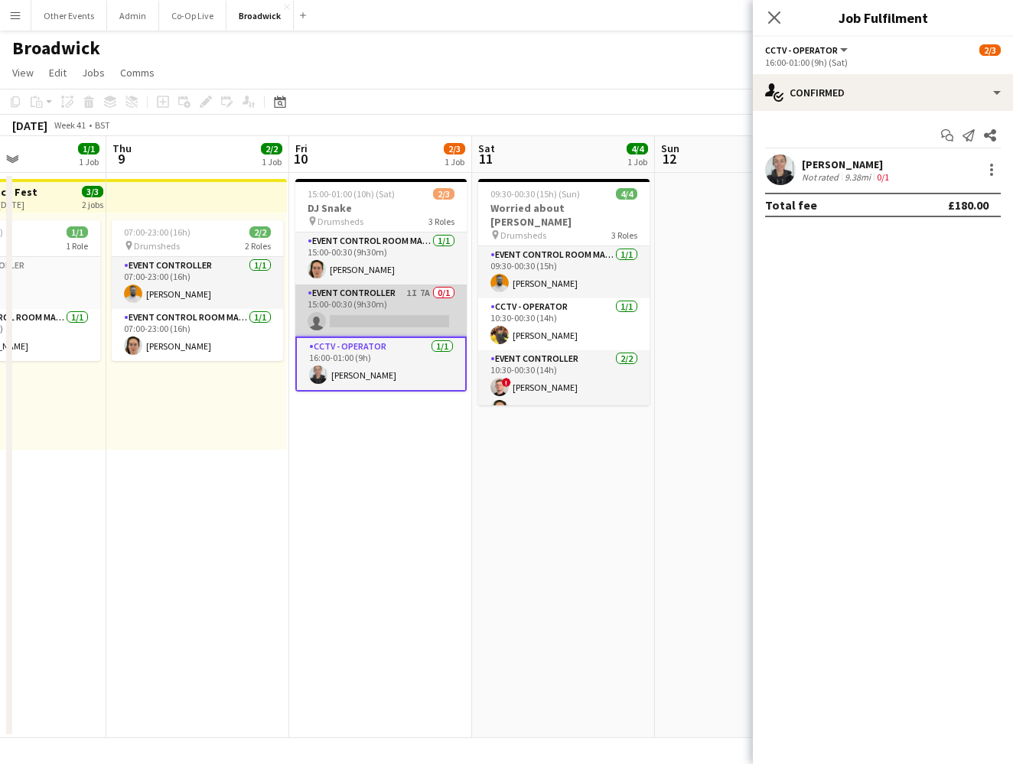
click at [403, 304] on app-card-role "Event Controller 1I 7A 0/1 15:00-00:30 (9h30m) single-neutral-actions" at bounding box center [380, 311] width 171 height 52
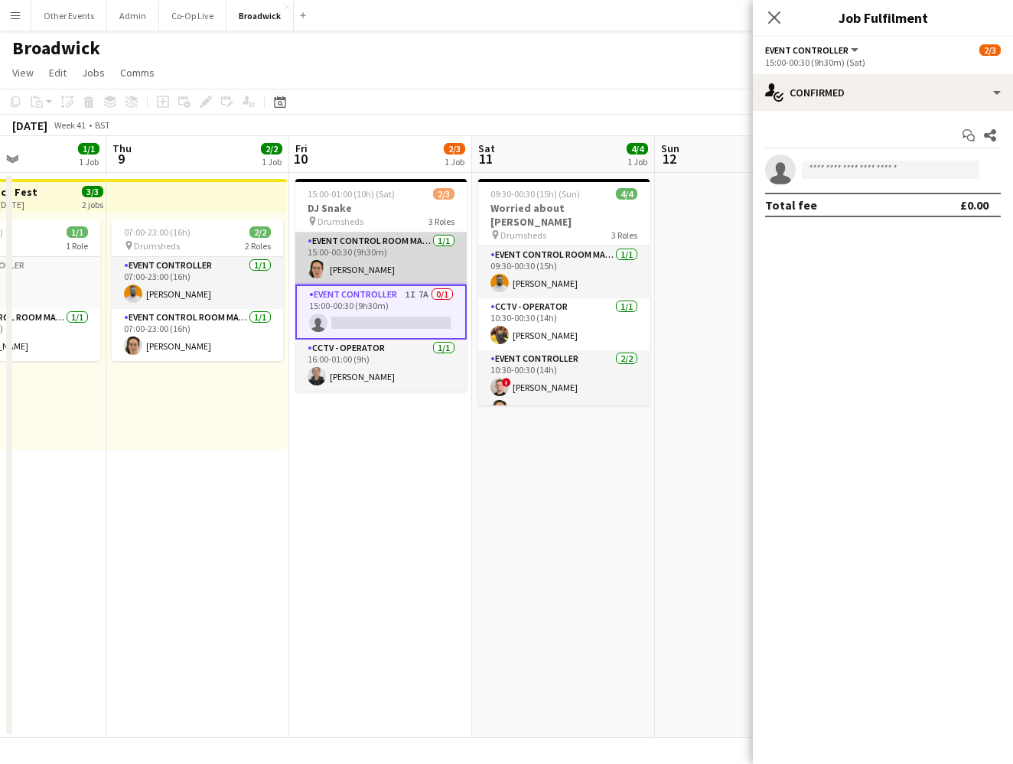
click at [404, 254] on app-card-role "Event Control Room Manager [DATE] 15:00-00:30 (9h30m) [PERSON_NAME]" at bounding box center [380, 259] width 171 height 52
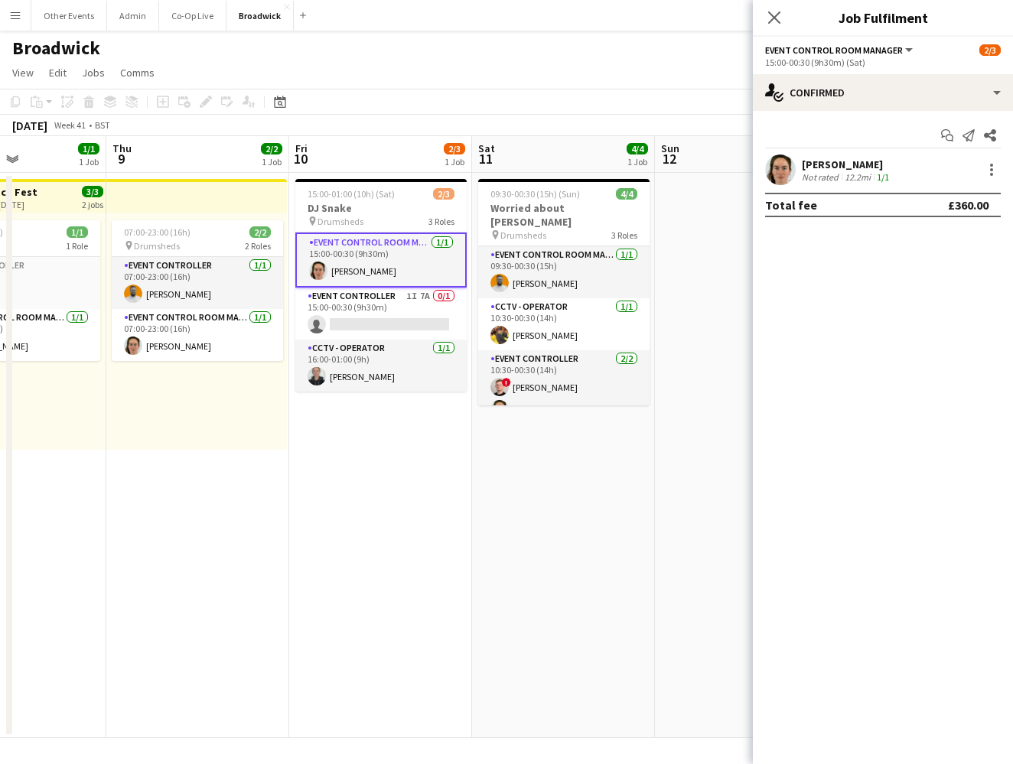
click at [405, 423] on app-date-cell "15:00-01:00 (10h) (Sat) 2/3 DJ Snake pin Drumsheds 3 Roles Event Control Room M…" at bounding box center [380, 455] width 183 height 565
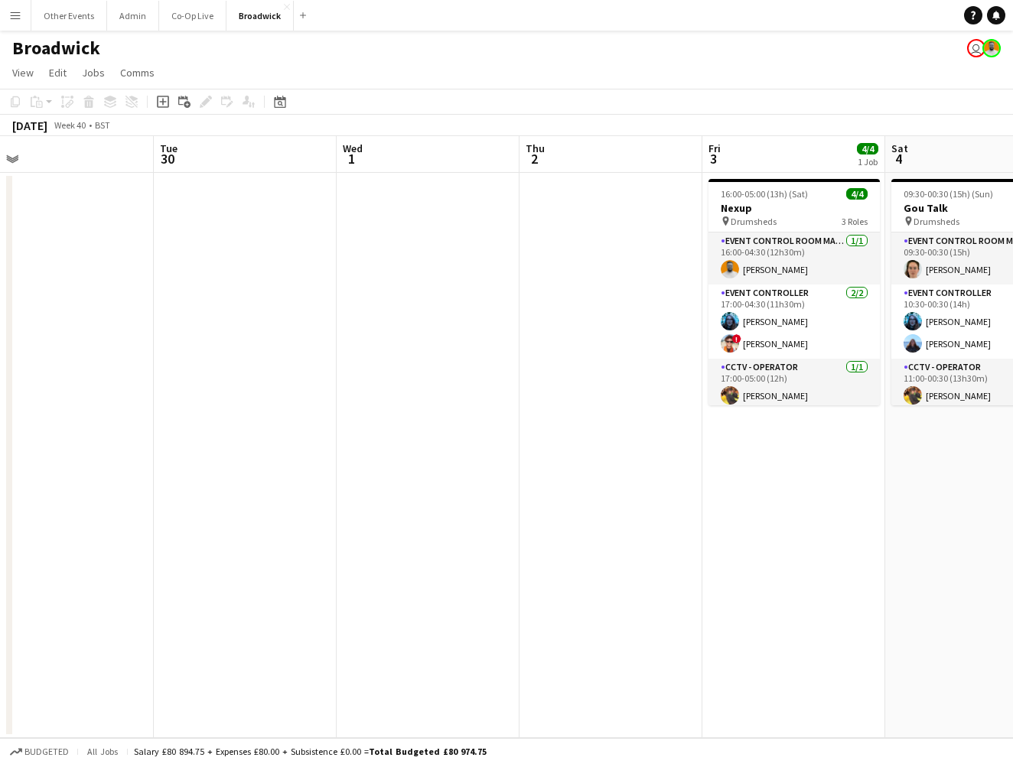
scroll to position [0, 371]
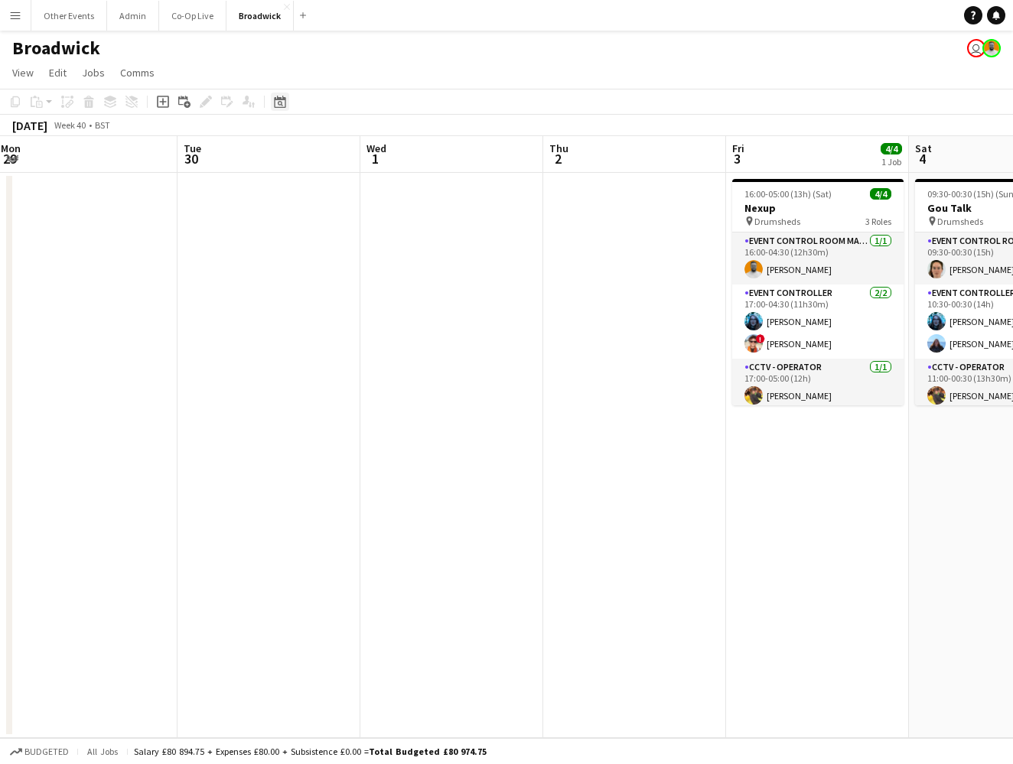
click at [283, 99] on icon at bounding box center [279, 102] width 11 height 12
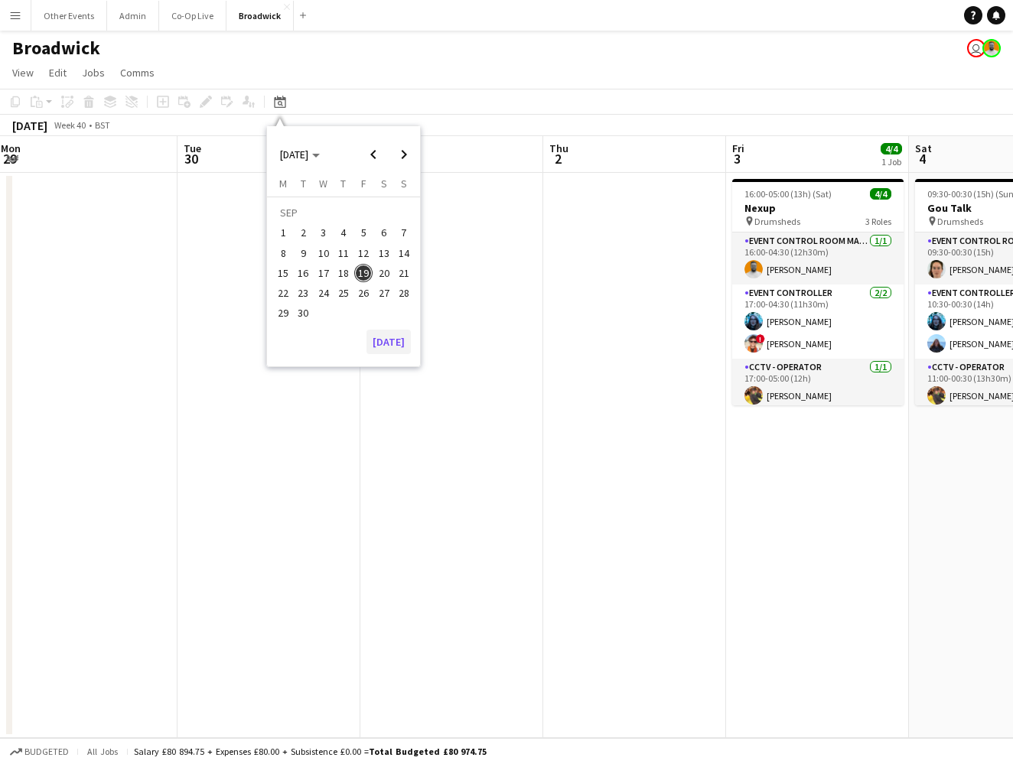
click at [392, 345] on button "[DATE]" at bounding box center [388, 342] width 44 height 24
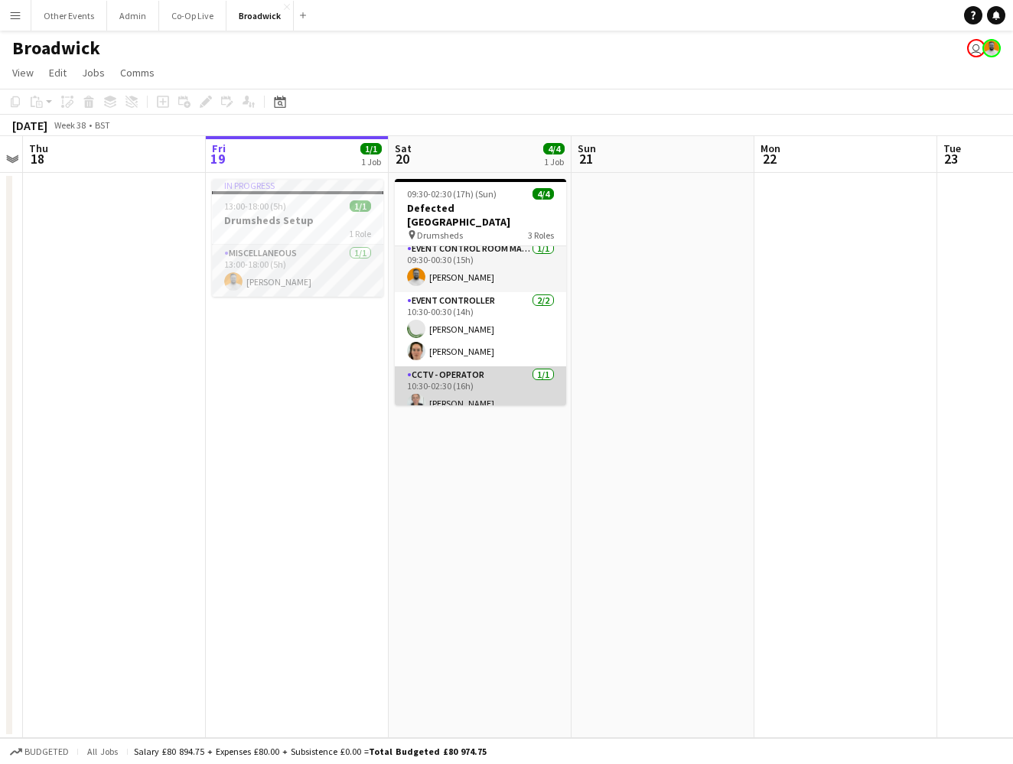
scroll to position [5, 0]
click at [476, 382] on app-card-role "CCTV - Operator [DATE] 10:30-02:30 (16h) [PERSON_NAME]" at bounding box center [480, 393] width 171 height 52
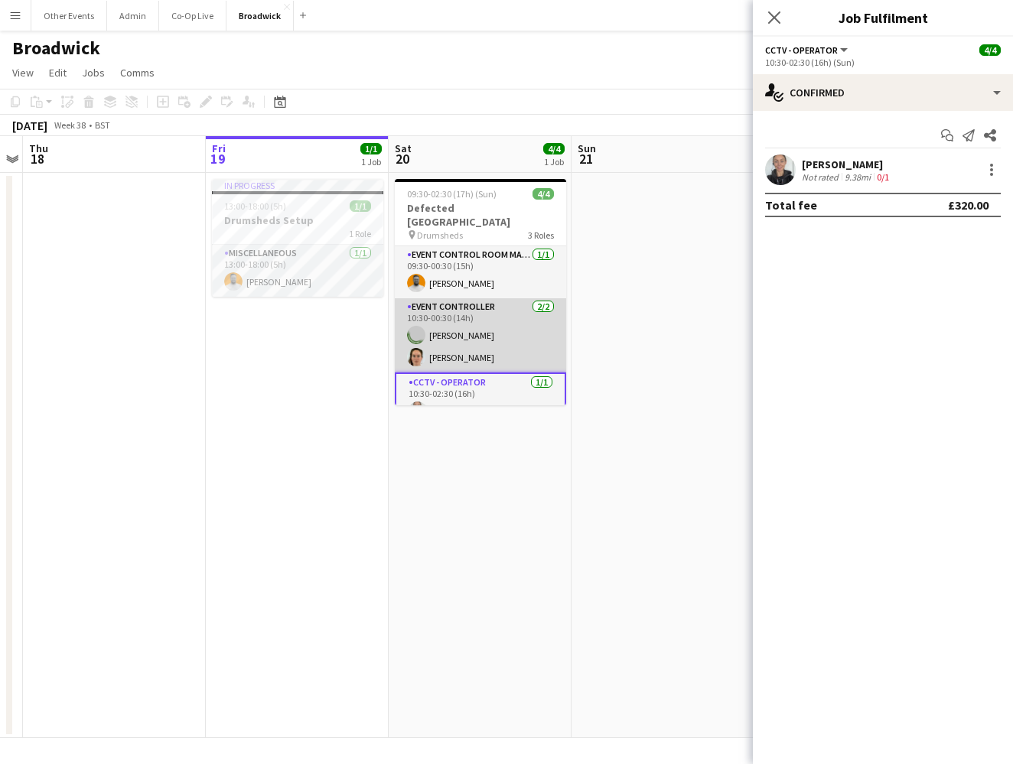
scroll to position [0, 0]
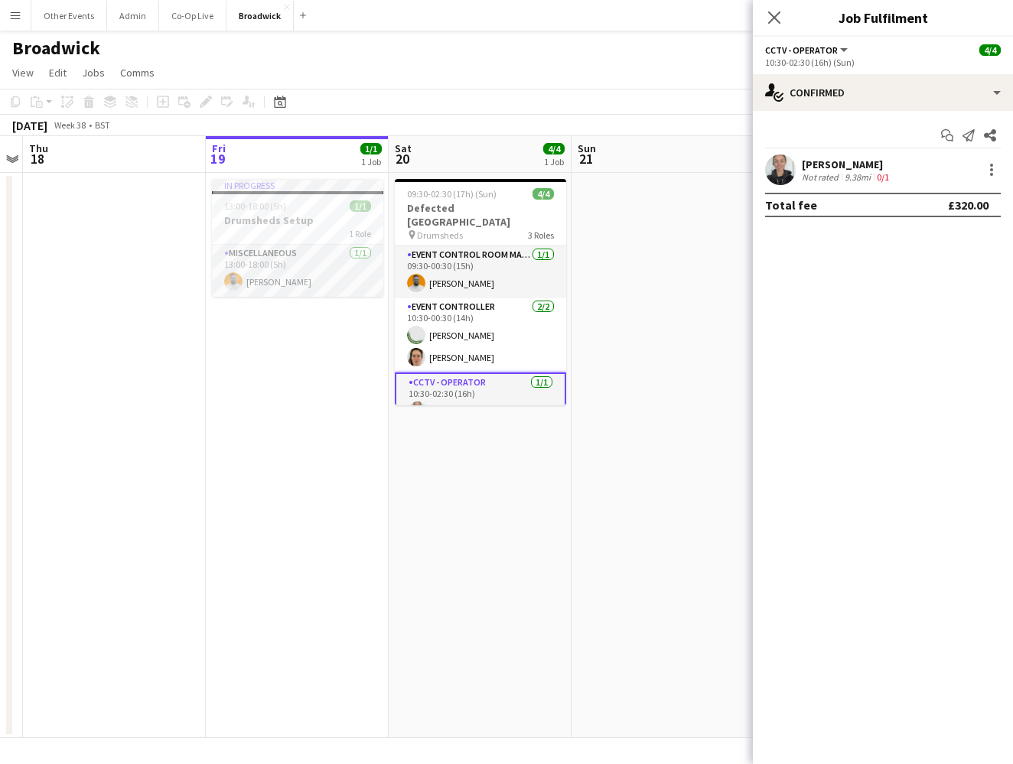
click at [706, 2] on app-navbar "Menu Boards Boards Boards All jobs Status Workforce Workforce My Workforce Recr…" at bounding box center [506, 15] width 1013 height 31
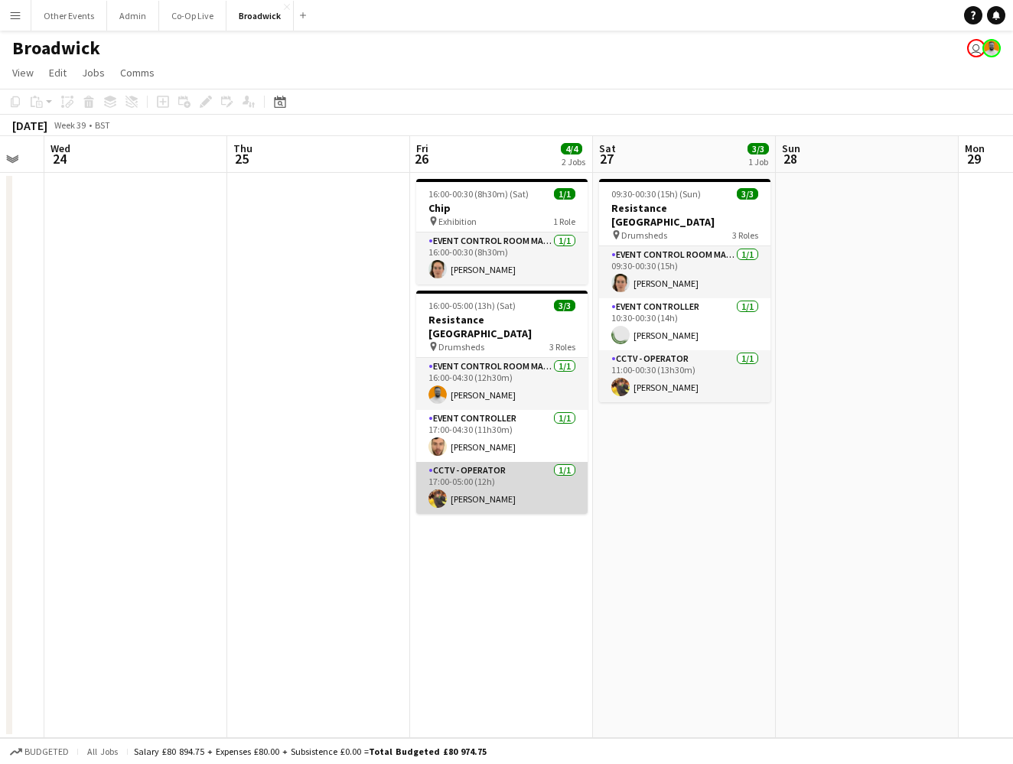
click at [513, 484] on app-card-role "CCTV - Operator [DATE] 17:00-05:00 (12h) [PERSON_NAME]" at bounding box center [501, 488] width 171 height 52
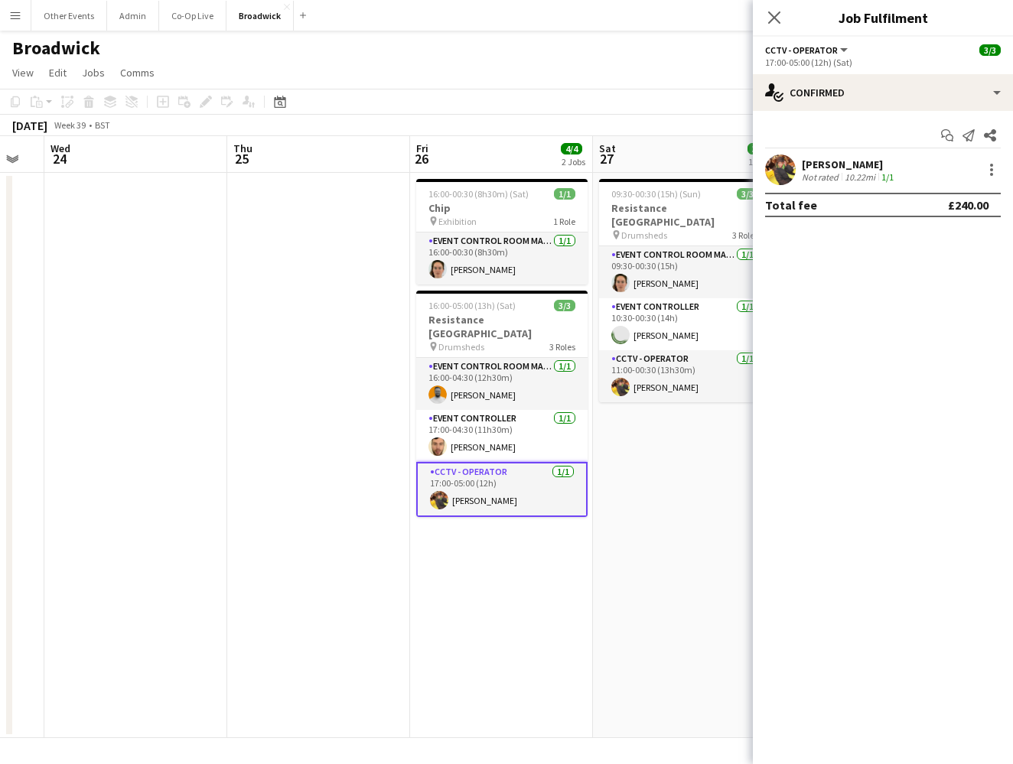
click at [846, 161] on div "[PERSON_NAME]" at bounding box center [849, 165] width 95 height 14
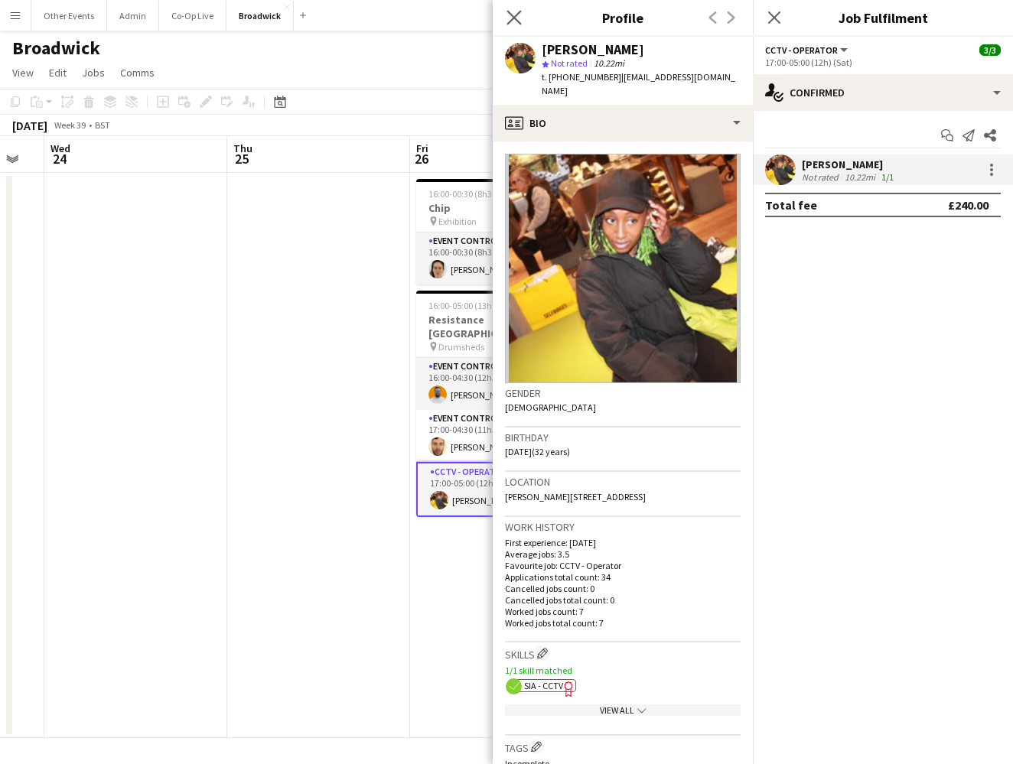
click at [519, 8] on app-icon "Close pop-in" at bounding box center [514, 18] width 22 height 22
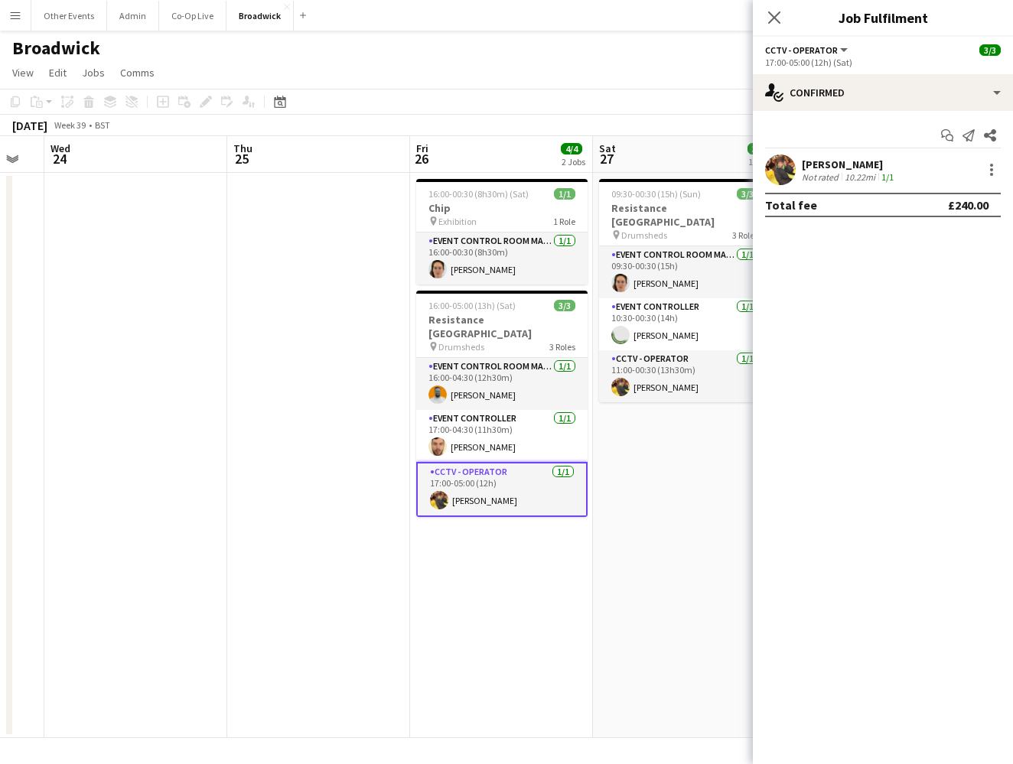
click at [636, 490] on app-date-cell "09:30-00:30 (15h) (Sun) 3/3 Resistance London pin Drumsheds 3 Roles Event Contr…" at bounding box center [684, 455] width 183 height 565
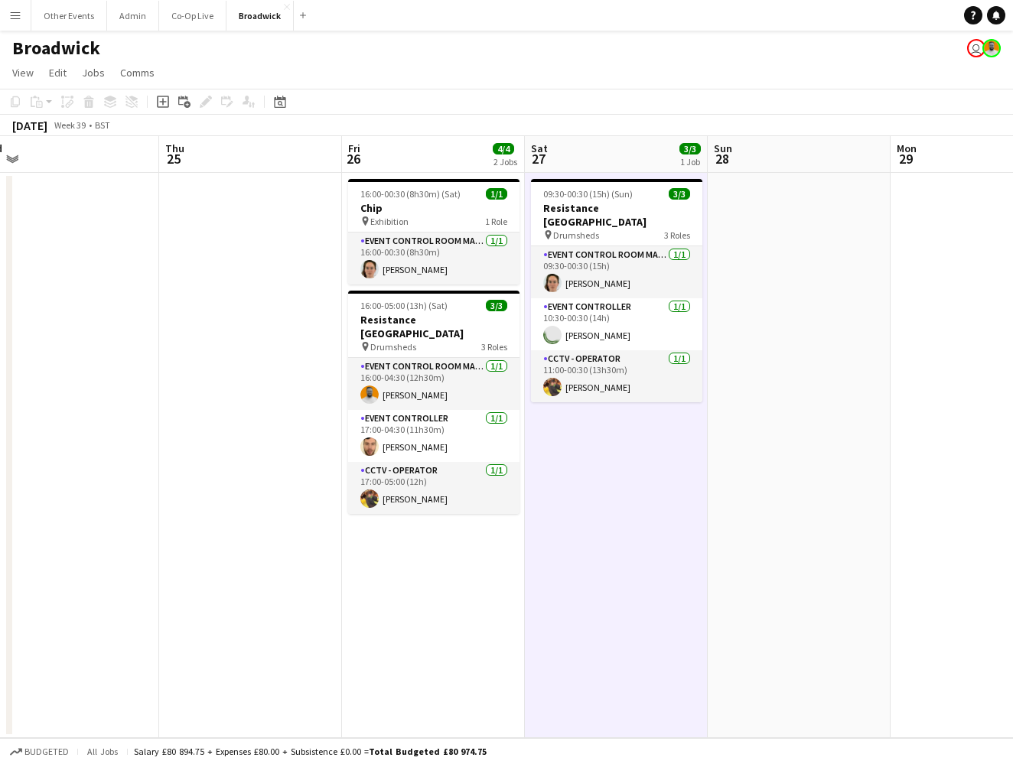
scroll to position [0, 574]
click at [636, 490] on app-date-cell "09:30-00:30 (15h) (Sun) 3/3 Resistance London pin Drumsheds 3 Roles Event Contr…" at bounding box center [613, 455] width 183 height 565
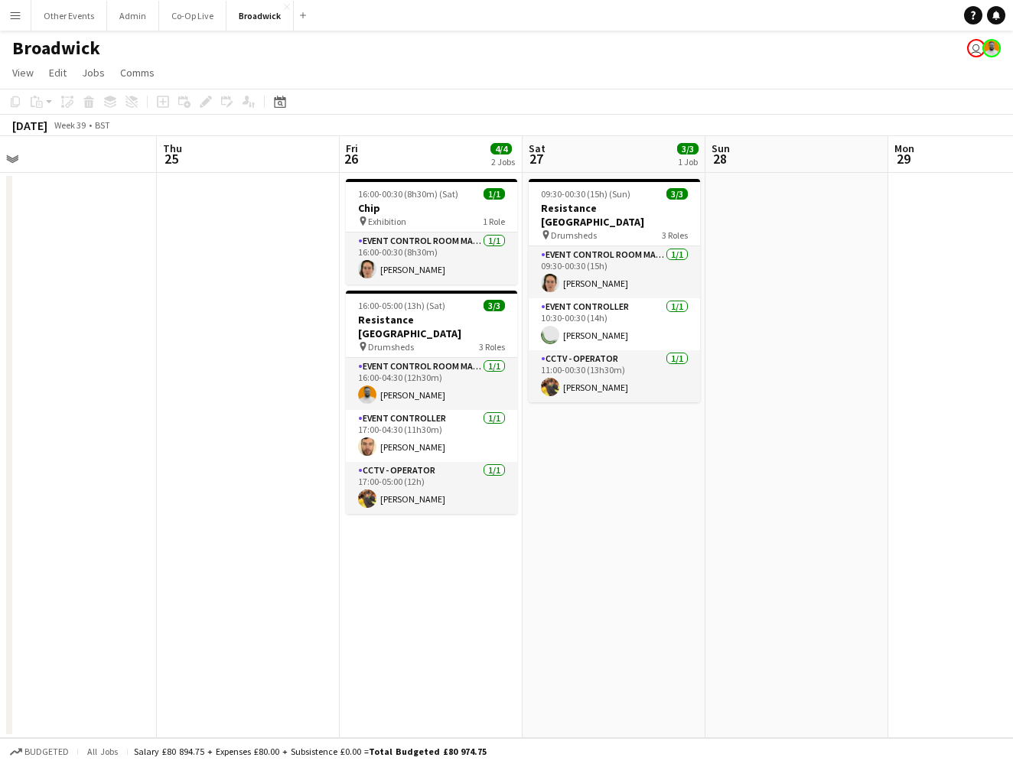
click at [610, 489] on app-date-cell "09:30-00:30 (15h) (Sun) 3/3 Resistance London pin Drumsheds 3 Roles Event Contr…" at bounding box center [613, 455] width 183 height 565
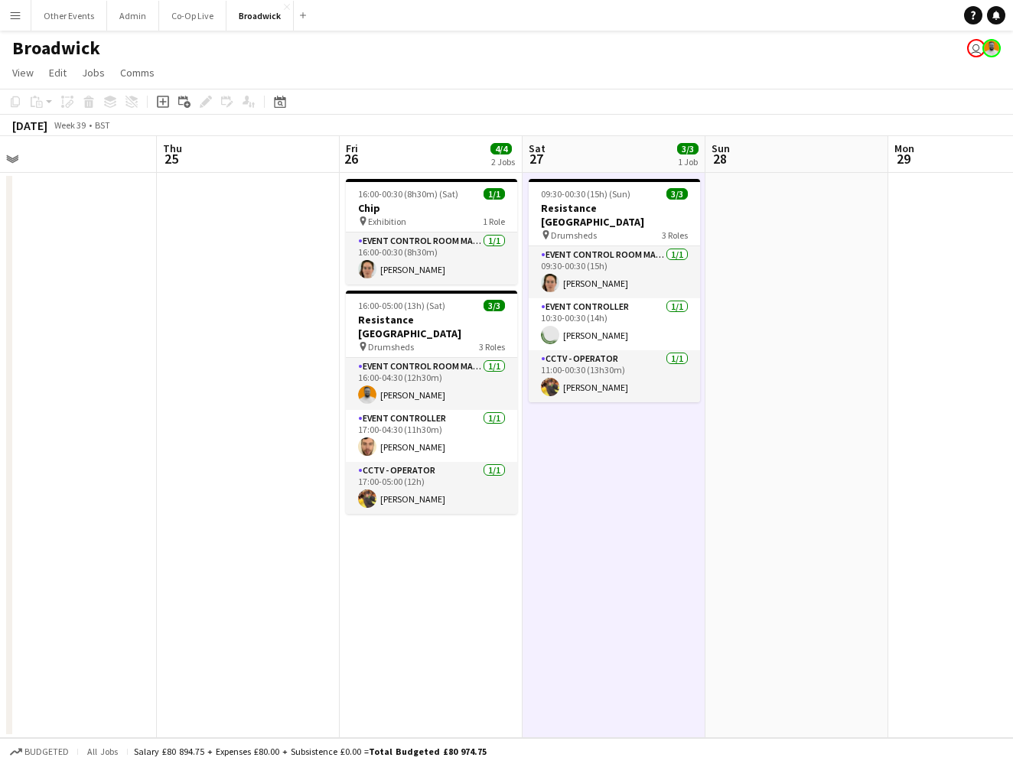
click at [617, 485] on app-date-cell "09:30-00:30 (15h) (Sun) 3/3 Resistance London pin Drumsheds 3 Roles Event Contr…" at bounding box center [613, 455] width 183 height 565
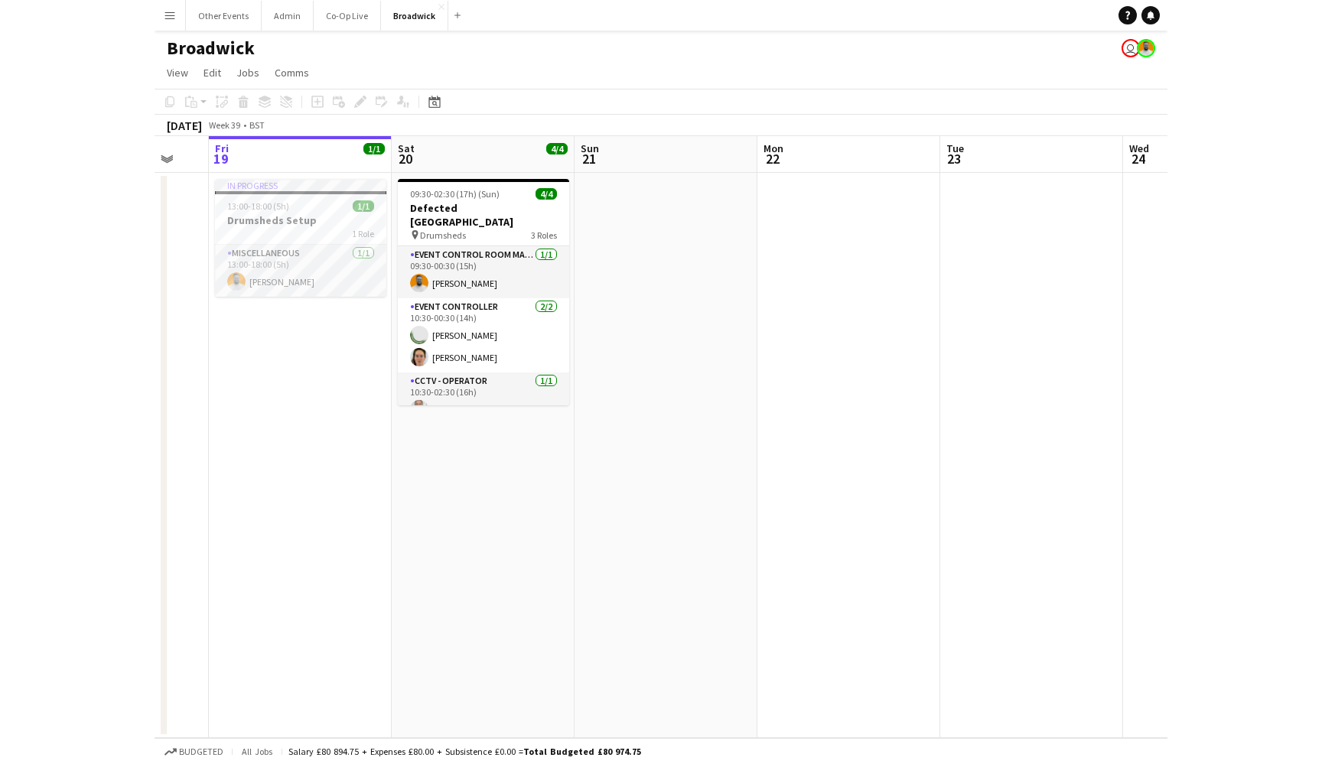
scroll to position [0, 444]
